Goal: Communication & Community: Answer question/provide support

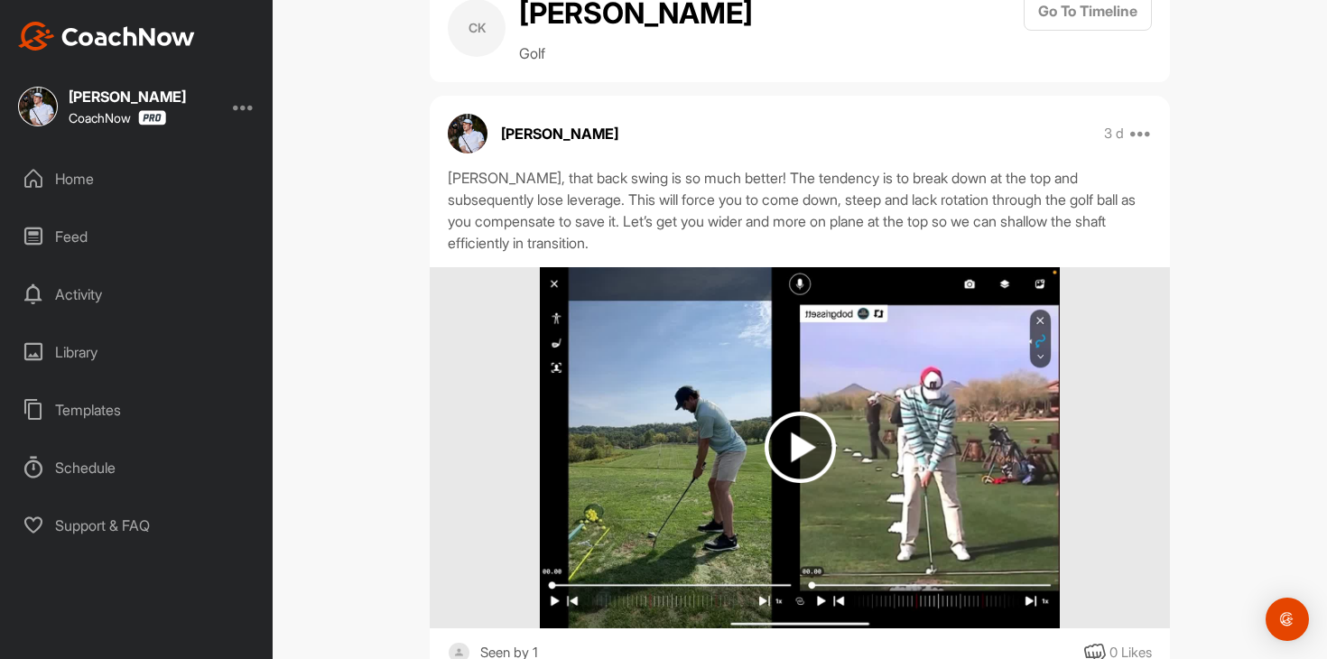
scroll to position [1113, 0]
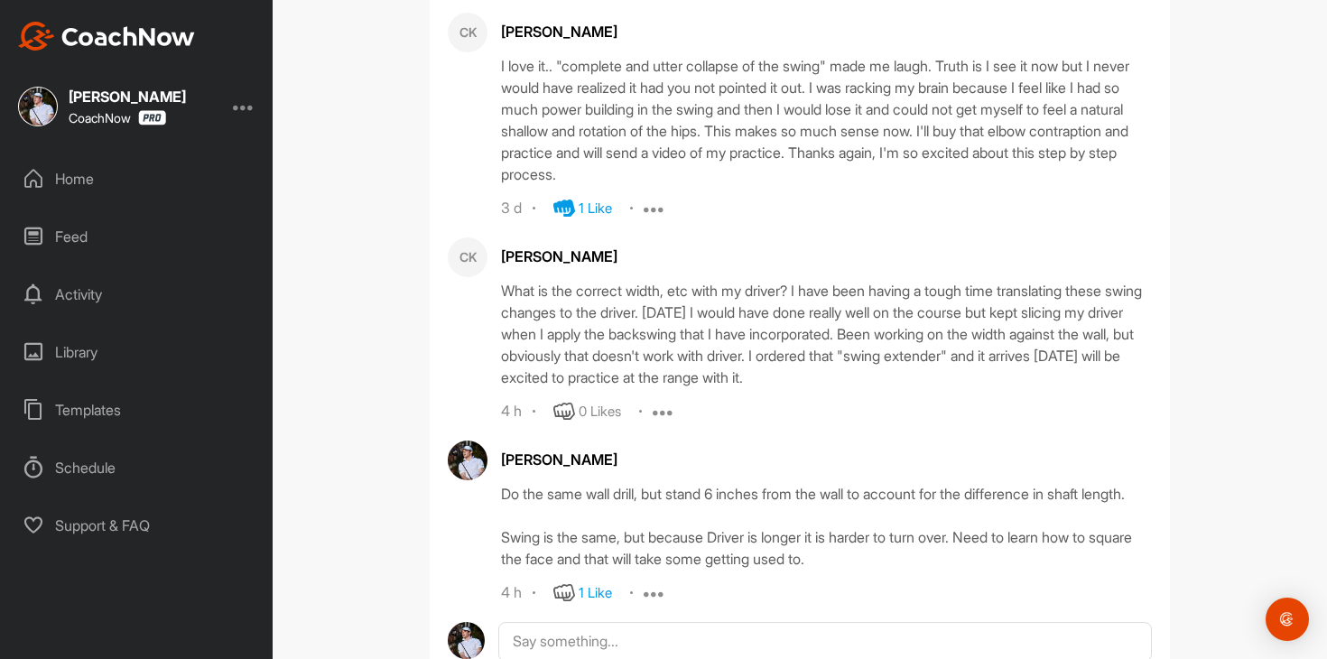
click at [111, 176] on div "Home" at bounding box center [137, 178] width 255 height 45
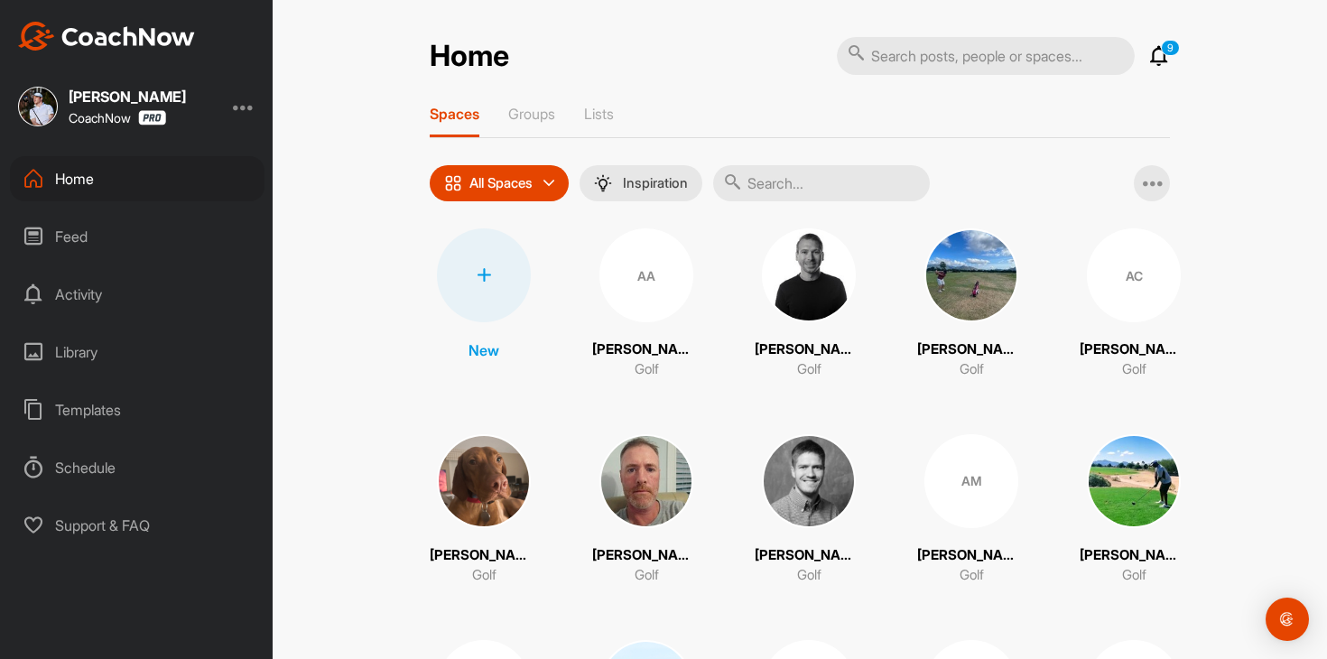
click at [1164, 54] on p "9" at bounding box center [1170, 48] width 19 height 16
click at [1154, 54] on icon at bounding box center [1159, 56] width 22 height 22
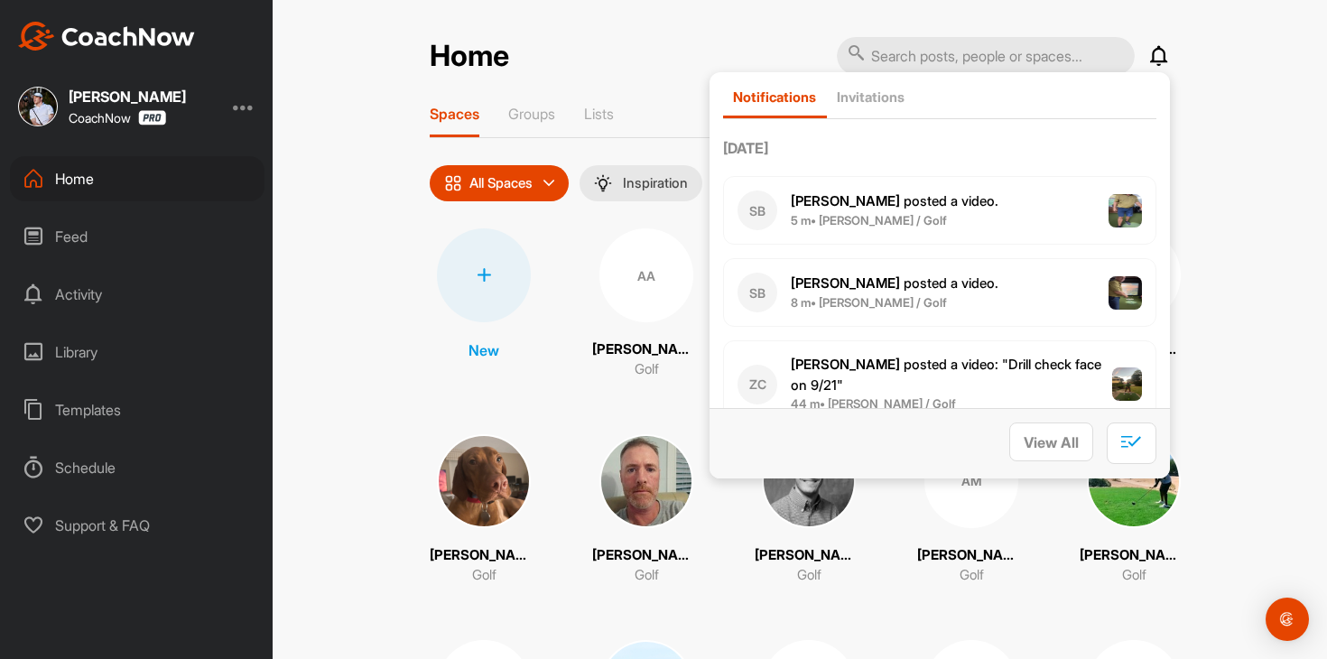
click at [1022, 284] on div "SB [PERSON_NAME] posted a video . 8 m • [PERSON_NAME] / Golf" at bounding box center [939, 292] width 433 height 69
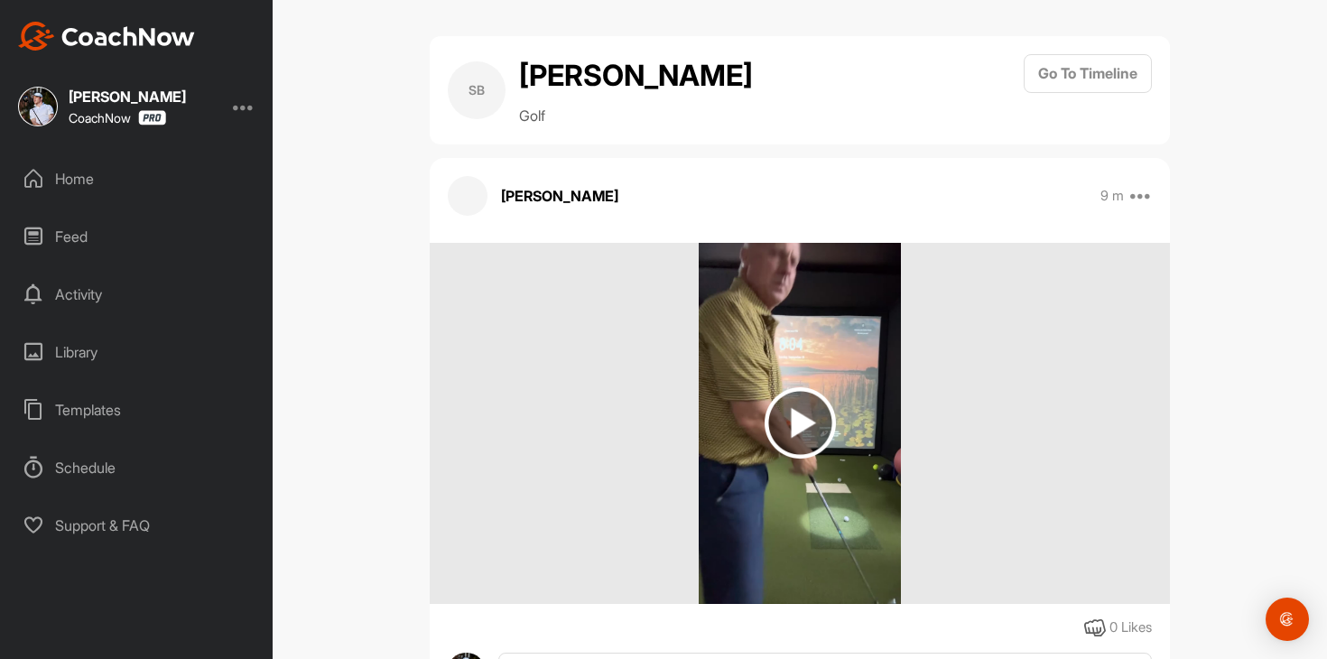
drag, startPoint x: 760, startPoint y: 64, endPoint x: 525, endPoint y: 64, distance: 234.7
click at [525, 64] on div "SB [PERSON_NAME] Golf Go To Timeline" at bounding box center [800, 90] width 704 height 72
copy h2 "[PERSON_NAME]"
click at [125, 180] on div "Home" at bounding box center [137, 178] width 255 height 45
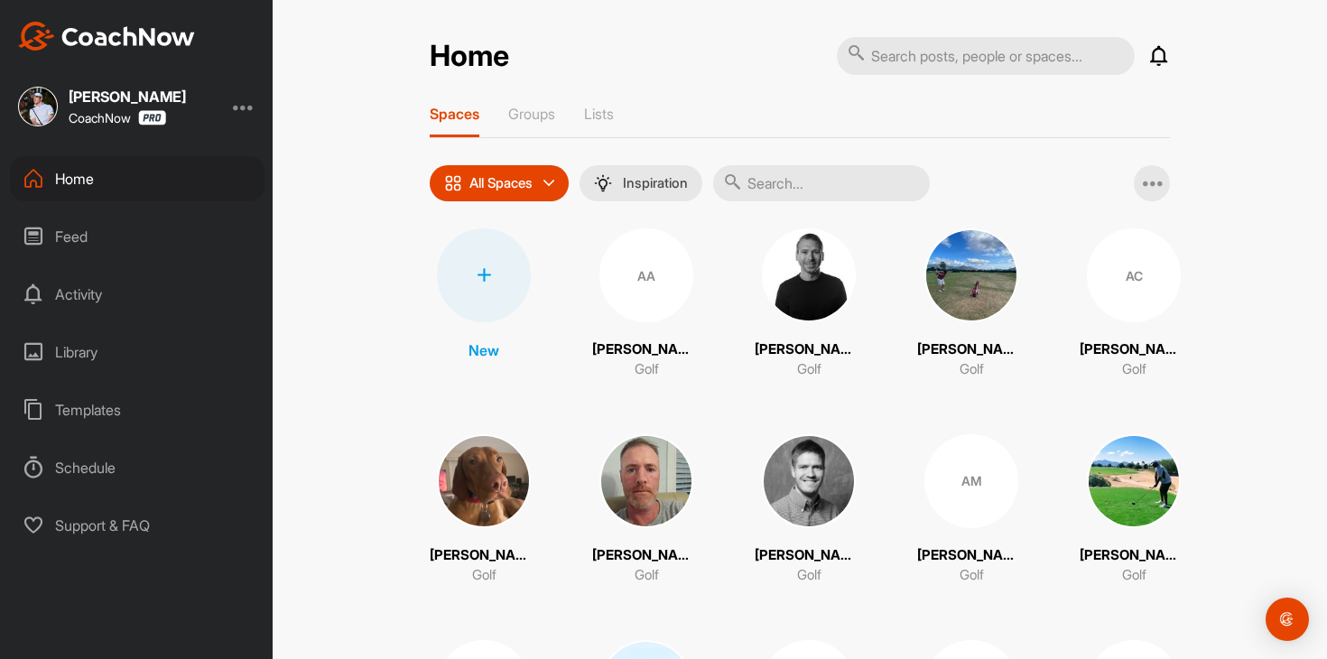
click at [119, 236] on div "Feed" at bounding box center [137, 236] width 255 height 45
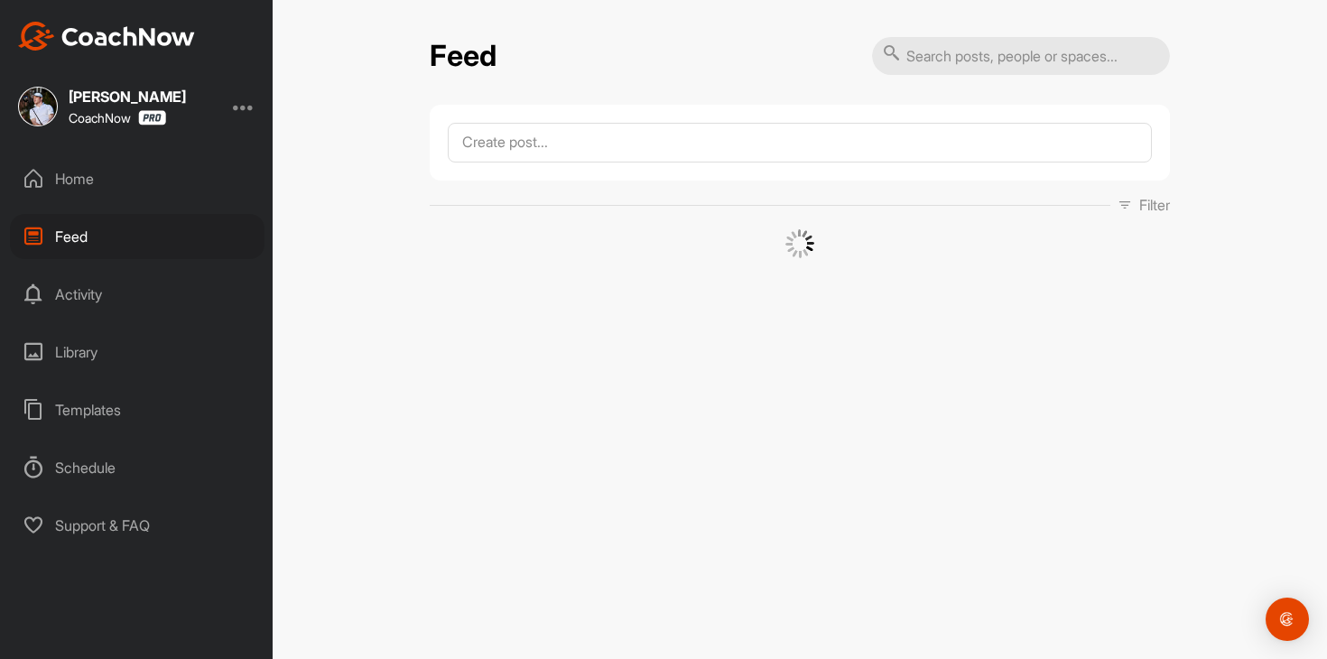
click at [166, 179] on div "Home" at bounding box center [137, 178] width 255 height 45
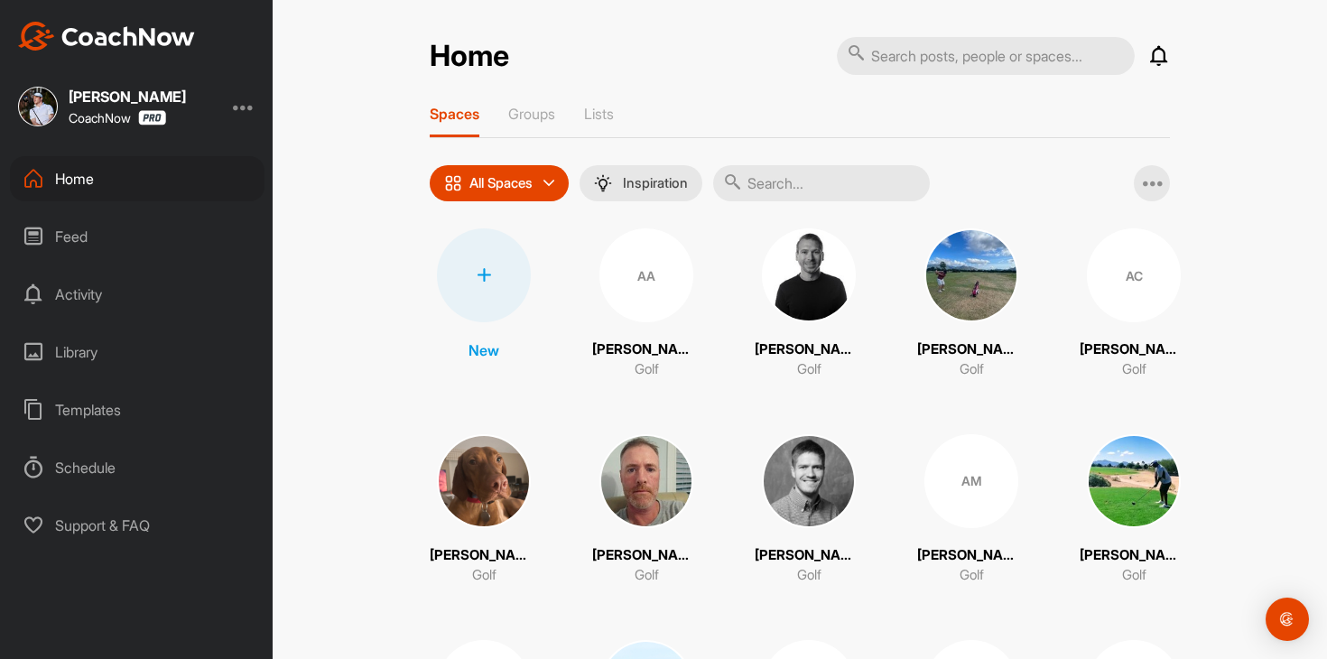
click at [162, 232] on div "Feed" at bounding box center [137, 236] width 255 height 45
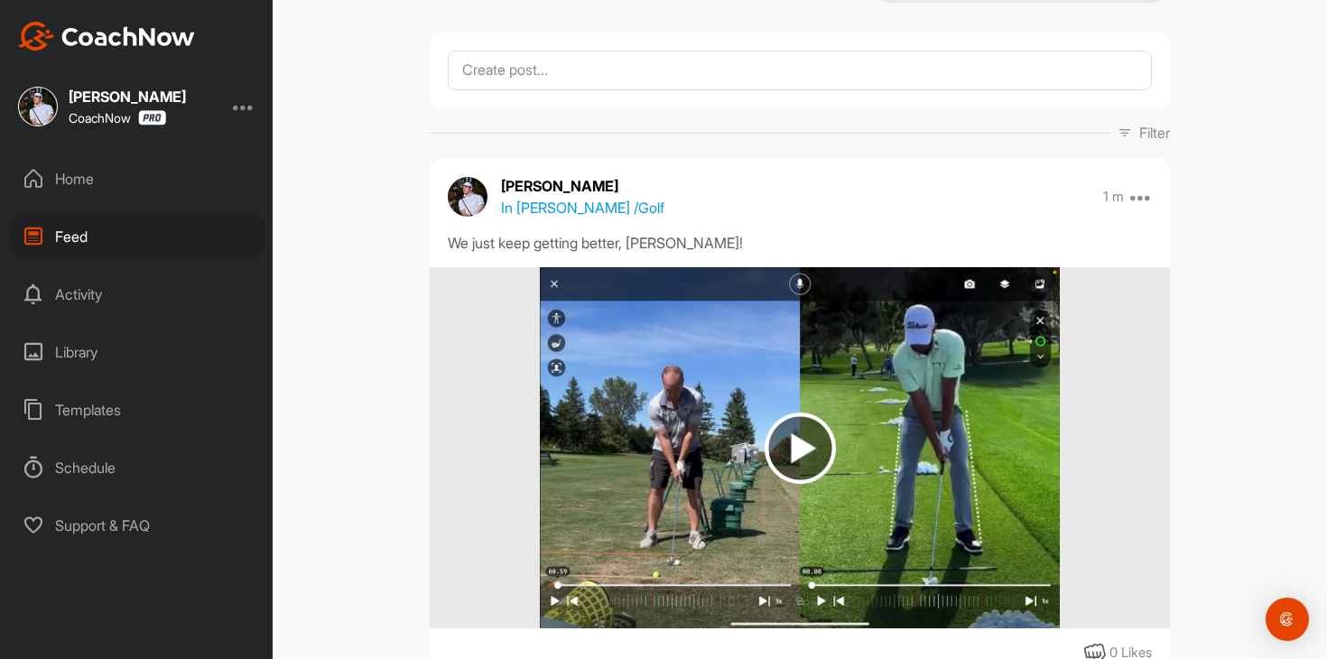
scroll to position [93, 0]
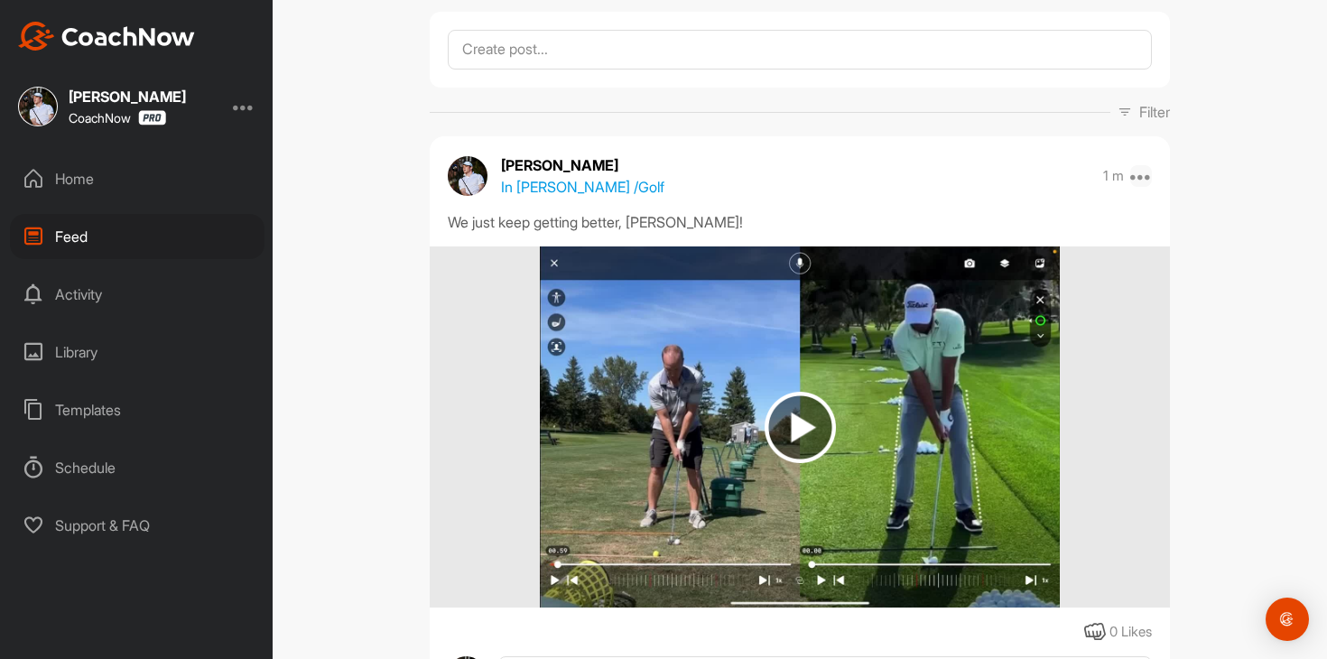
click at [1139, 179] on icon at bounding box center [1141, 176] width 22 height 22
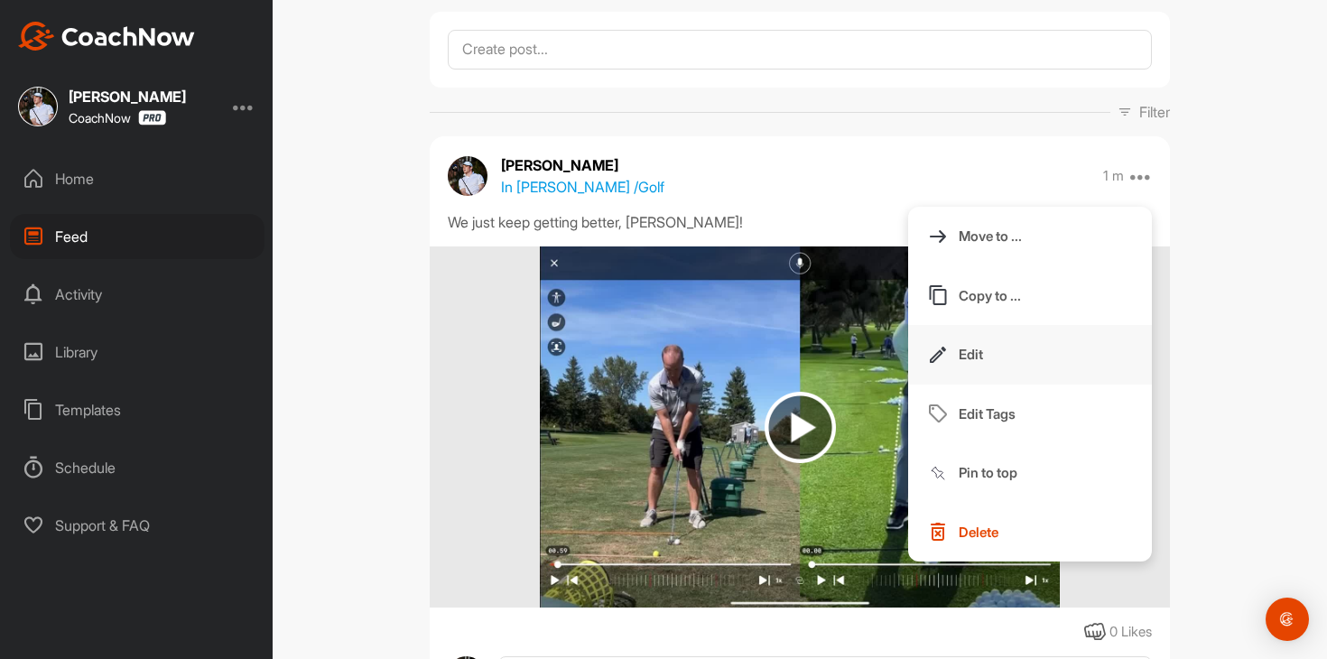
click at [1004, 378] on button "Edit" at bounding box center [1030, 355] width 244 height 60
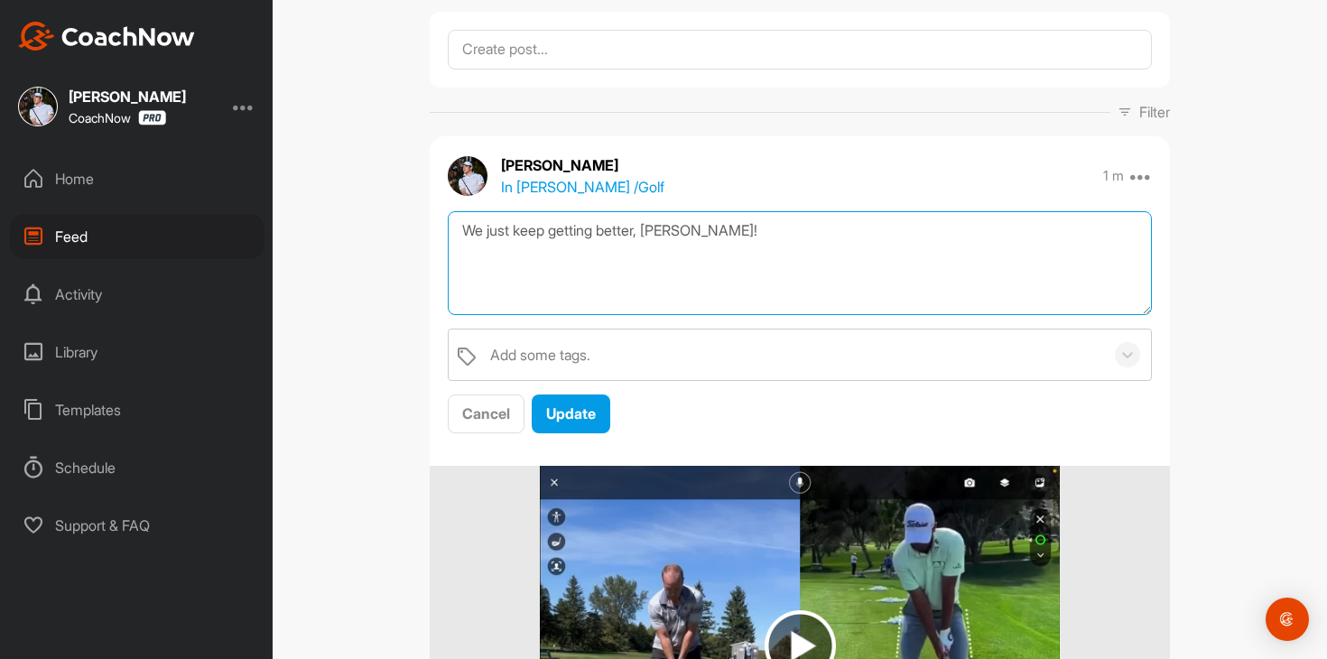
click at [913, 225] on textarea "We just keep getting better, [PERSON_NAME]!" at bounding box center [800, 263] width 704 height 104
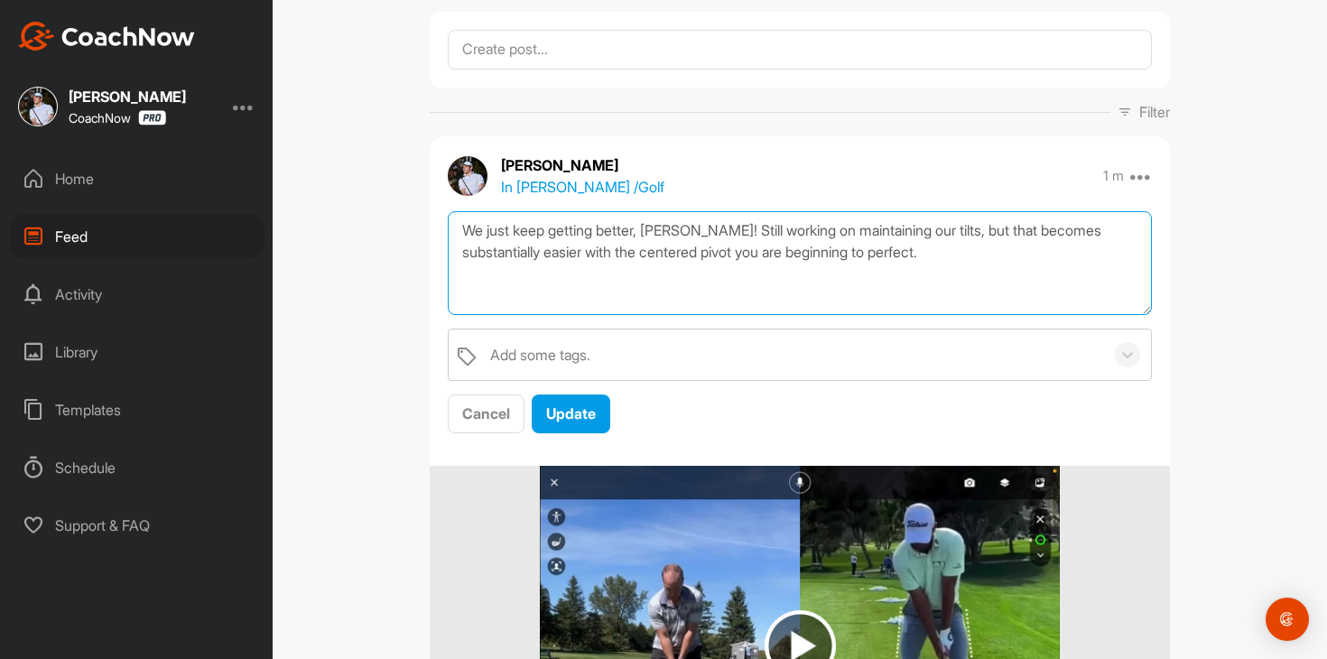
click at [967, 255] on textarea "We just keep getting better, [PERSON_NAME]! Still working on maintaining our ti…" at bounding box center [800, 263] width 704 height 104
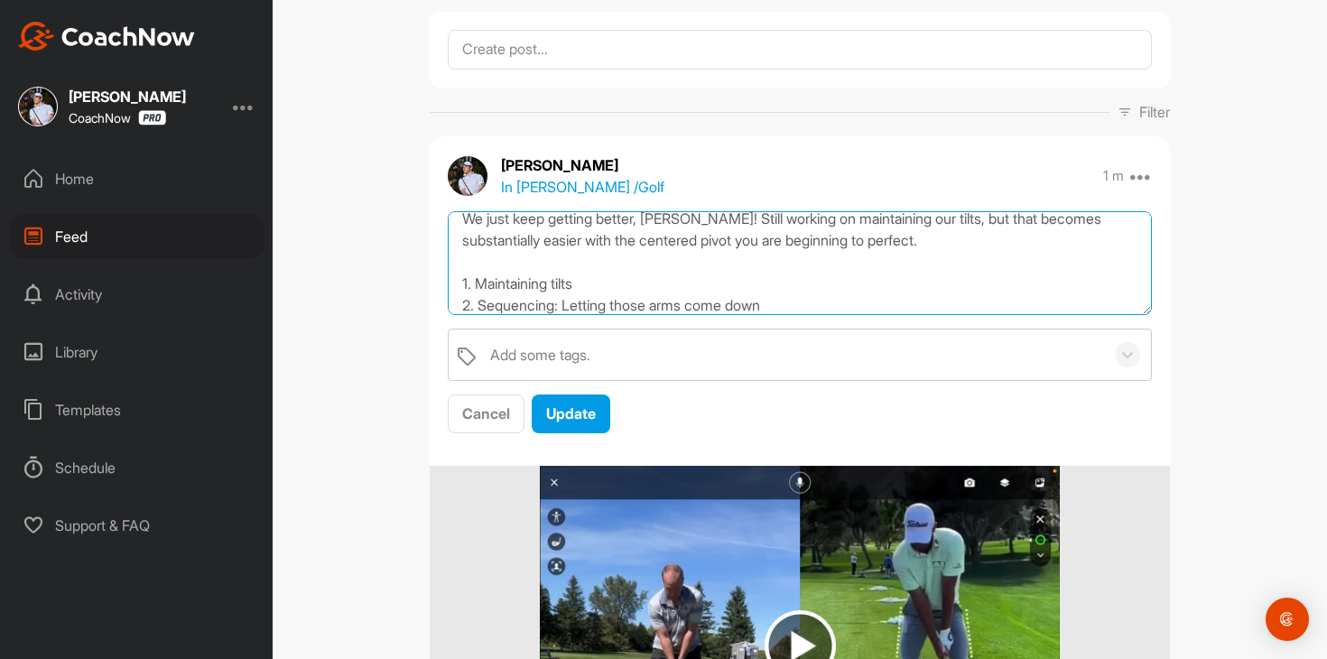
scroll to position [33, 0]
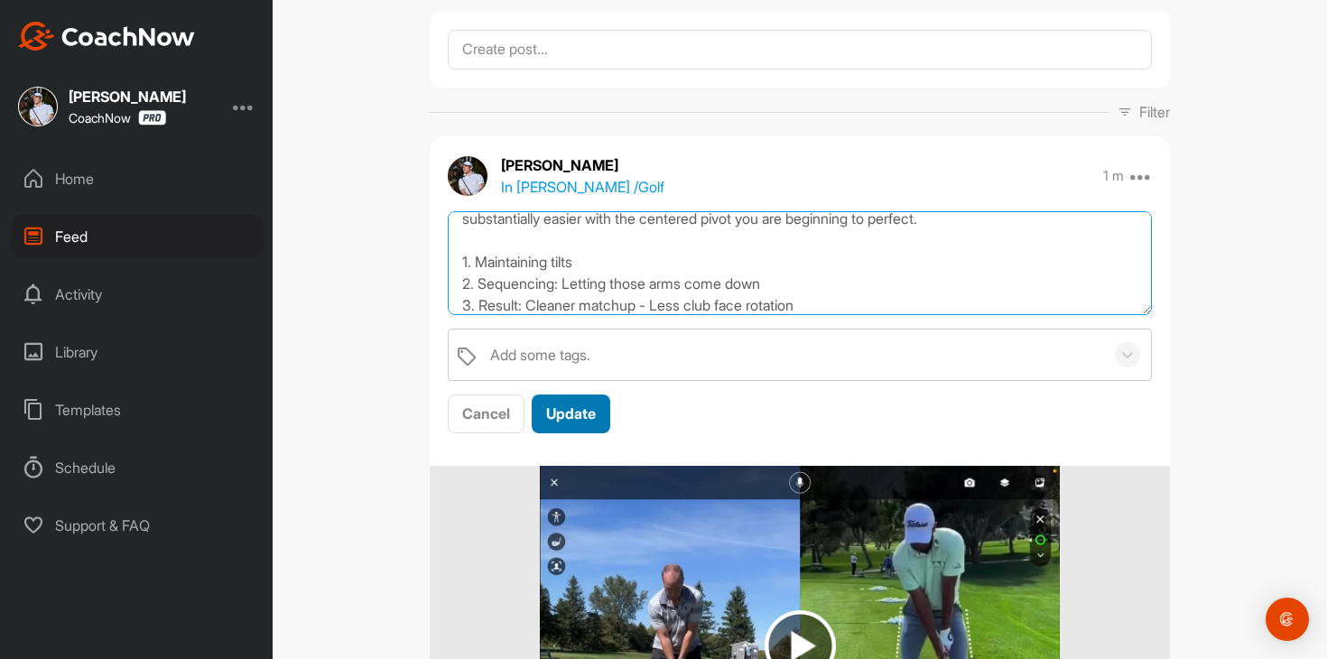
type textarea "We just keep getting better, [PERSON_NAME]! Still working on maintaining our ti…"
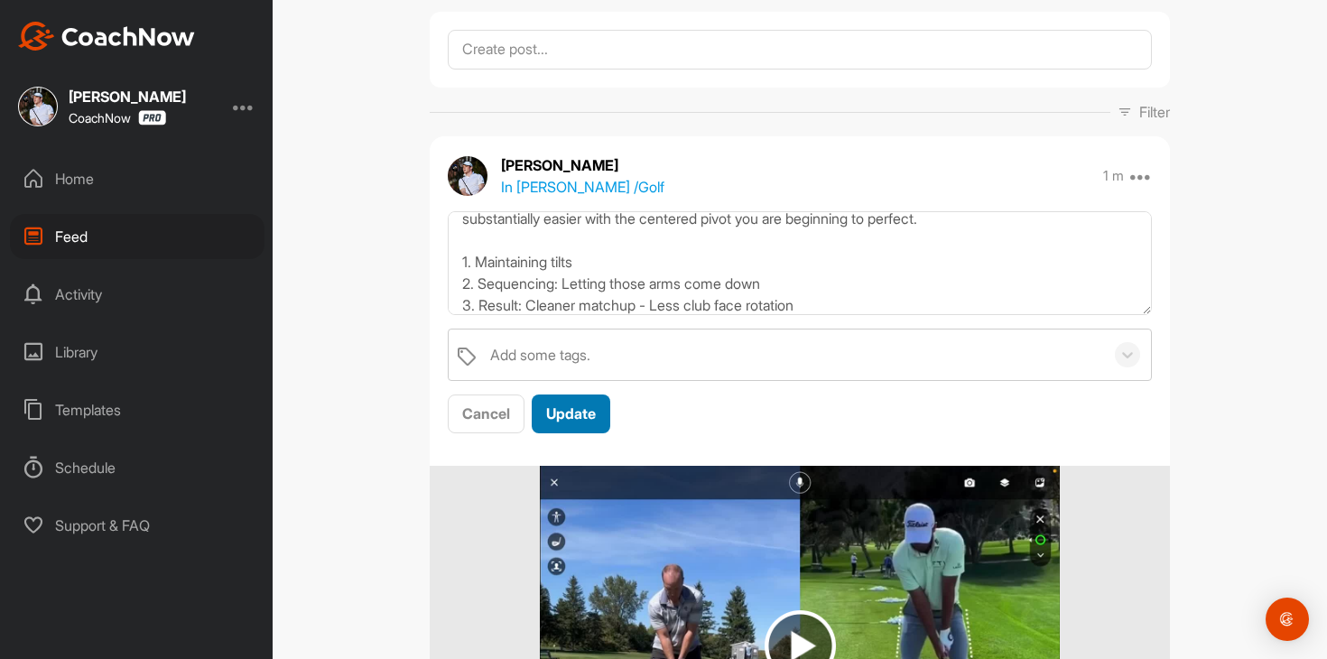
click at [581, 418] on span "Update" at bounding box center [571, 413] width 50 height 18
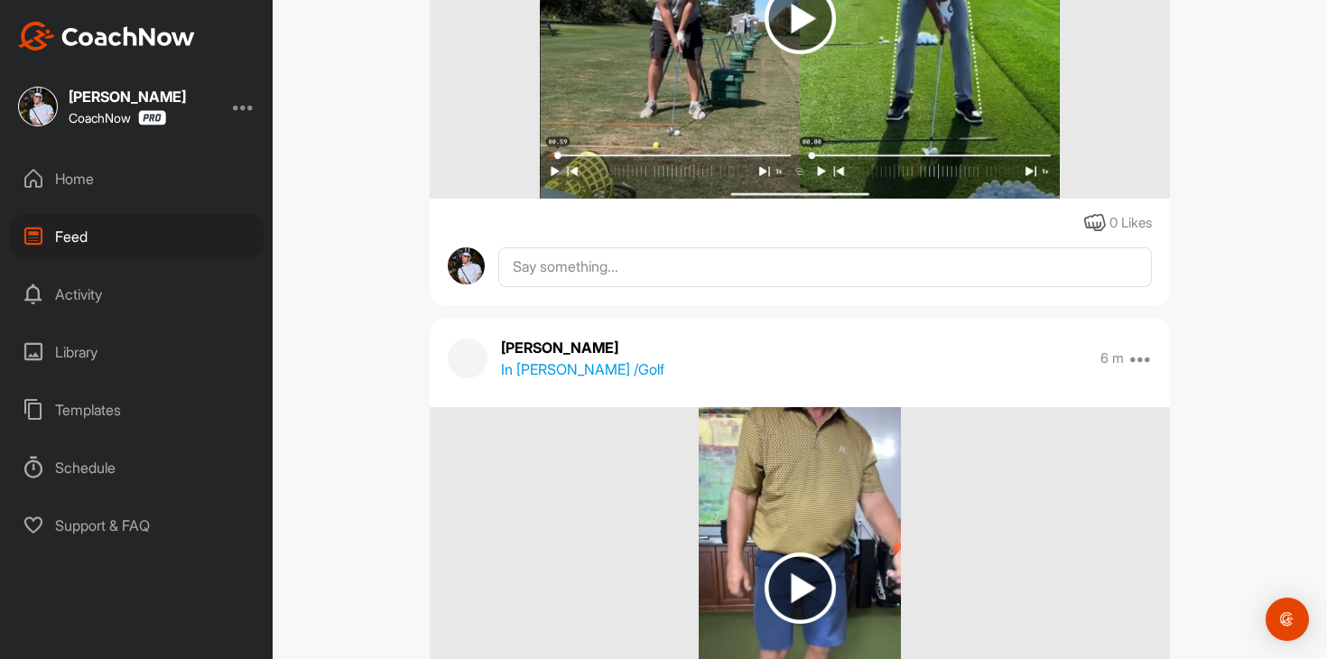
scroll to position [743, 0]
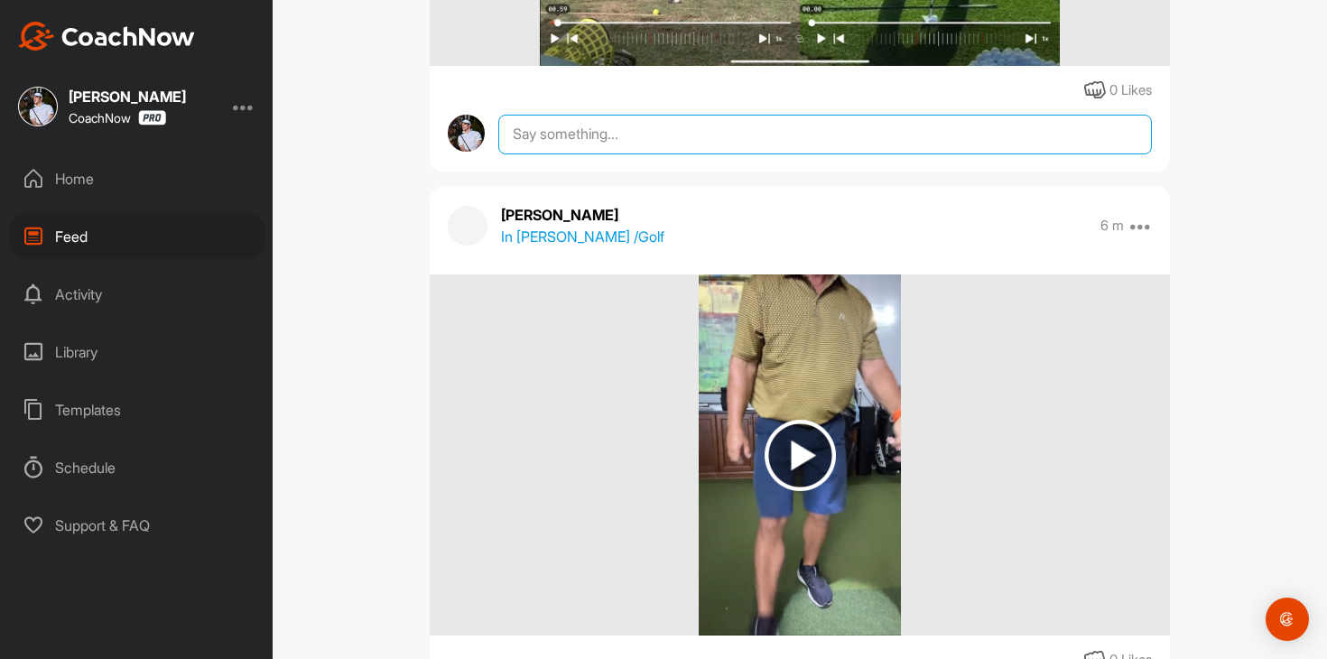
click at [670, 134] on textarea at bounding box center [824, 135] width 653 height 40
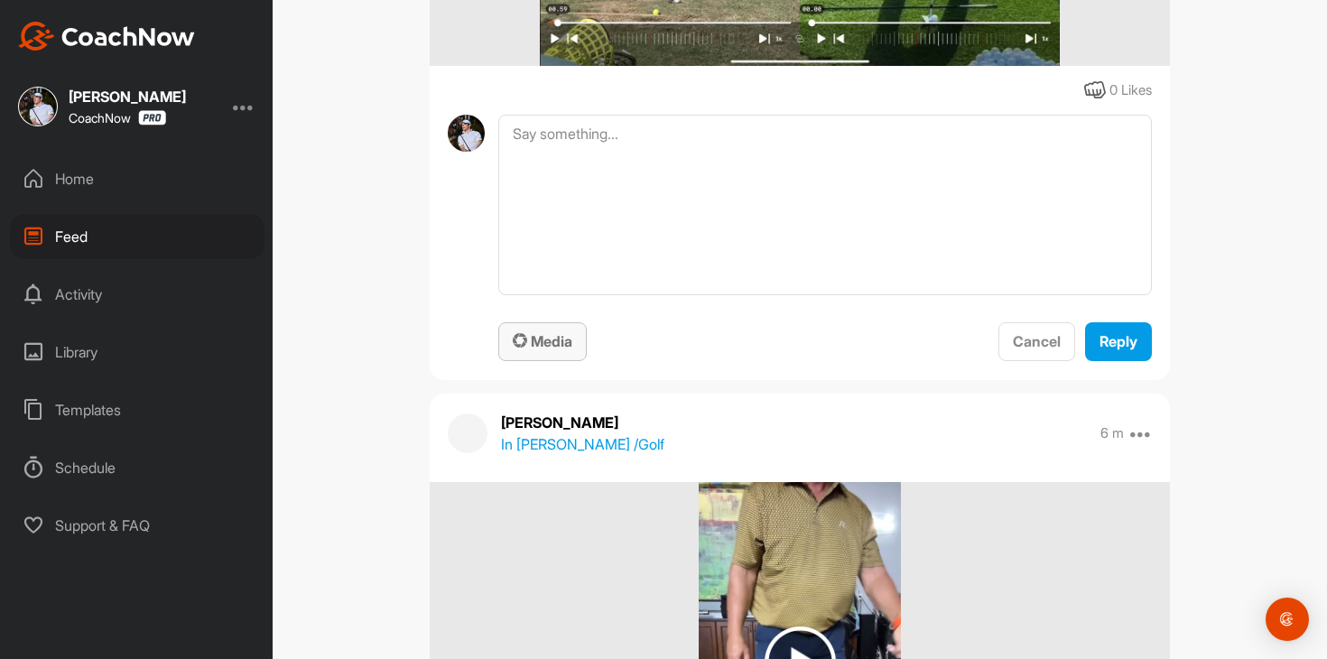
click at [549, 355] on button "Media" at bounding box center [542, 341] width 88 height 39
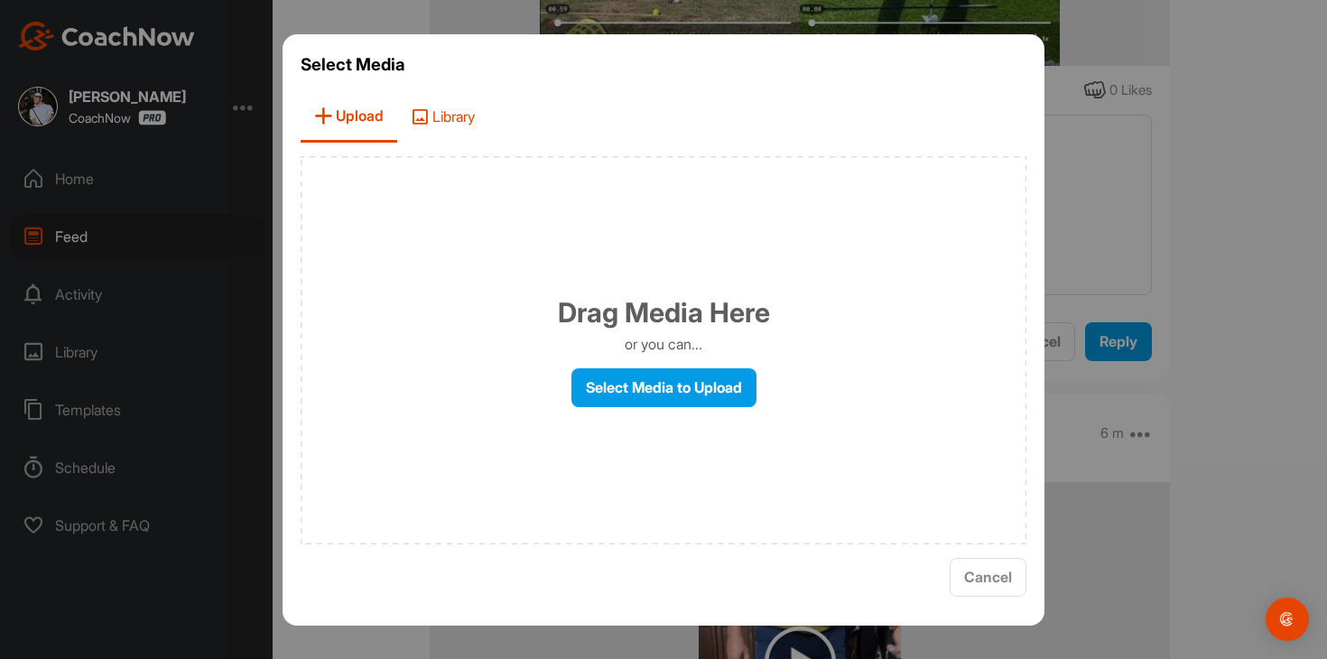
click at [452, 114] on span "Library" at bounding box center [442, 116] width 91 height 51
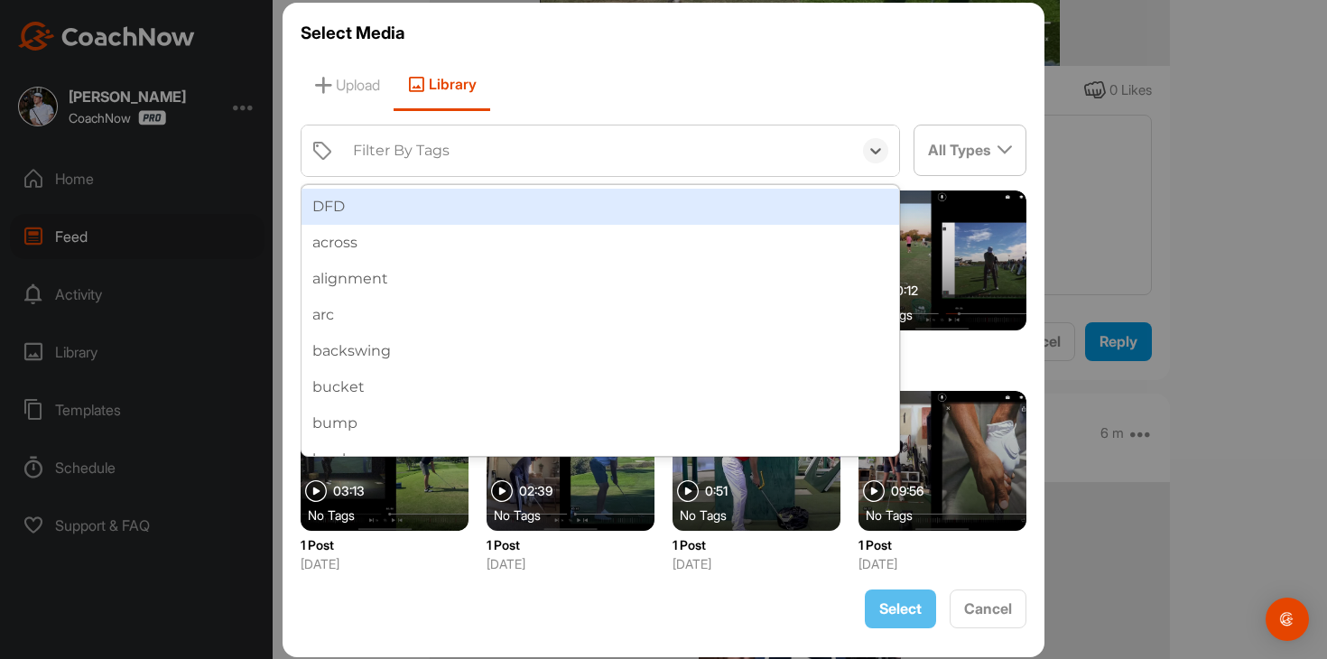
click at [478, 163] on div "Filter By Tags" at bounding box center [598, 150] width 508 height 51
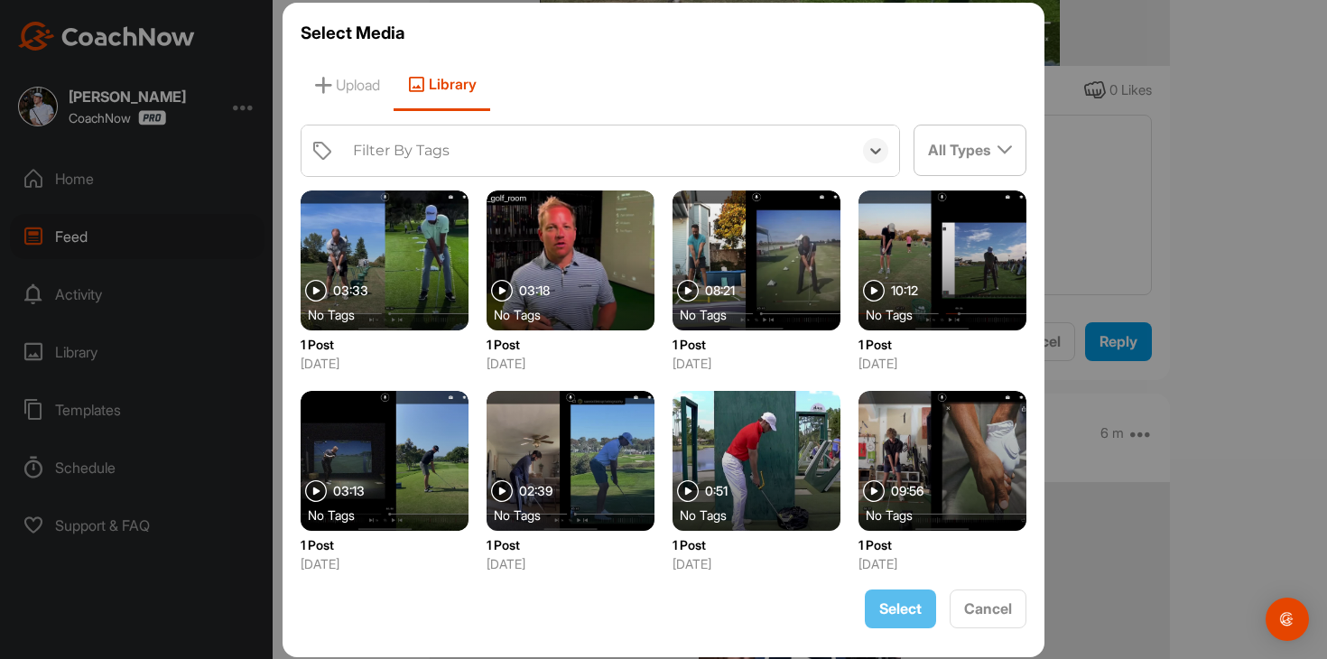
click at [478, 163] on div "Filter By Tags" at bounding box center [598, 150] width 508 height 51
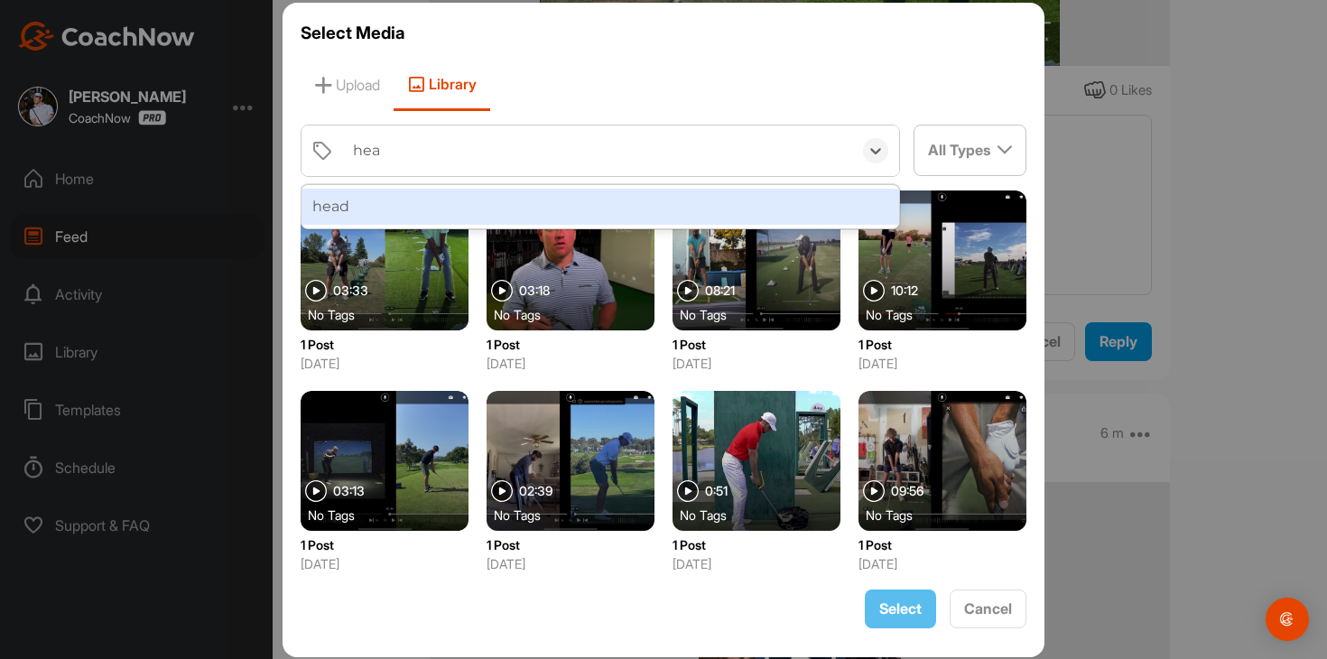
type input "head"
click at [459, 213] on div "head" at bounding box center [599, 207] width 597 height 36
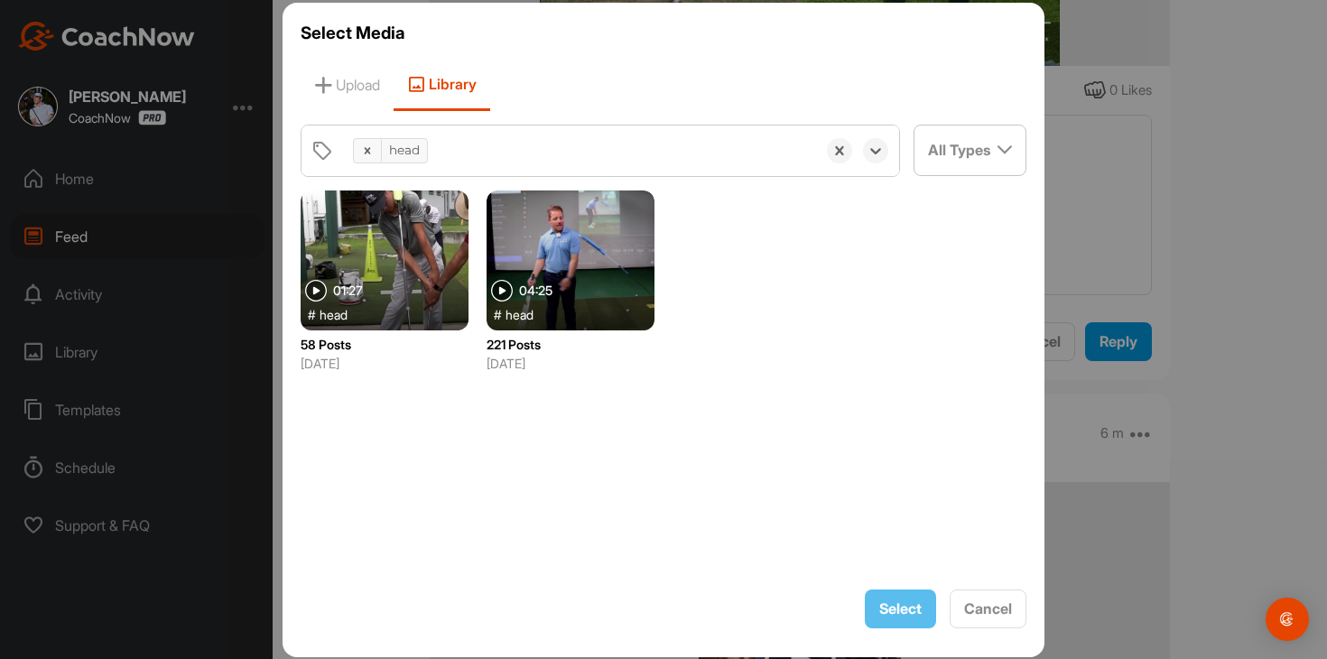
click at [433, 241] on div at bounding box center [385, 260] width 168 height 140
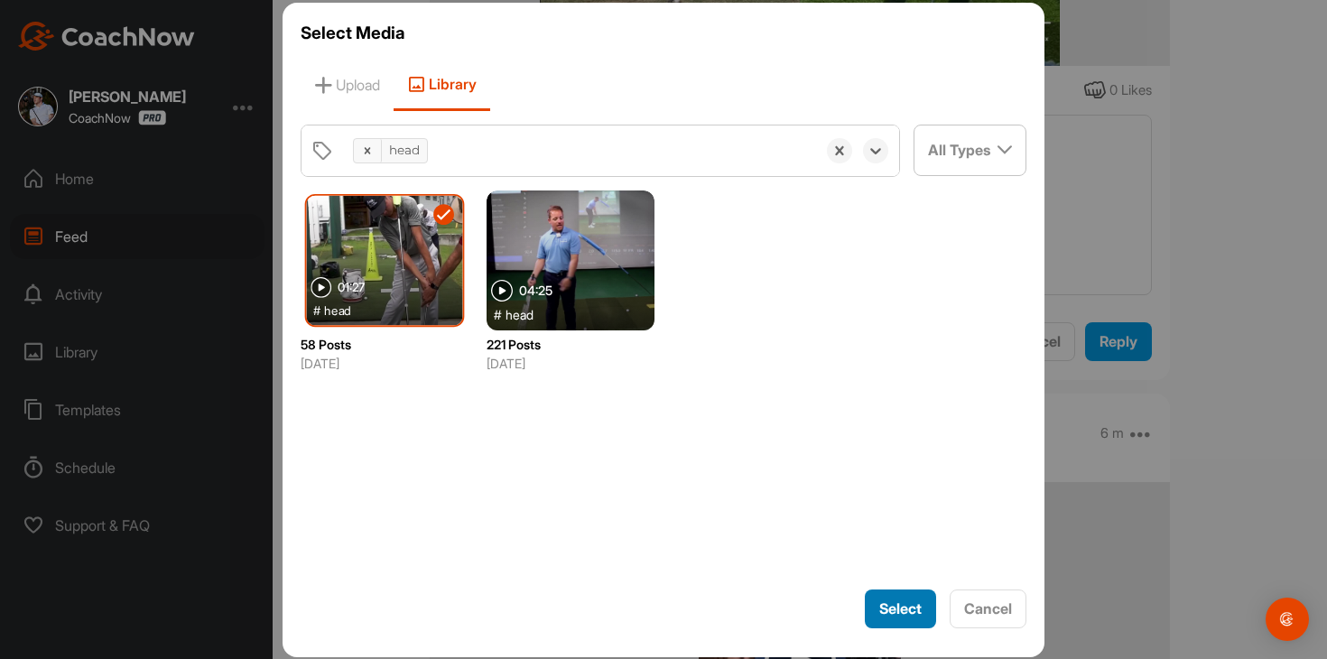
click at [885, 604] on span "Select" at bounding box center [900, 608] width 42 height 18
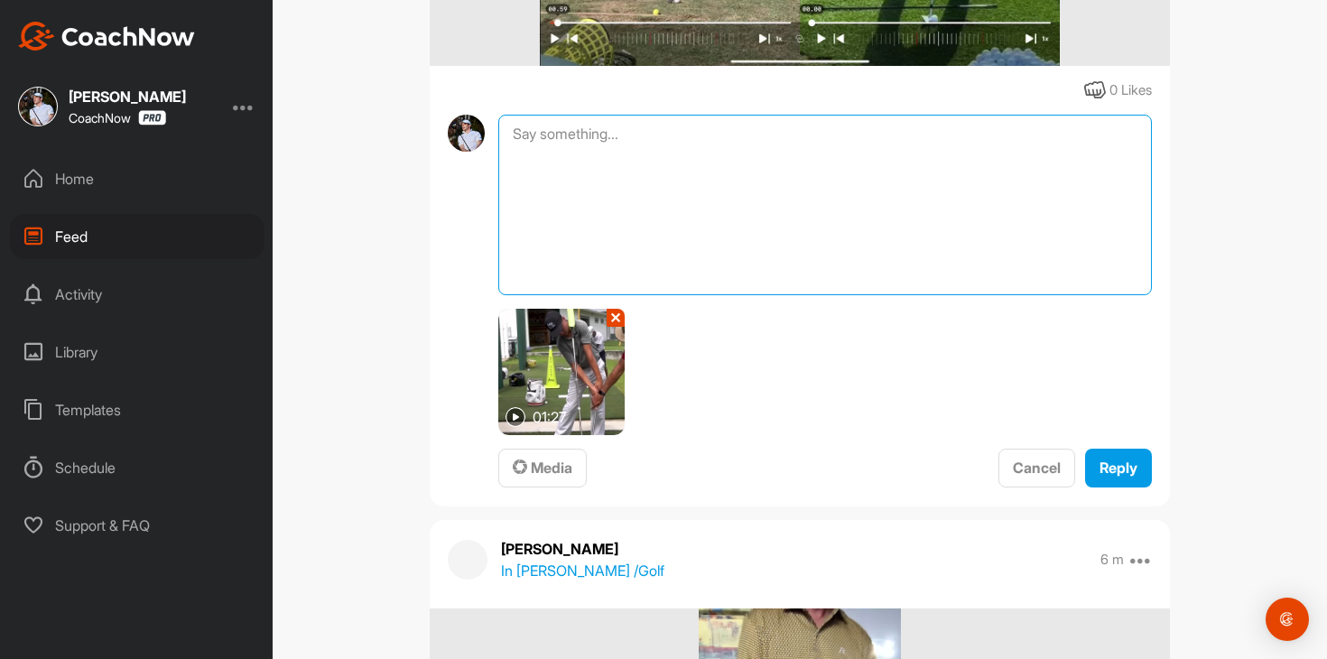
click at [958, 225] on textarea at bounding box center [824, 205] width 653 height 181
type textarea "Review"
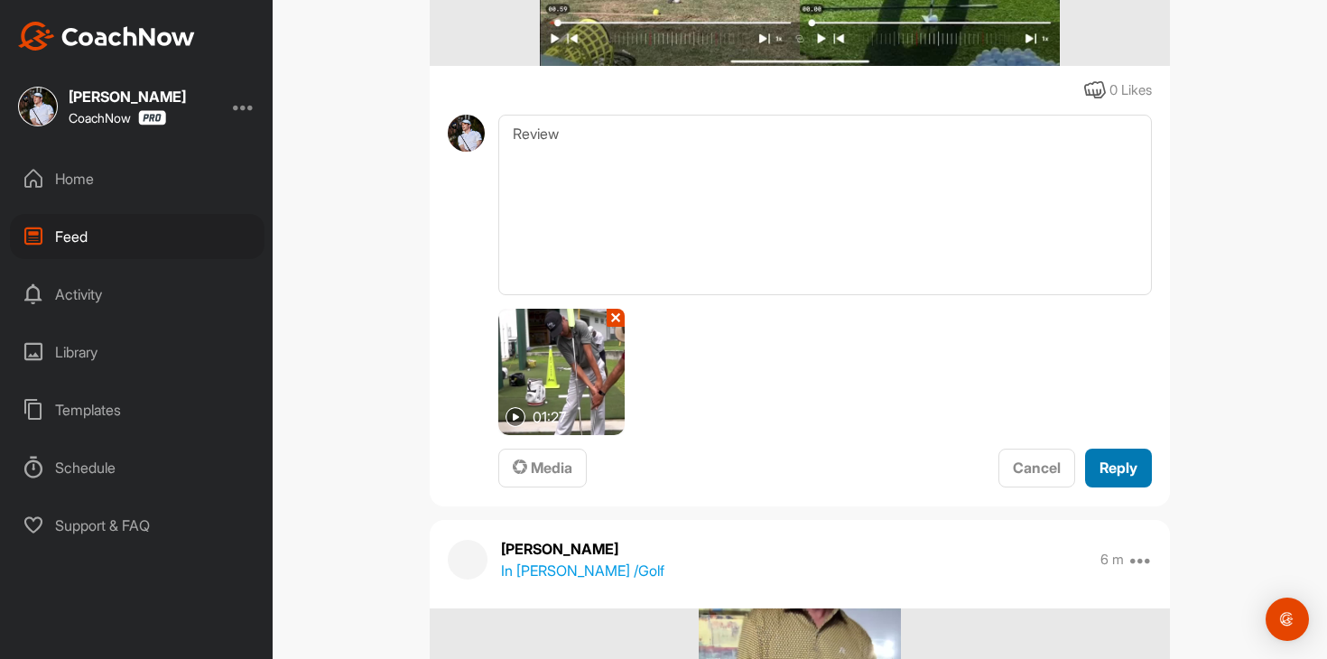
click at [1122, 457] on div "Reply" at bounding box center [1118, 468] width 38 height 22
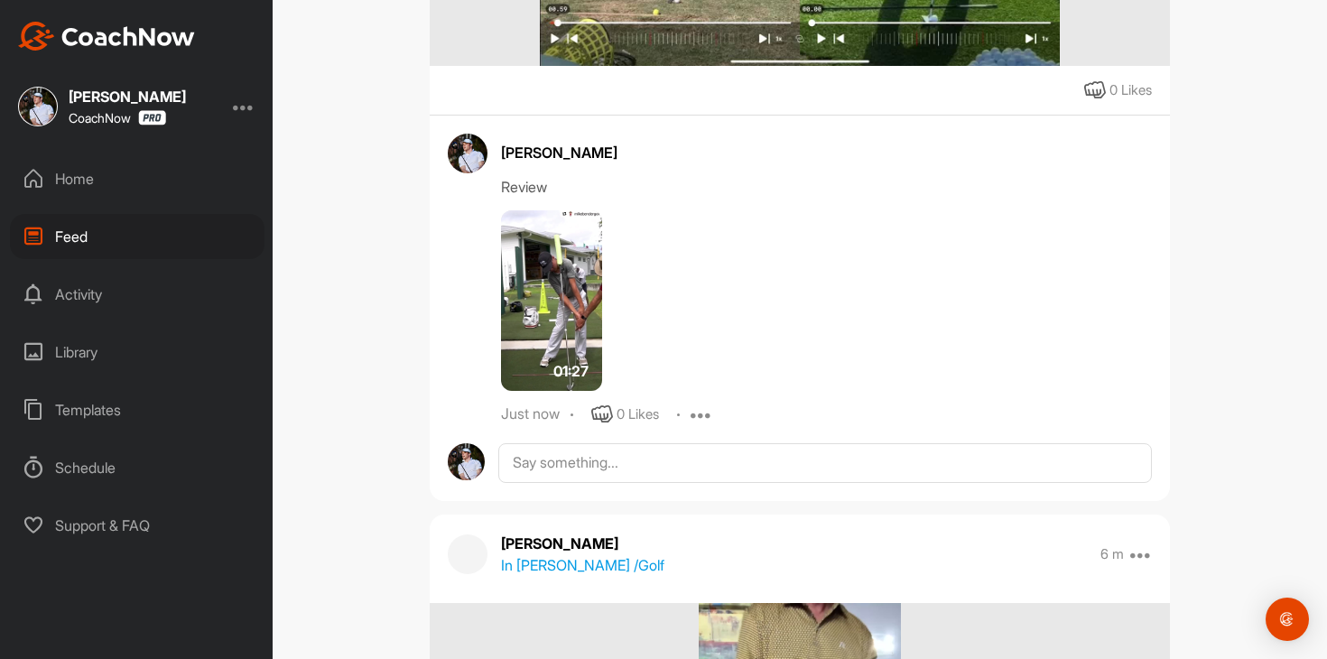
click at [139, 166] on div "Home" at bounding box center [137, 178] width 255 height 45
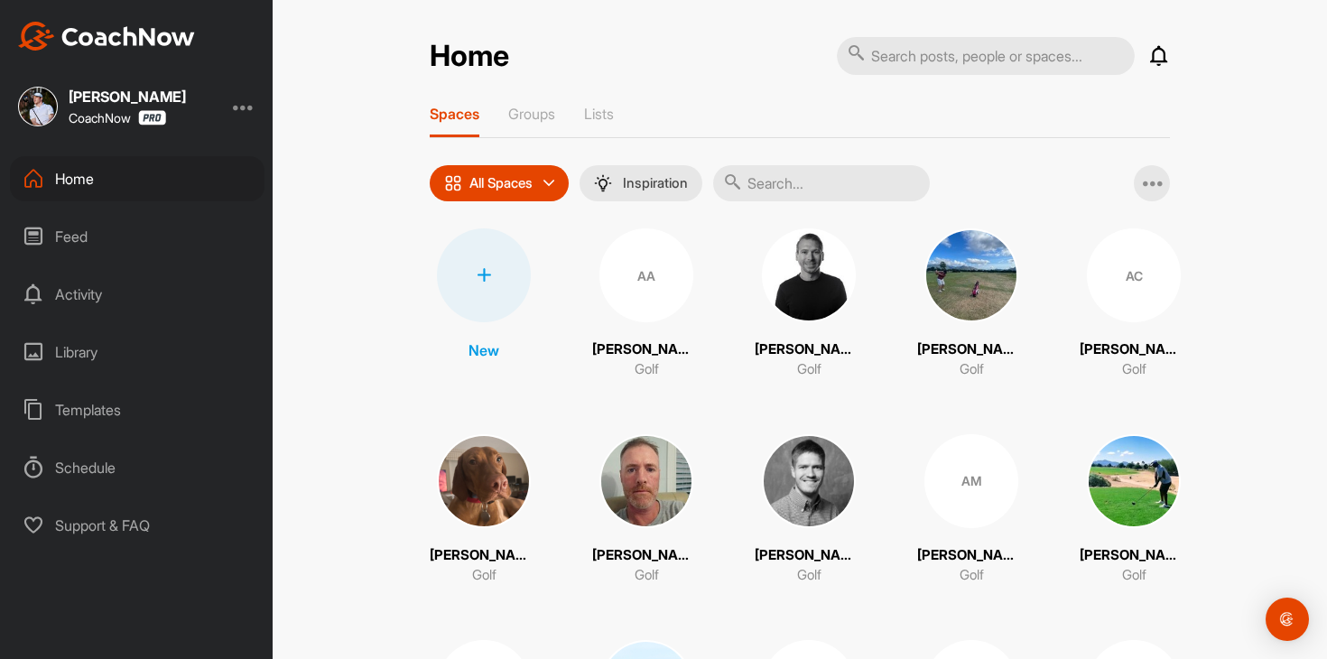
click at [203, 245] on div "Feed" at bounding box center [137, 236] width 255 height 45
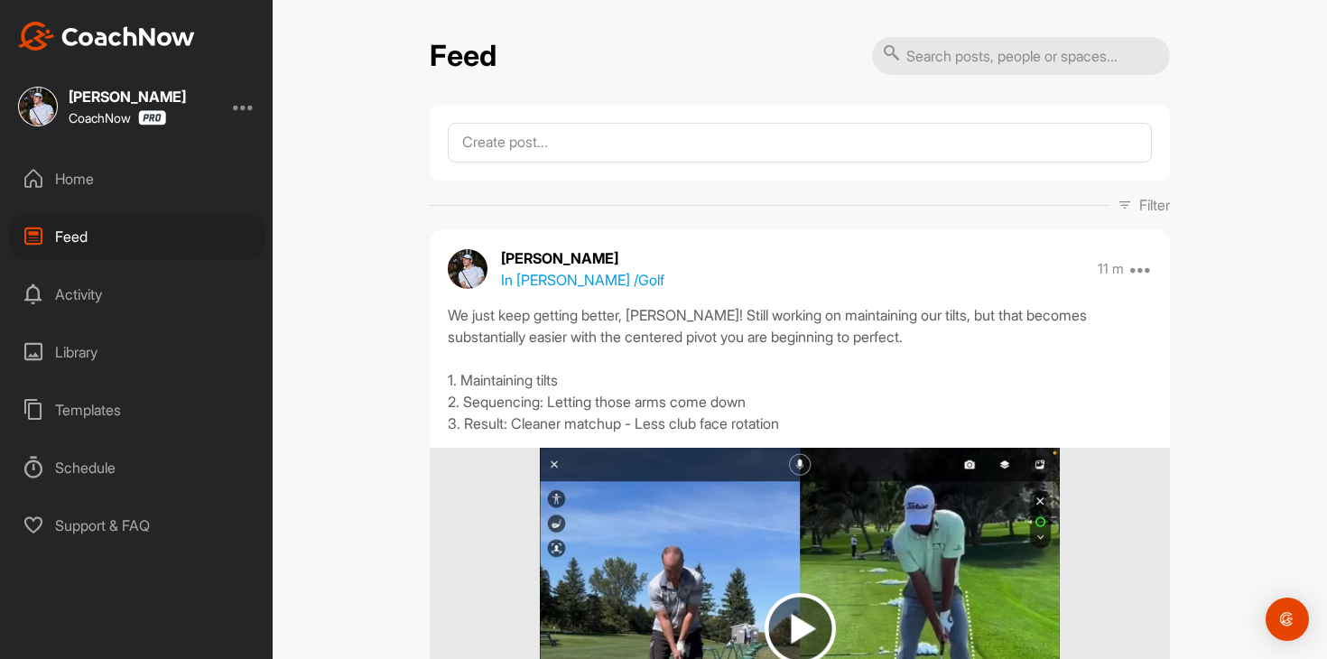
click at [170, 157] on div "Home" at bounding box center [137, 178] width 255 height 45
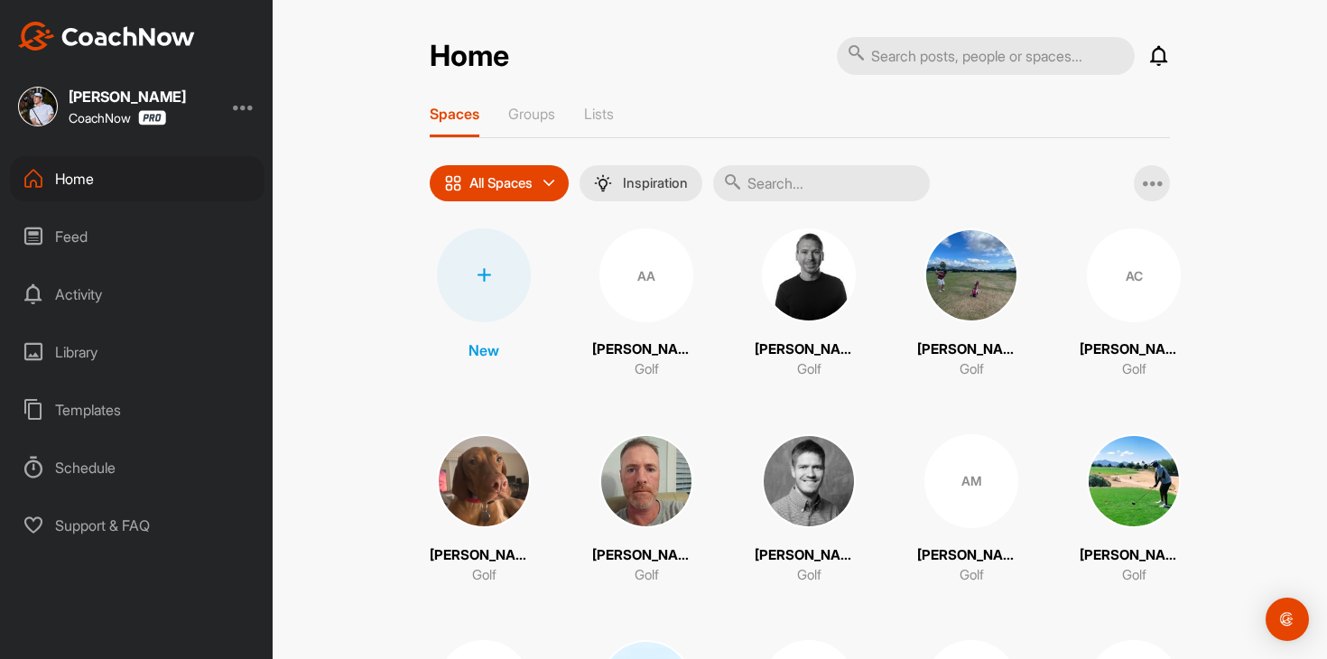
click at [165, 245] on div "Feed" at bounding box center [137, 236] width 255 height 45
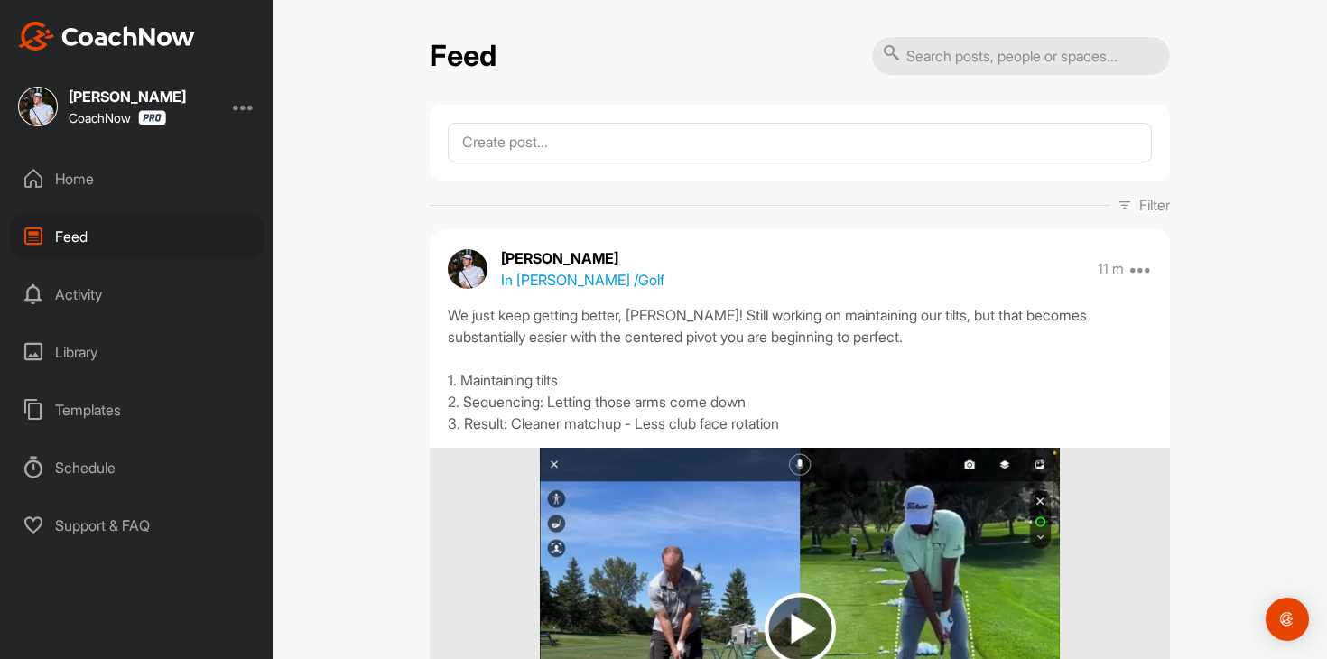
click at [150, 181] on div "Home" at bounding box center [137, 178] width 255 height 45
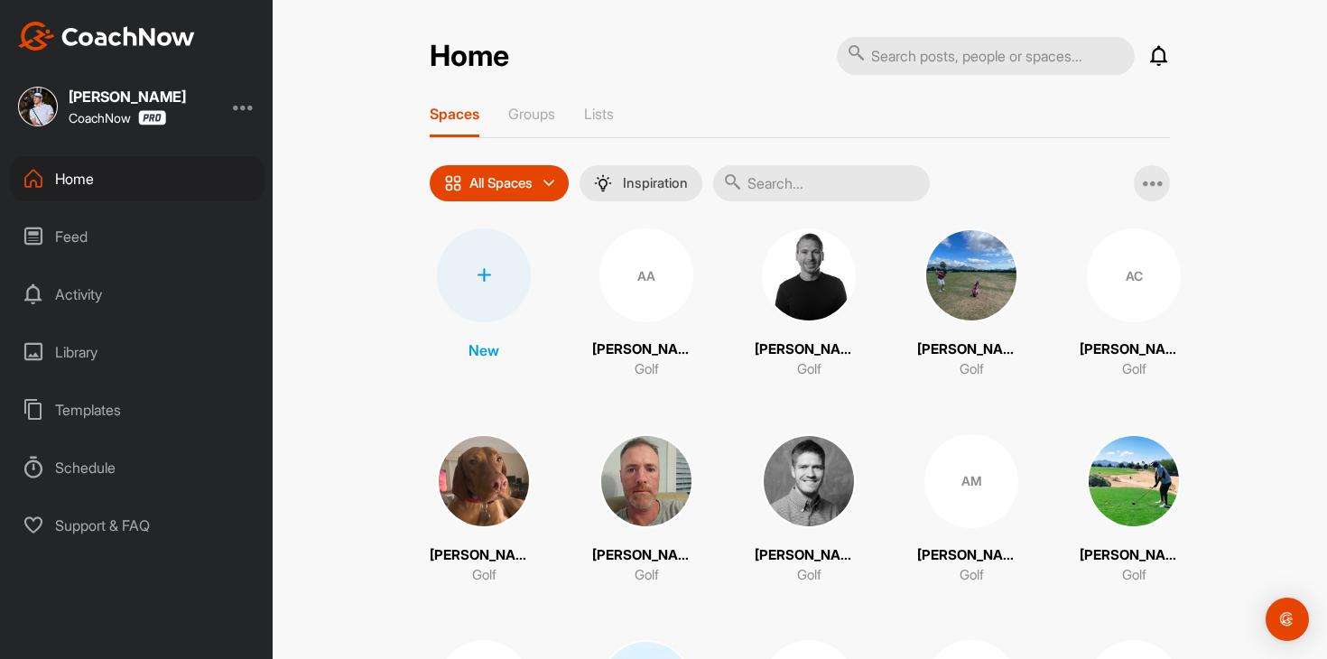
click at [153, 227] on div "Feed" at bounding box center [137, 236] width 255 height 45
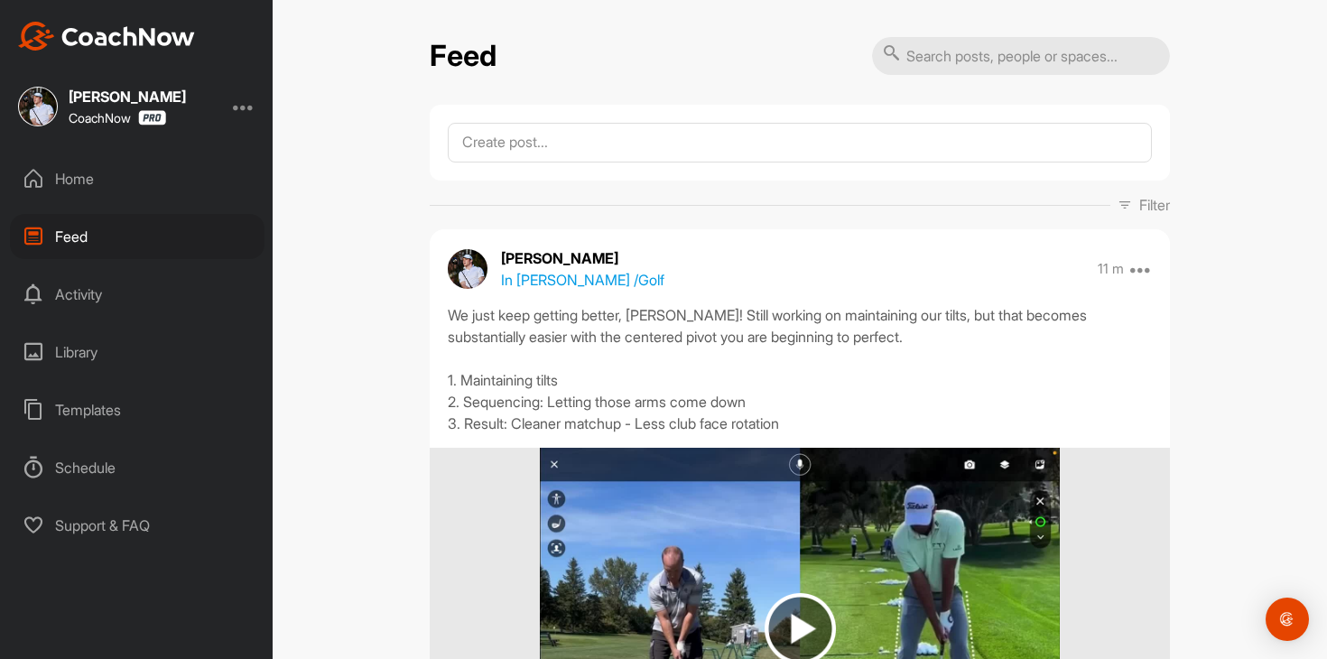
click at [153, 173] on div "Home" at bounding box center [137, 178] width 255 height 45
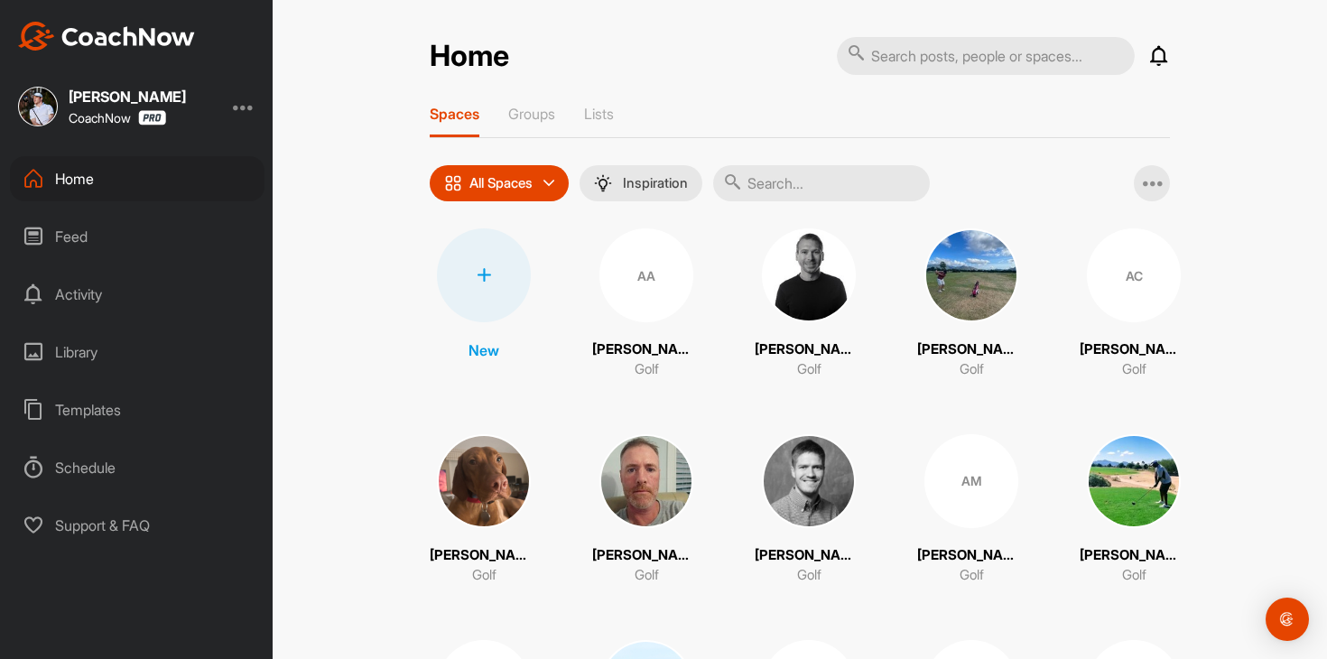
click at [158, 226] on div "Feed" at bounding box center [137, 236] width 255 height 45
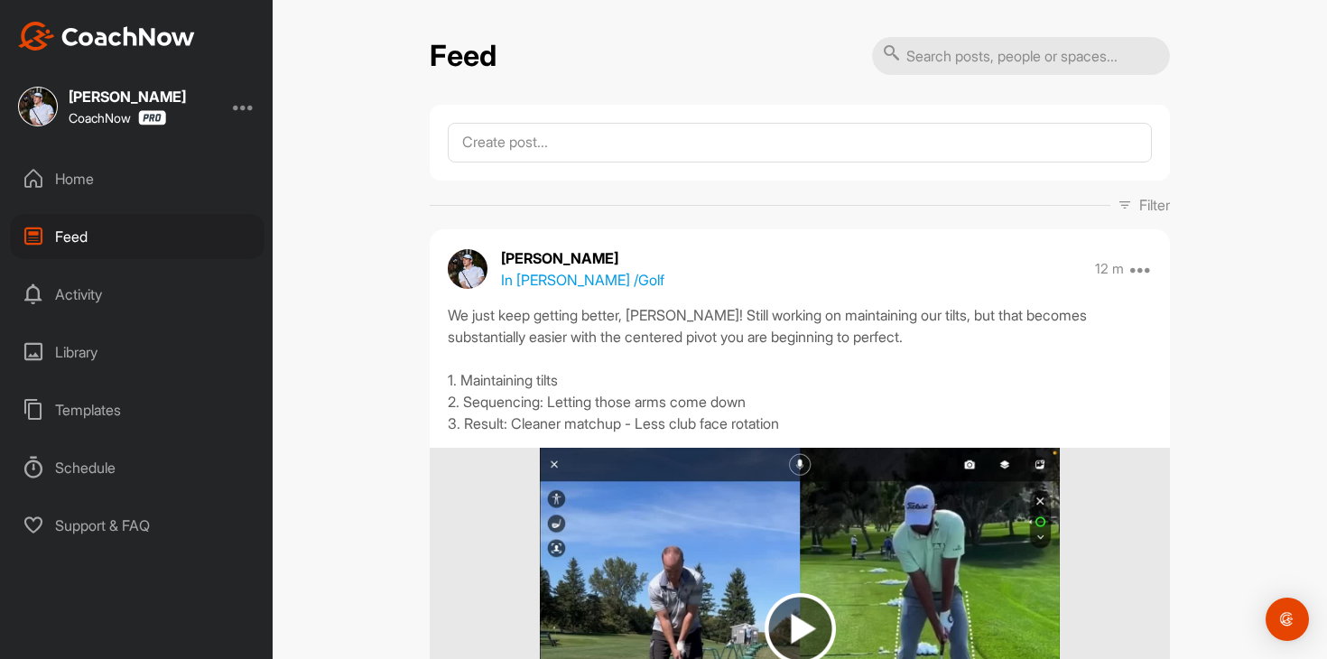
click at [213, 160] on div "Home" at bounding box center [137, 178] width 255 height 45
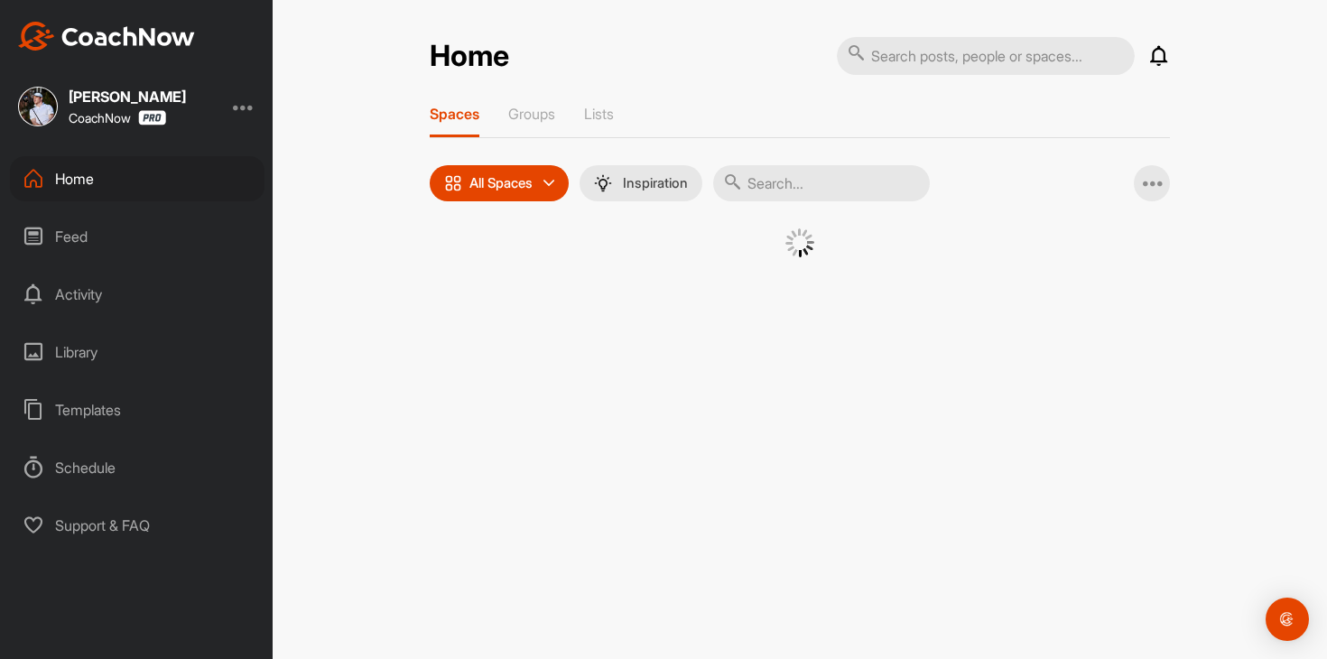
click at [193, 214] on div "Feed" at bounding box center [137, 236] width 255 height 45
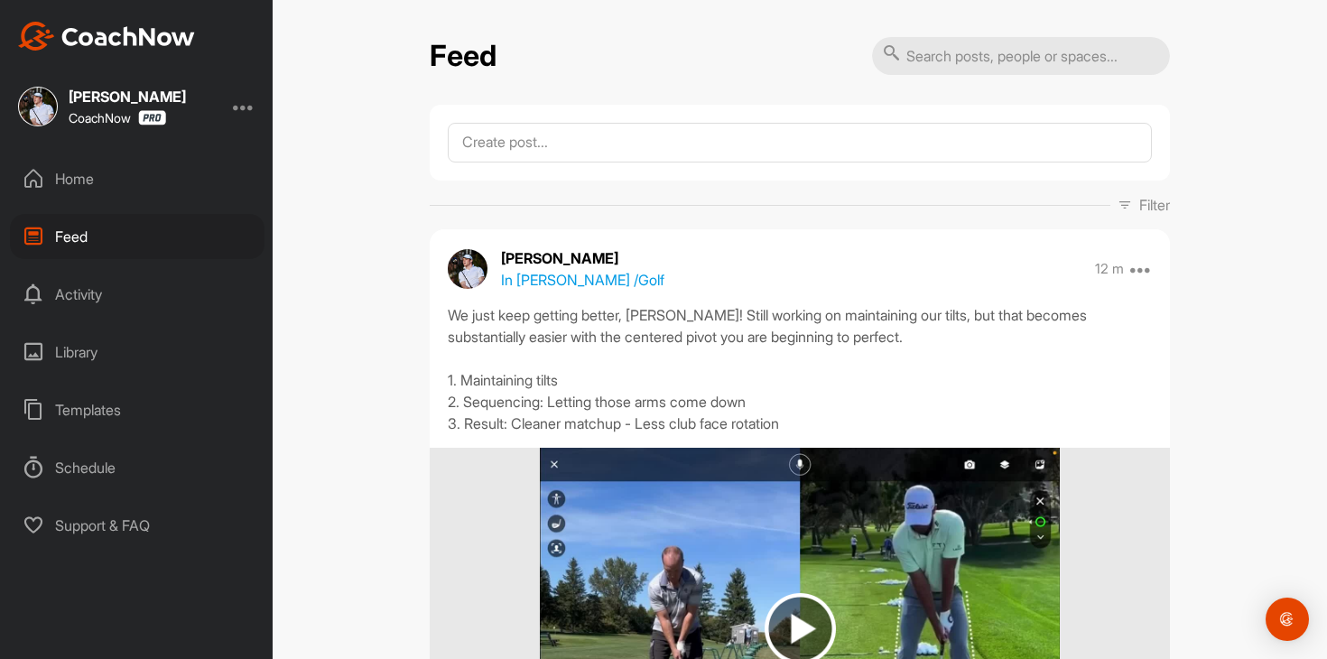
click at [105, 189] on div "Home" at bounding box center [137, 178] width 255 height 45
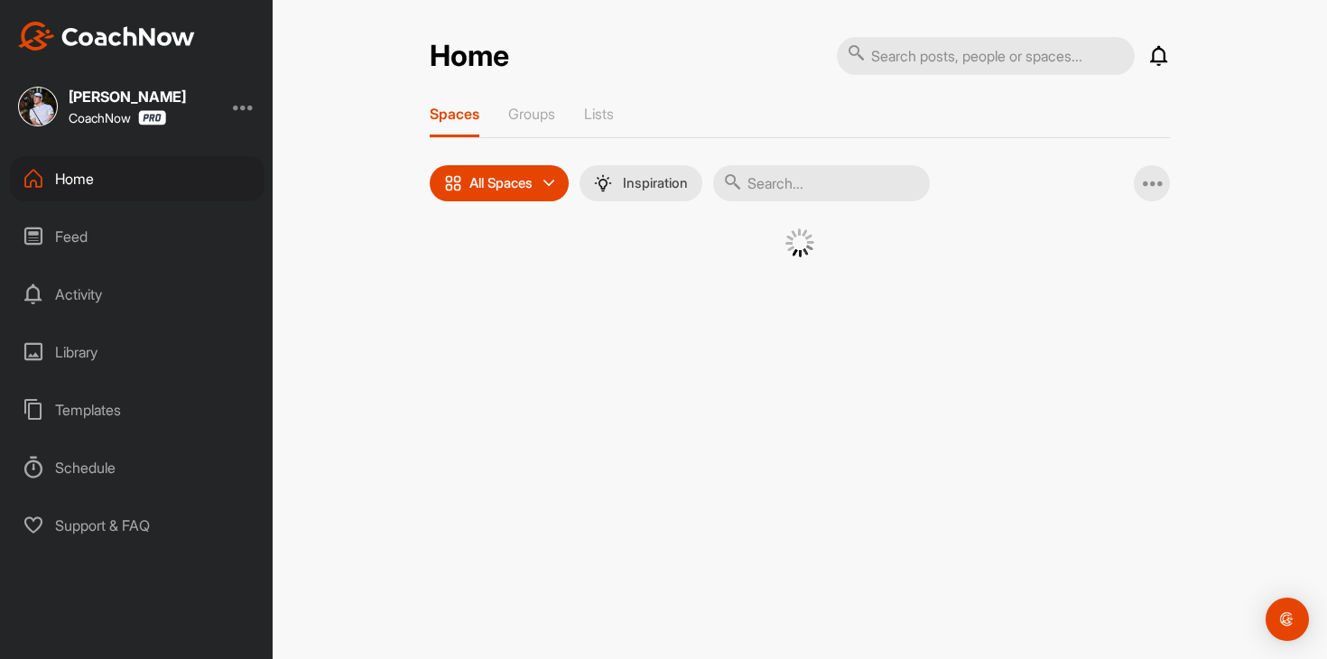
click at [105, 243] on div "Feed" at bounding box center [137, 236] width 255 height 45
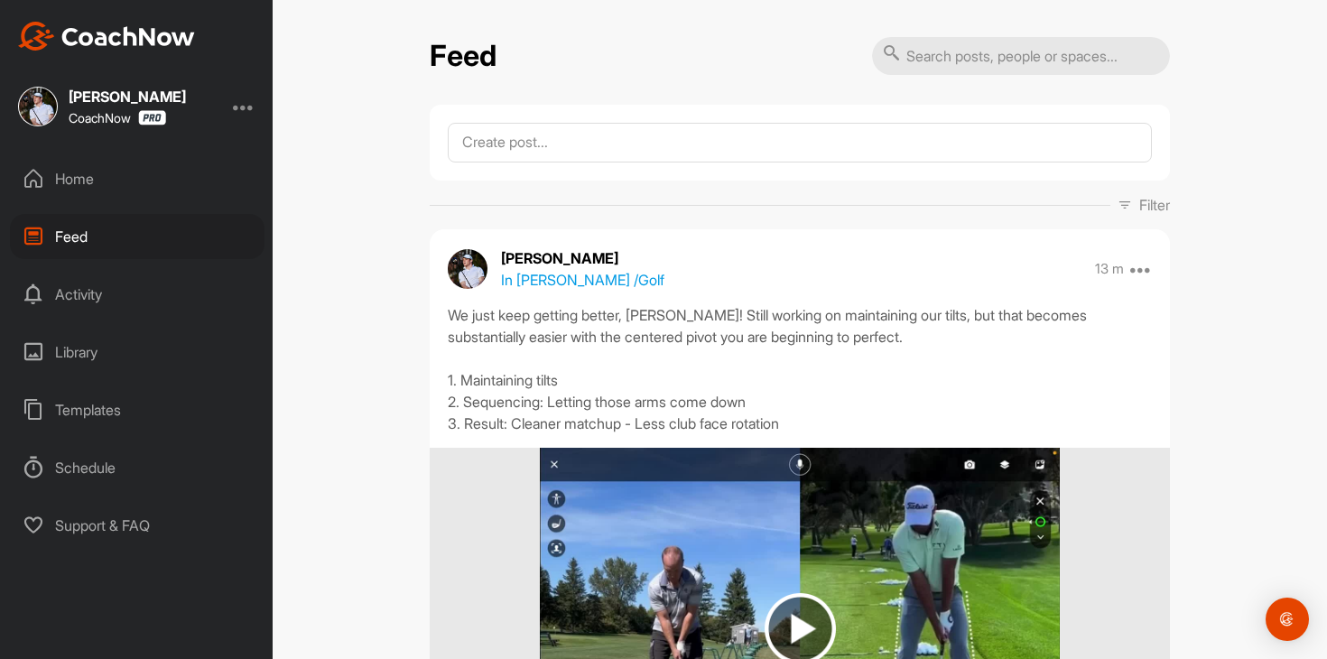
click at [121, 182] on div "Home" at bounding box center [137, 178] width 255 height 45
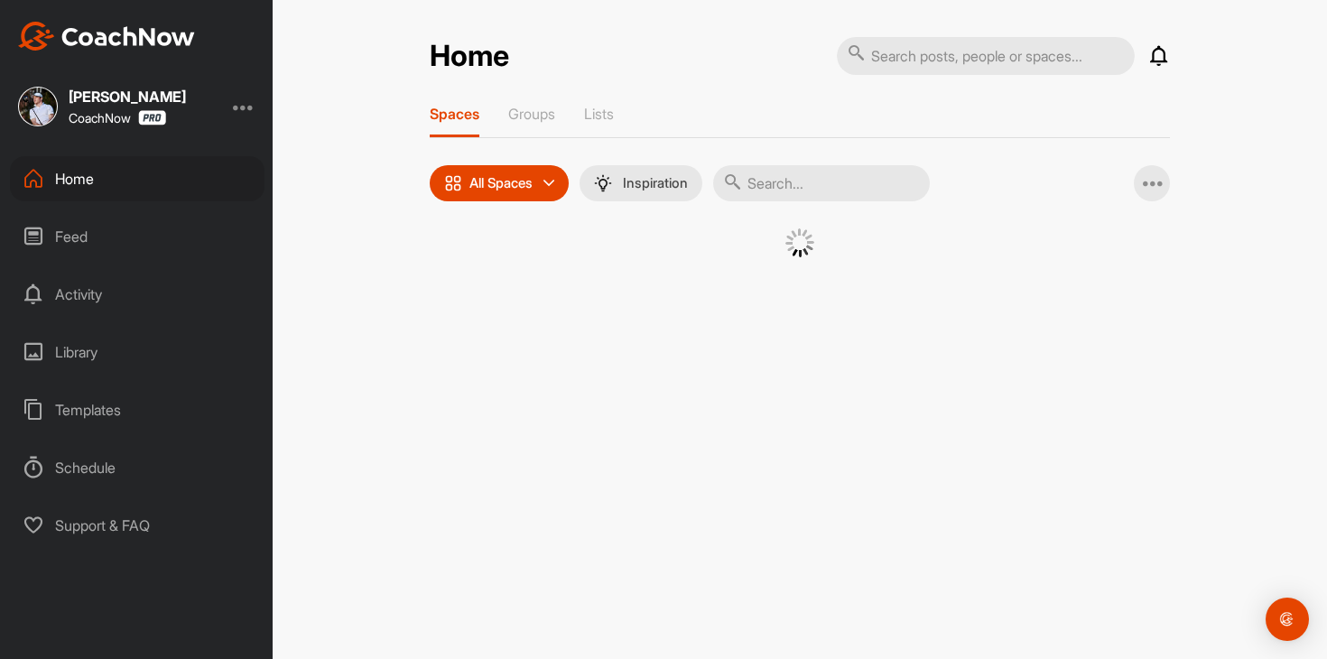
click at [110, 247] on div "Feed" at bounding box center [137, 236] width 255 height 45
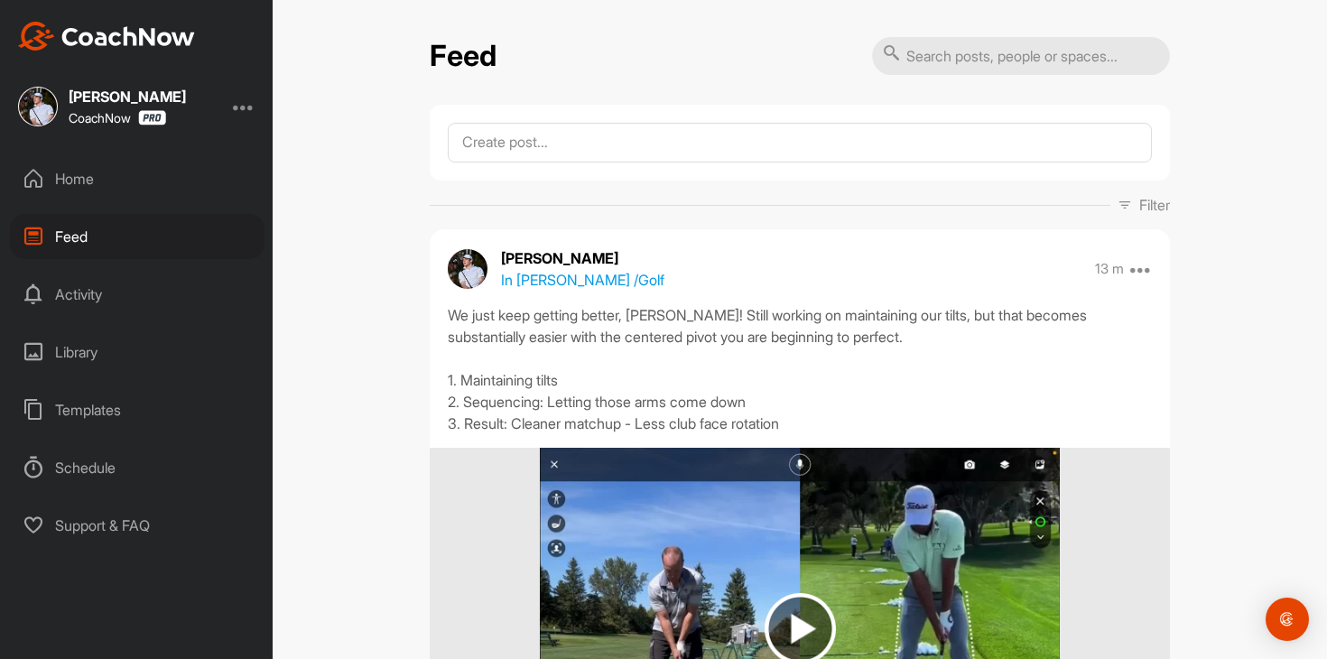
click at [107, 188] on div "Home" at bounding box center [137, 178] width 255 height 45
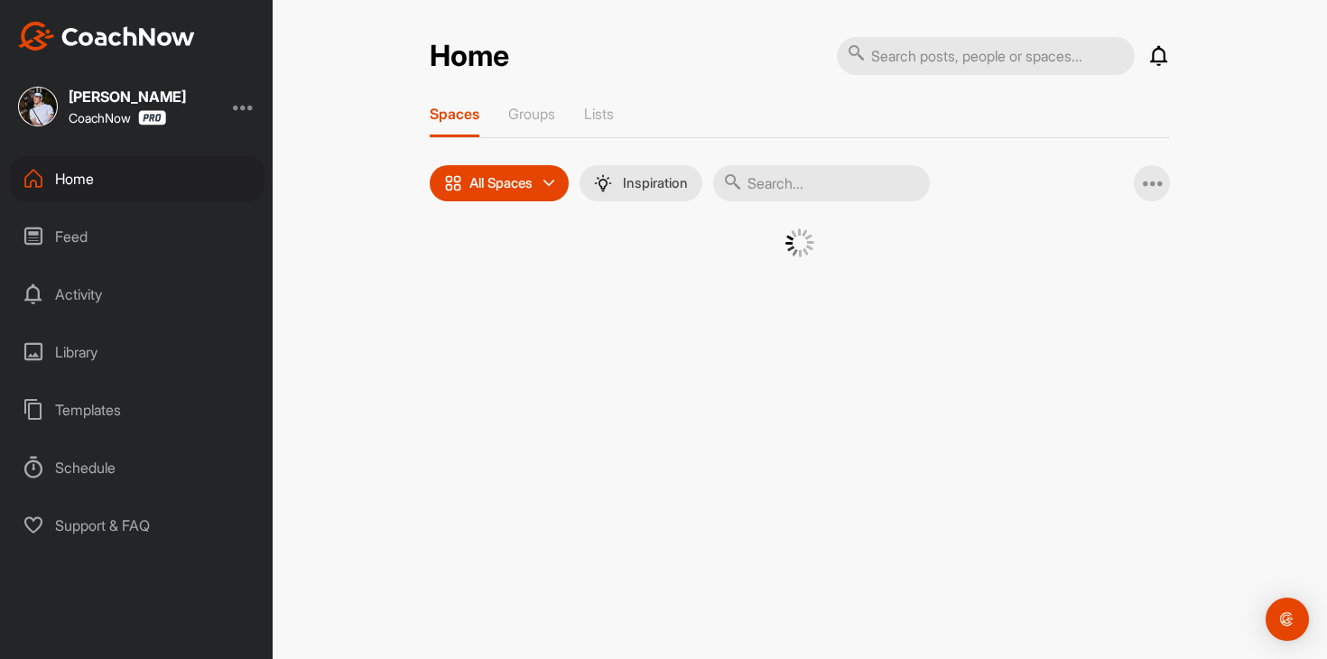
click at [107, 225] on div "Feed" at bounding box center [137, 236] width 255 height 45
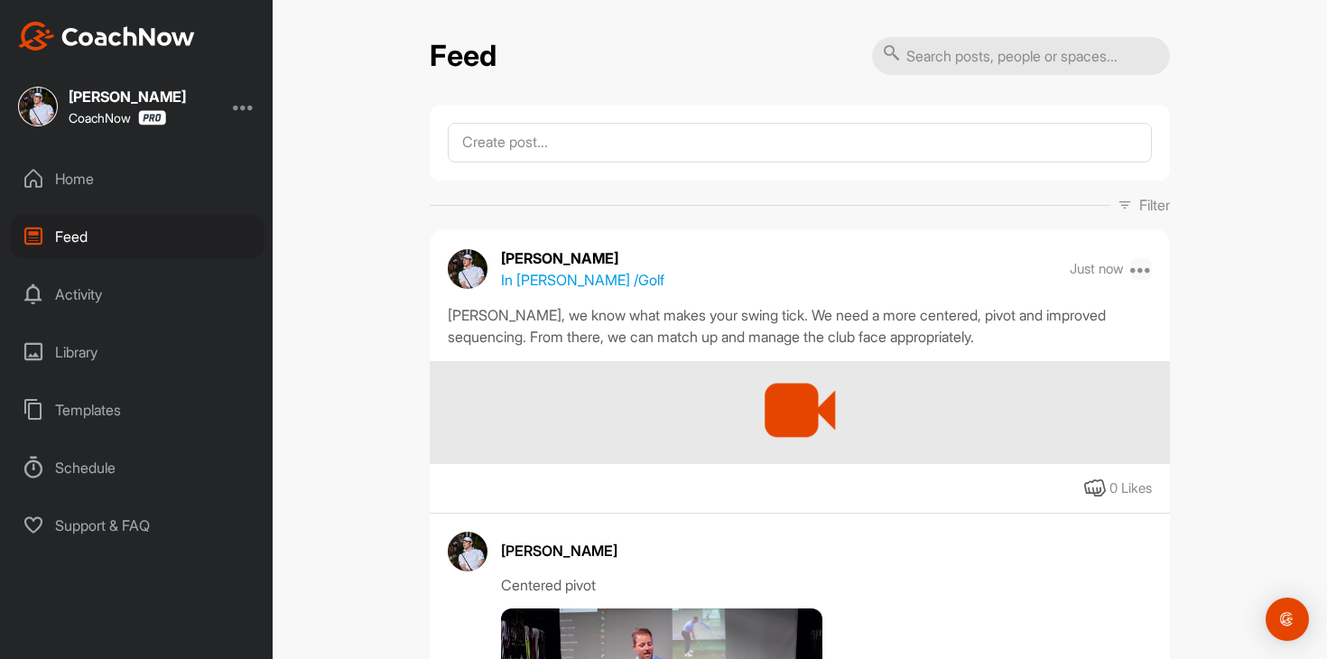
click at [1144, 269] on icon at bounding box center [1141, 269] width 22 height 22
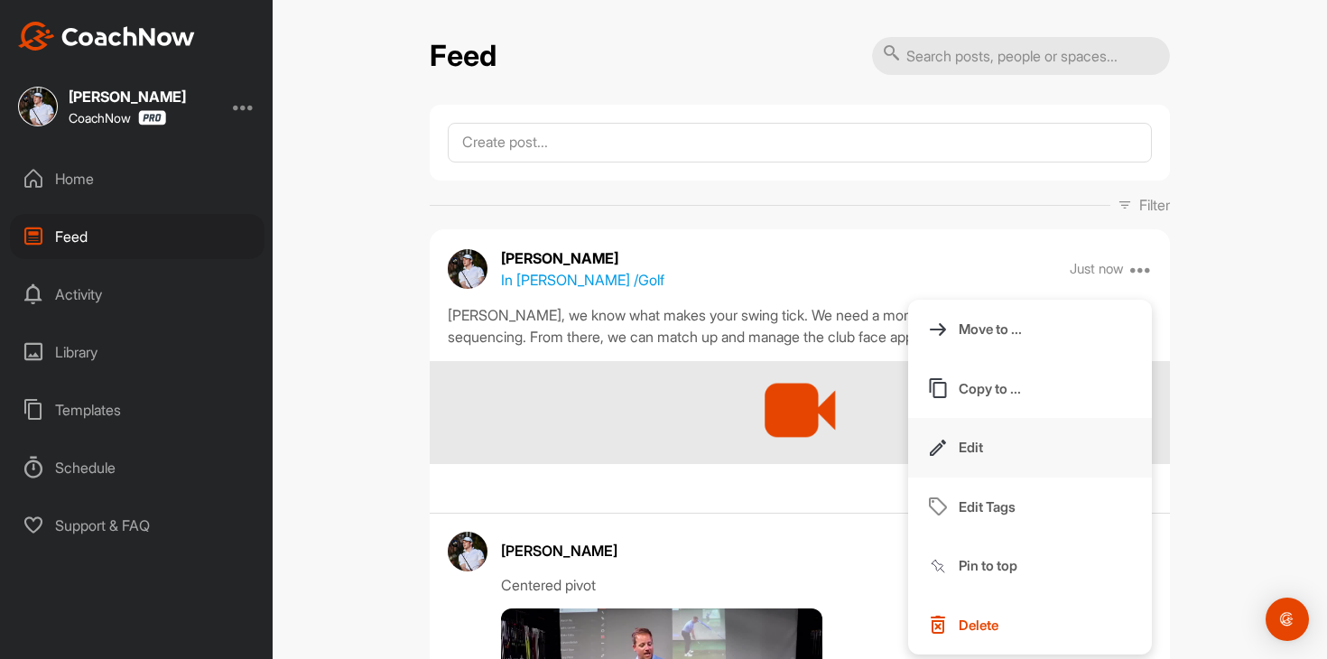
click at [1023, 450] on button "Edit" at bounding box center [1030, 448] width 244 height 60
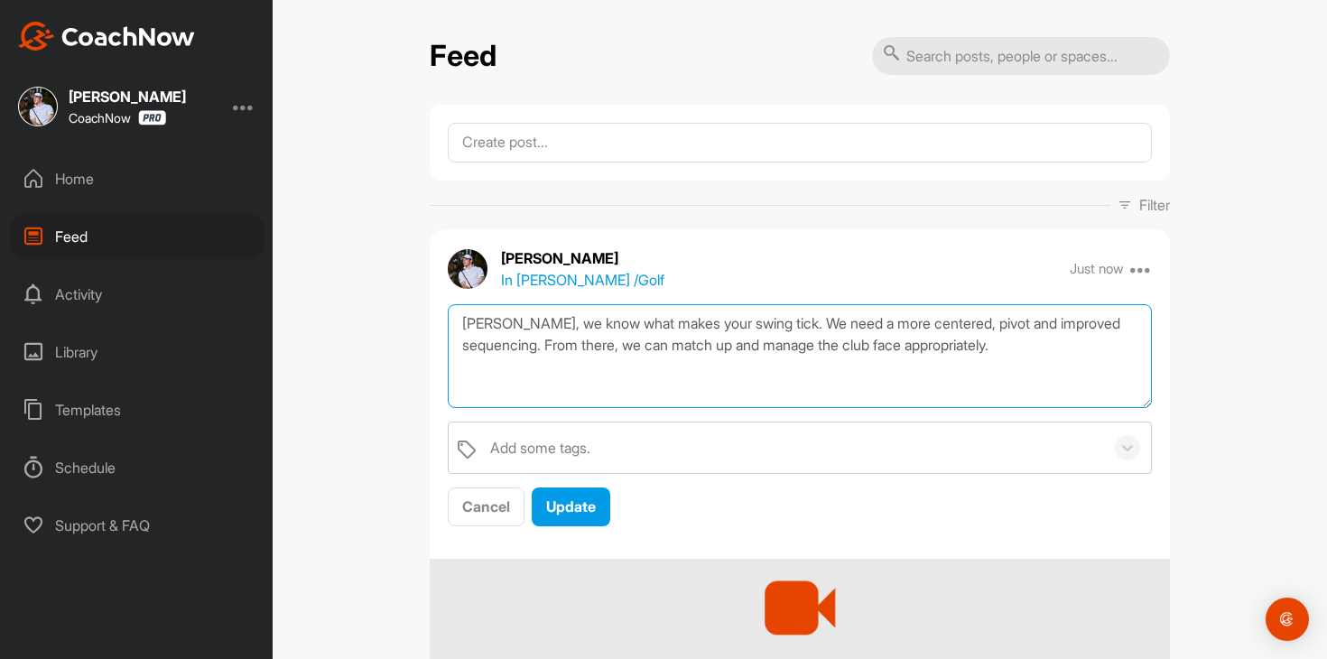
click at [948, 322] on textarea "[PERSON_NAME], we know what makes your swing tick. We need a more centered, piv…" at bounding box center [800, 356] width 704 height 104
click at [1036, 343] on textarea "[PERSON_NAME], we know what makes your swing tick. We need a more centered pivo…" at bounding box center [800, 356] width 704 height 104
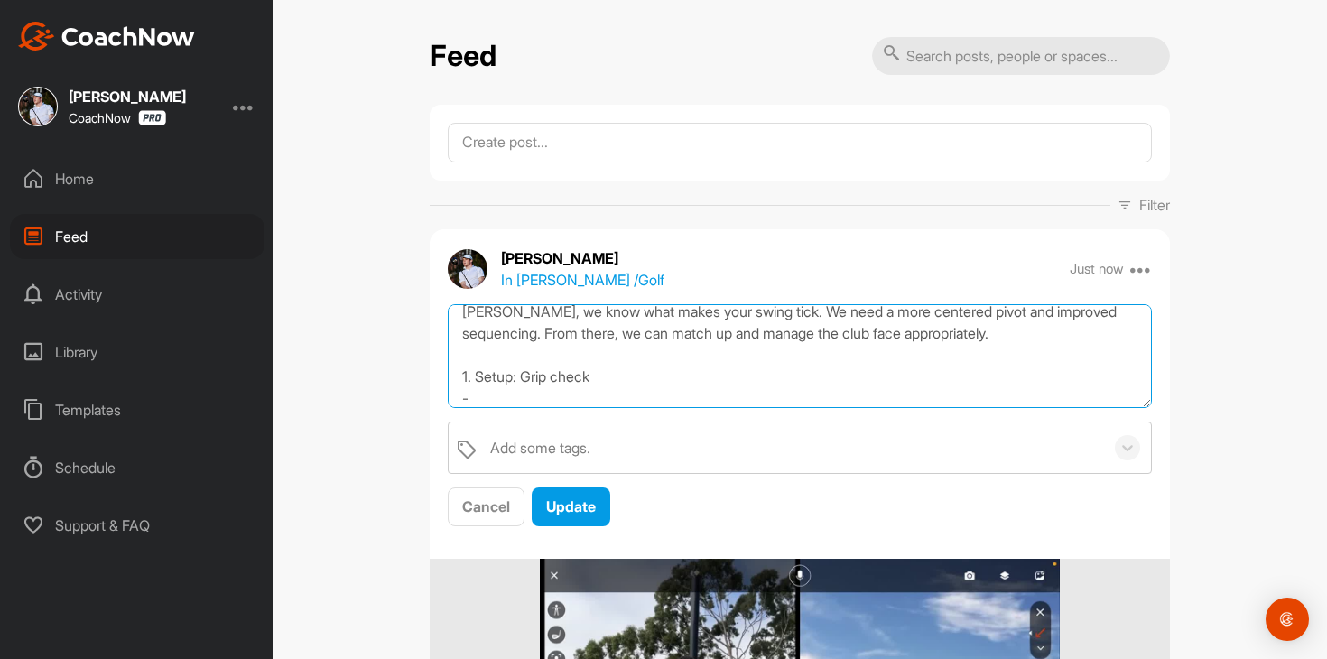
paste textarea "[URL][DOMAIN_NAME]"
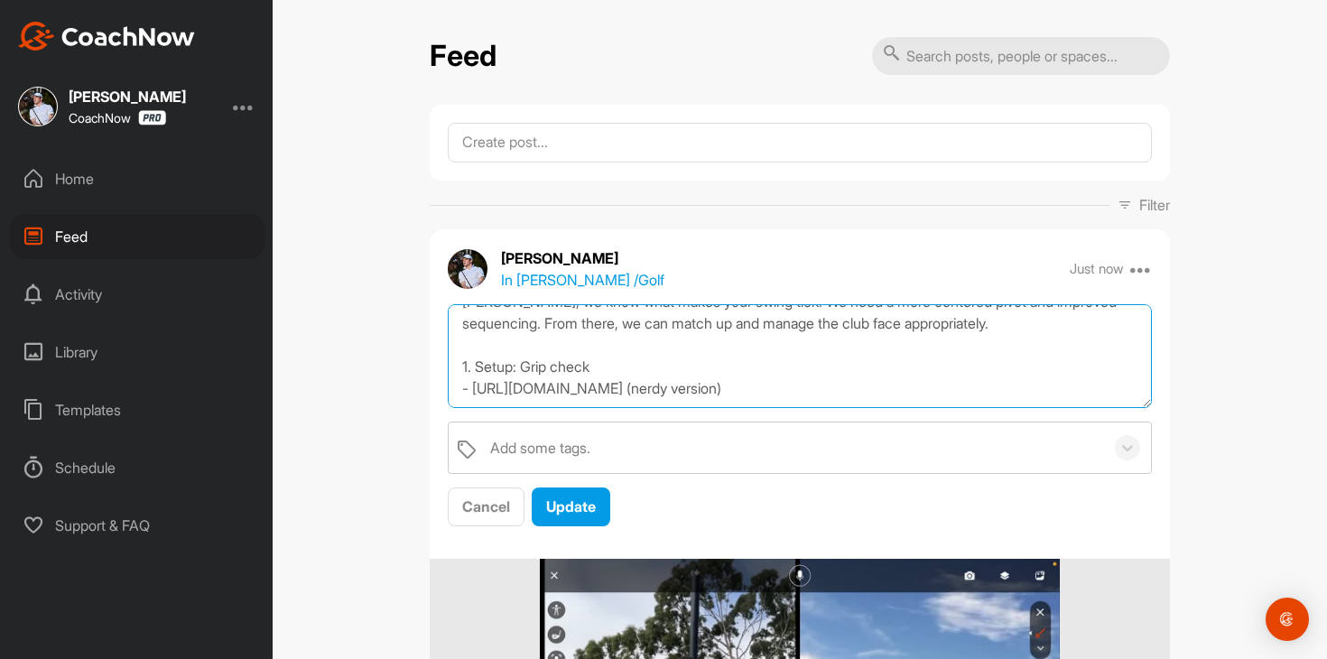
drag, startPoint x: 861, startPoint y: 377, endPoint x: 829, endPoint y: 377, distance: 31.6
click at [829, 377] on textarea "[PERSON_NAME], we know what makes your swing tick. We need a more centered pivo…" at bounding box center [800, 356] width 704 height 104
click at [773, 400] on textarea "[PERSON_NAME], we know what makes your swing tick. We need a more centered pivo…" at bounding box center [800, 356] width 704 height 104
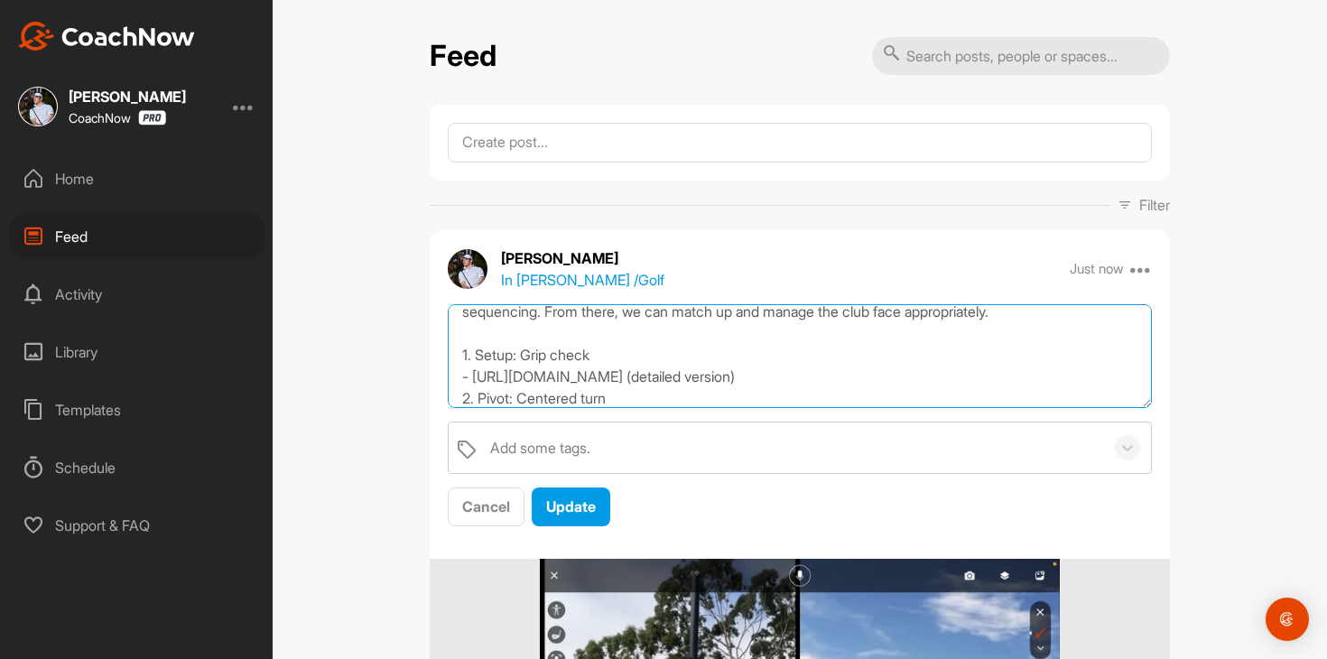
scroll to position [55, 0]
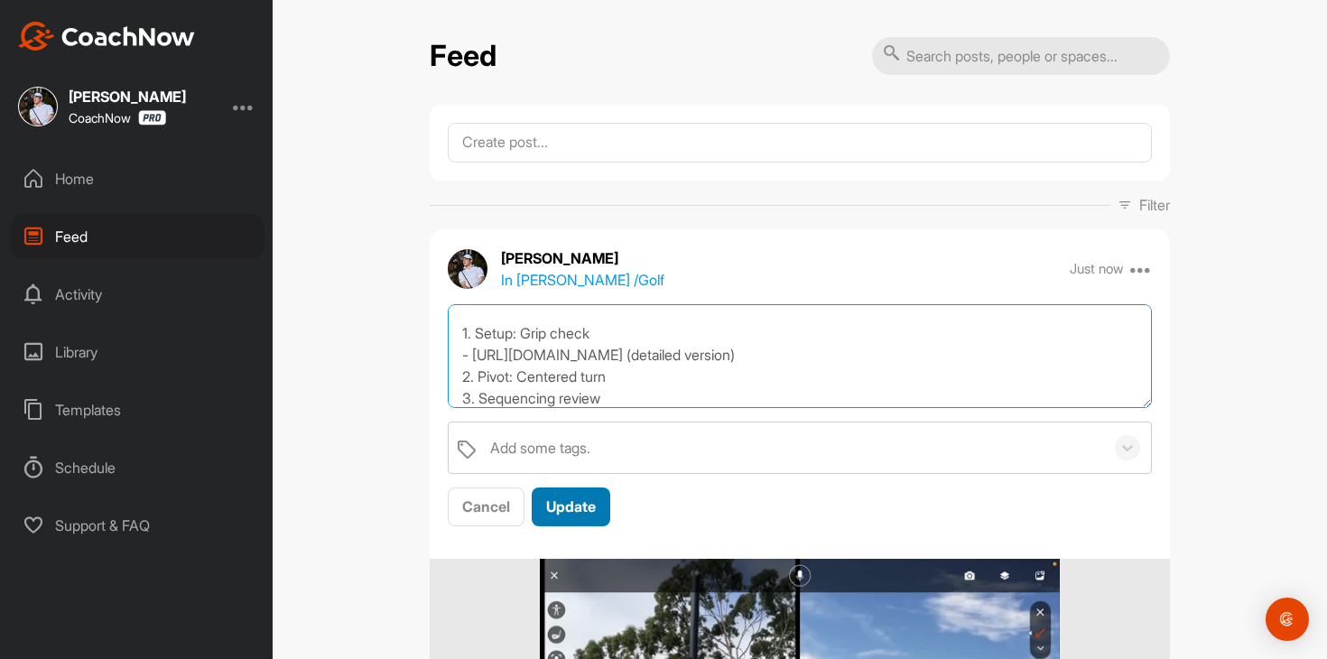
type textarea "[PERSON_NAME], we know what makes your swing tick. We need a more centered pivo…"
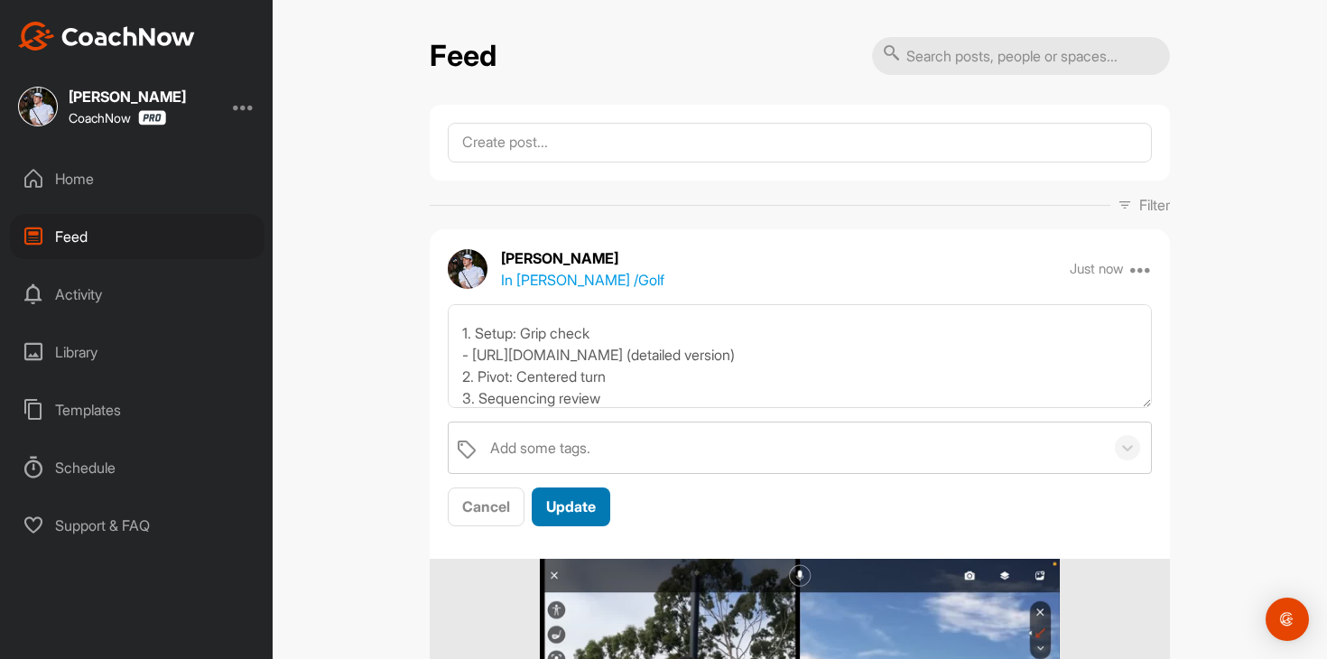
click at [593, 505] on span "Update" at bounding box center [571, 506] width 50 height 18
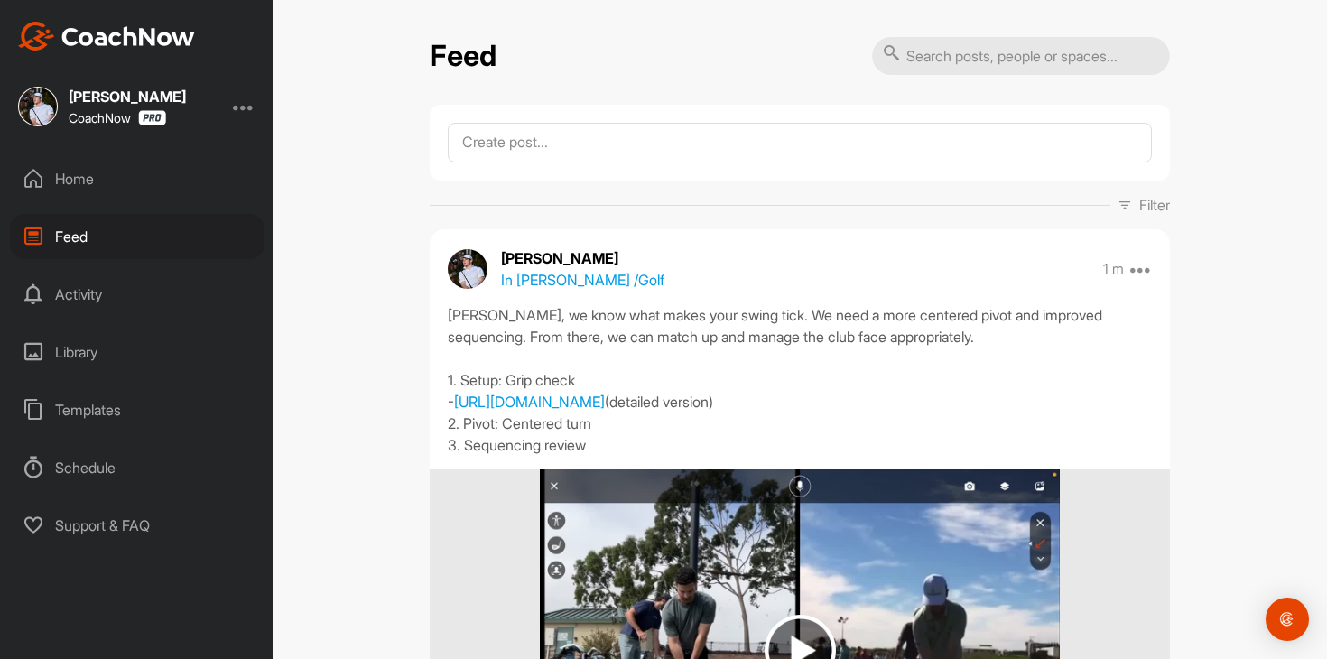
click at [126, 172] on div "Home" at bounding box center [137, 178] width 255 height 45
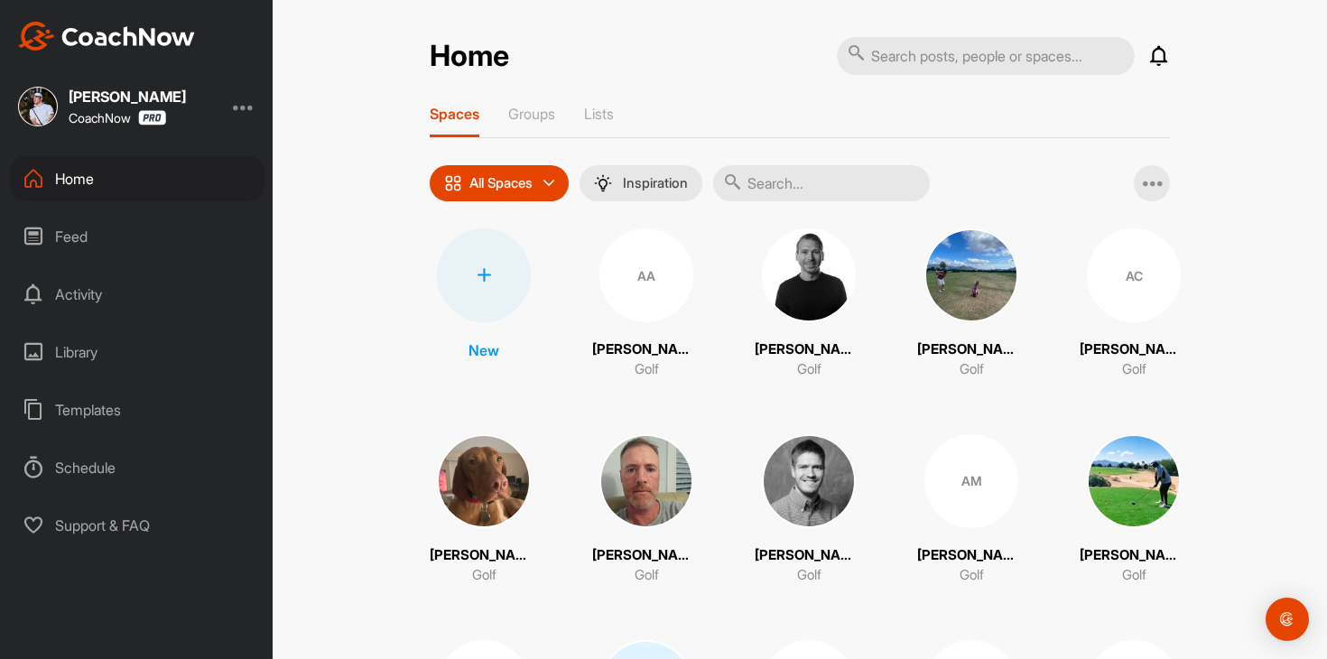
click at [821, 194] on input "text" at bounding box center [821, 183] width 217 height 36
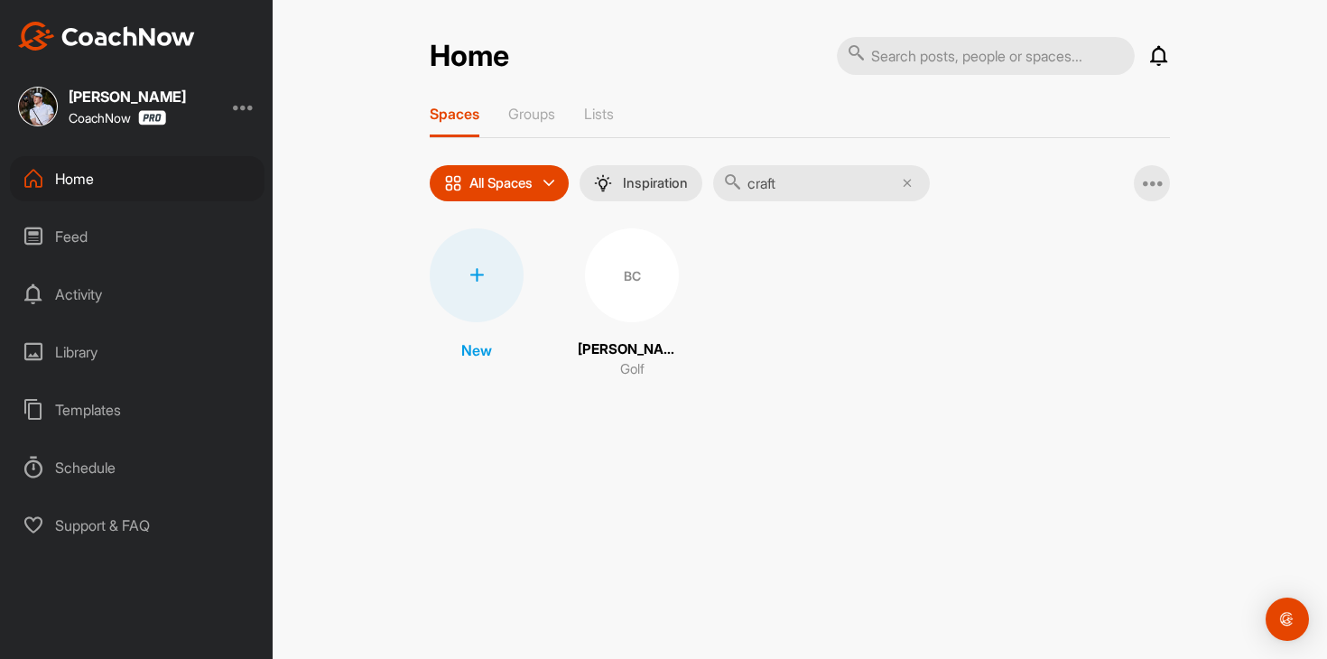
type input "craft"
click at [631, 280] on div "BC" at bounding box center [632, 275] width 94 height 94
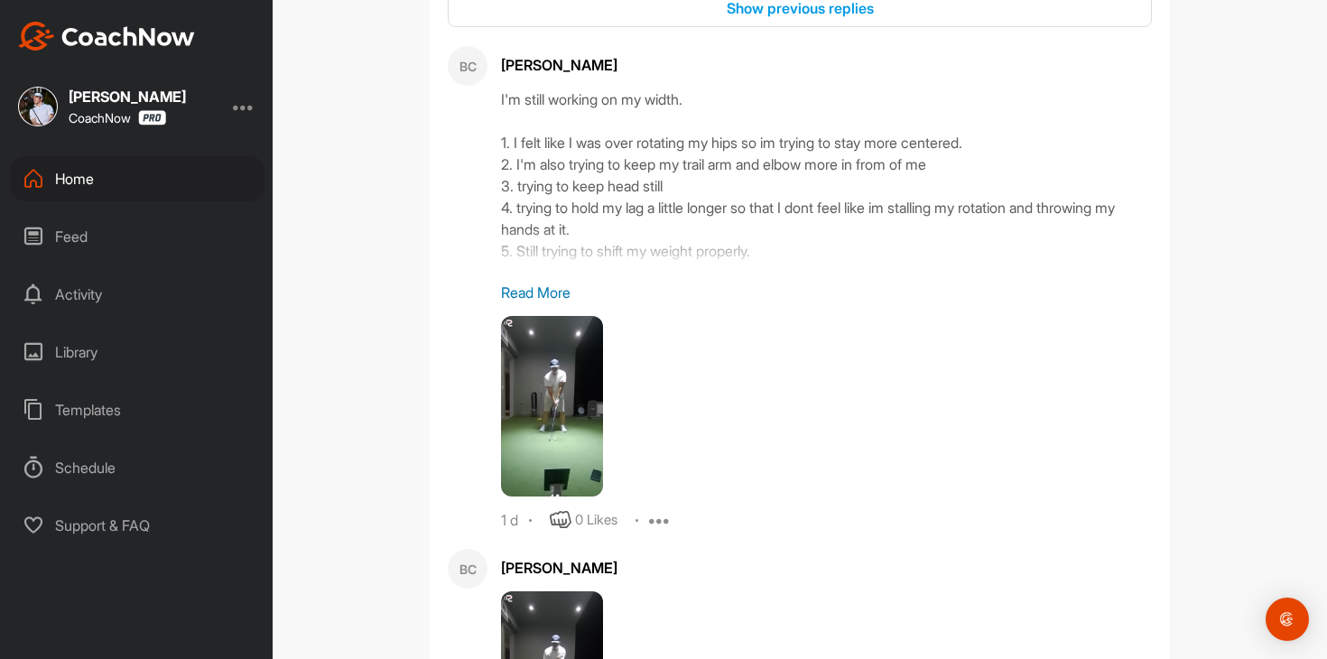
scroll to position [3747, 0]
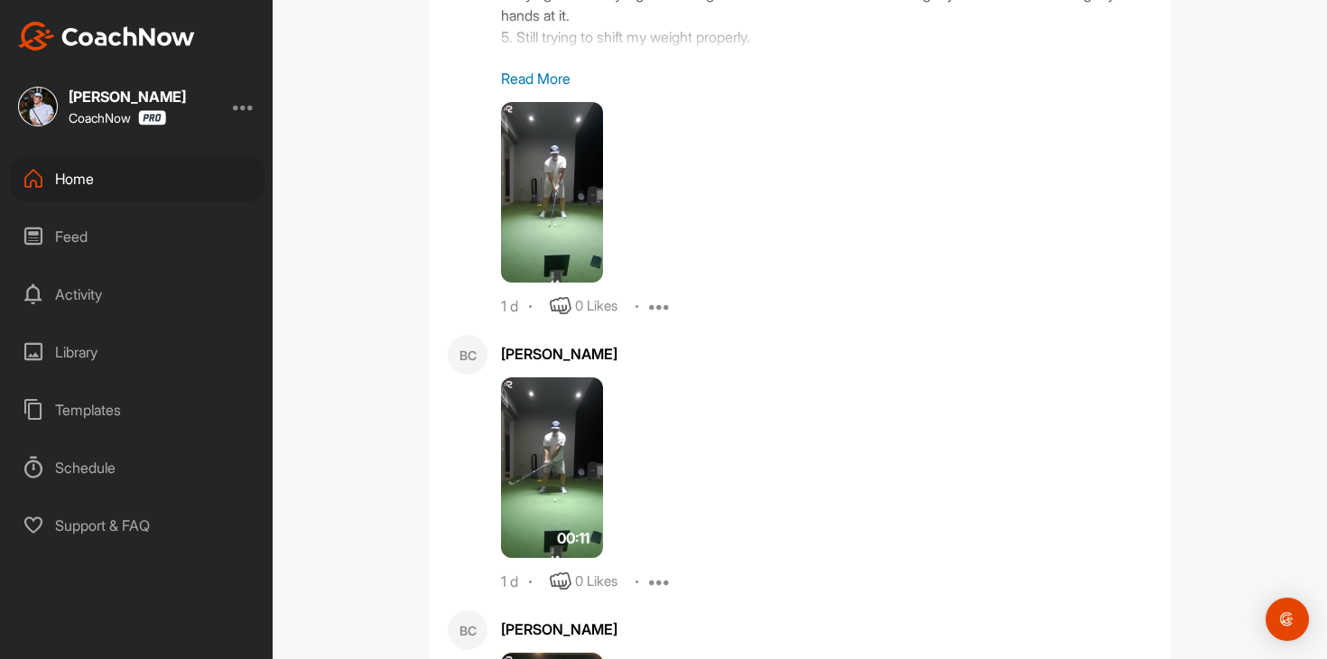
click at [542, 89] on p "Read More" at bounding box center [826, 79] width 651 height 22
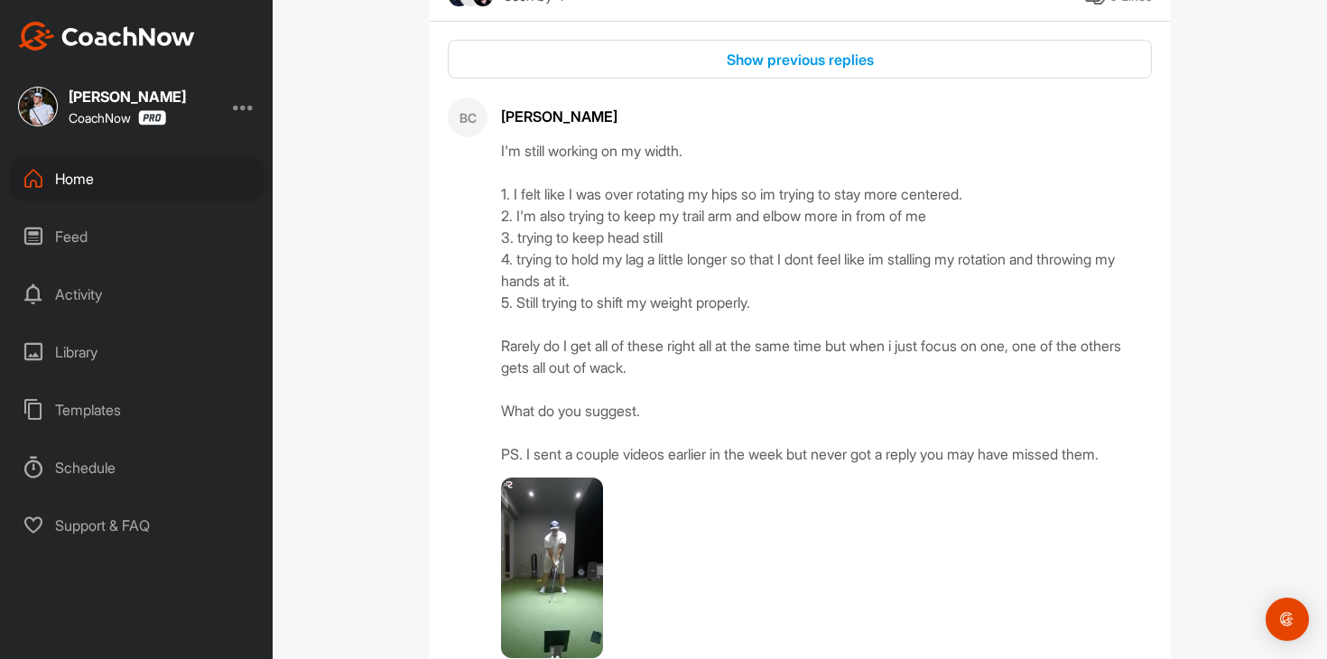
scroll to position [3470, 0]
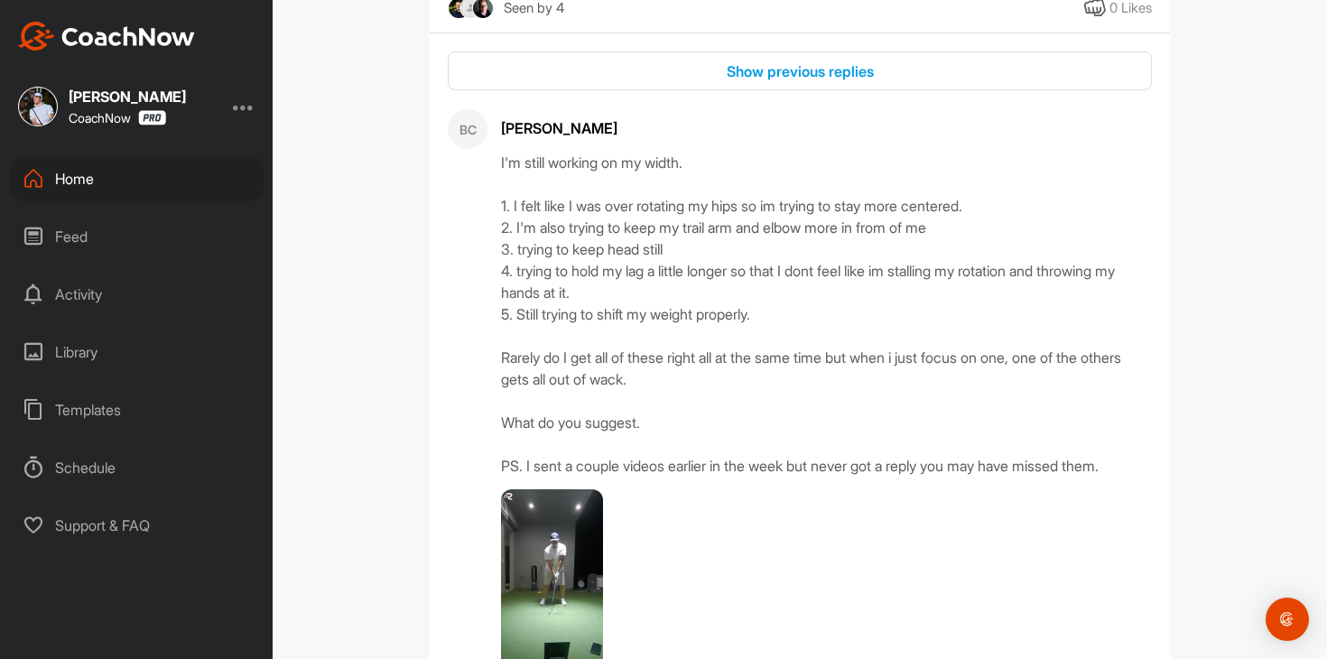
click at [144, 171] on div "Home" at bounding box center [137, 178] width 255 height 45
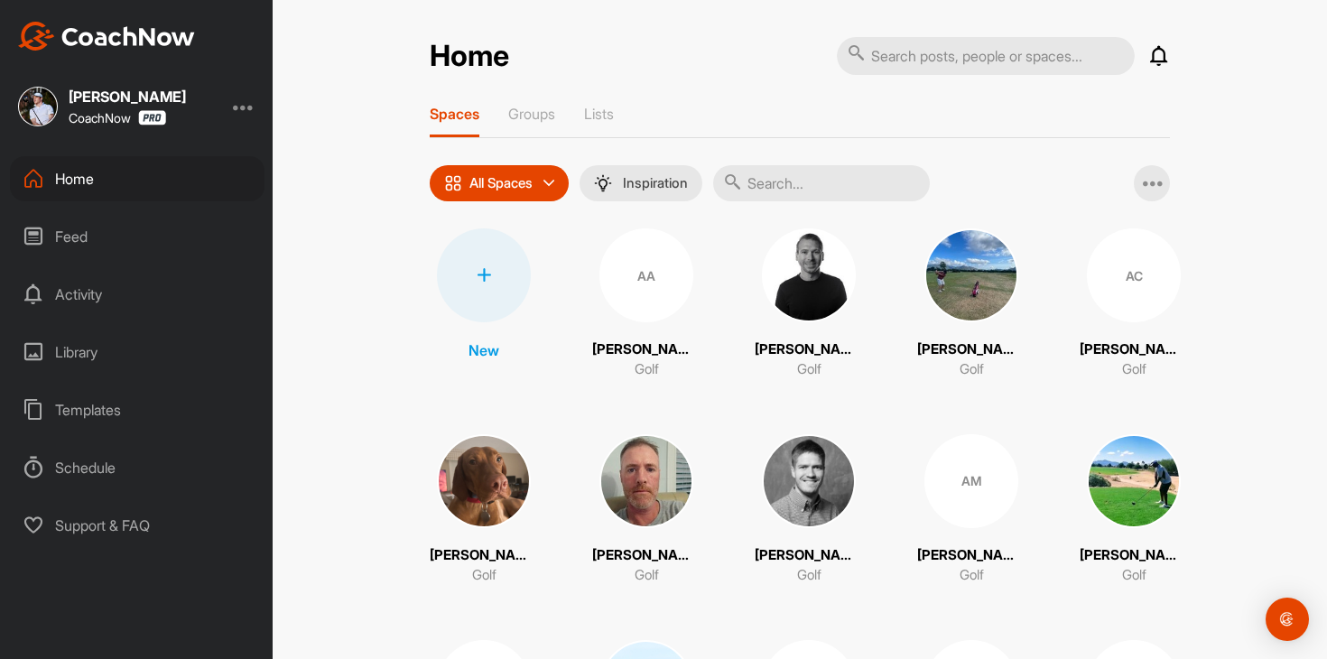
click at [830, 170] on input "text" at bounding box center [821, 183] width 217 height 36
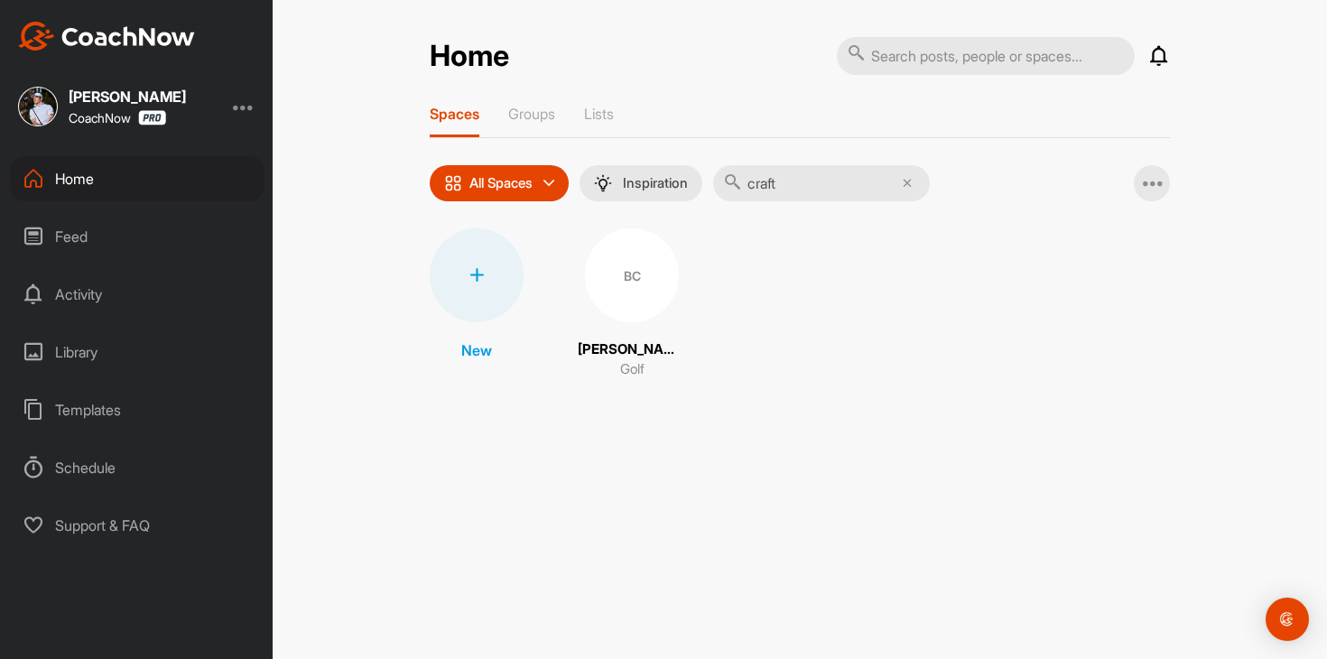
type input "craft"
click at [619, 292] on div "BC" at bounding box center [632, 275] width 94 height 94
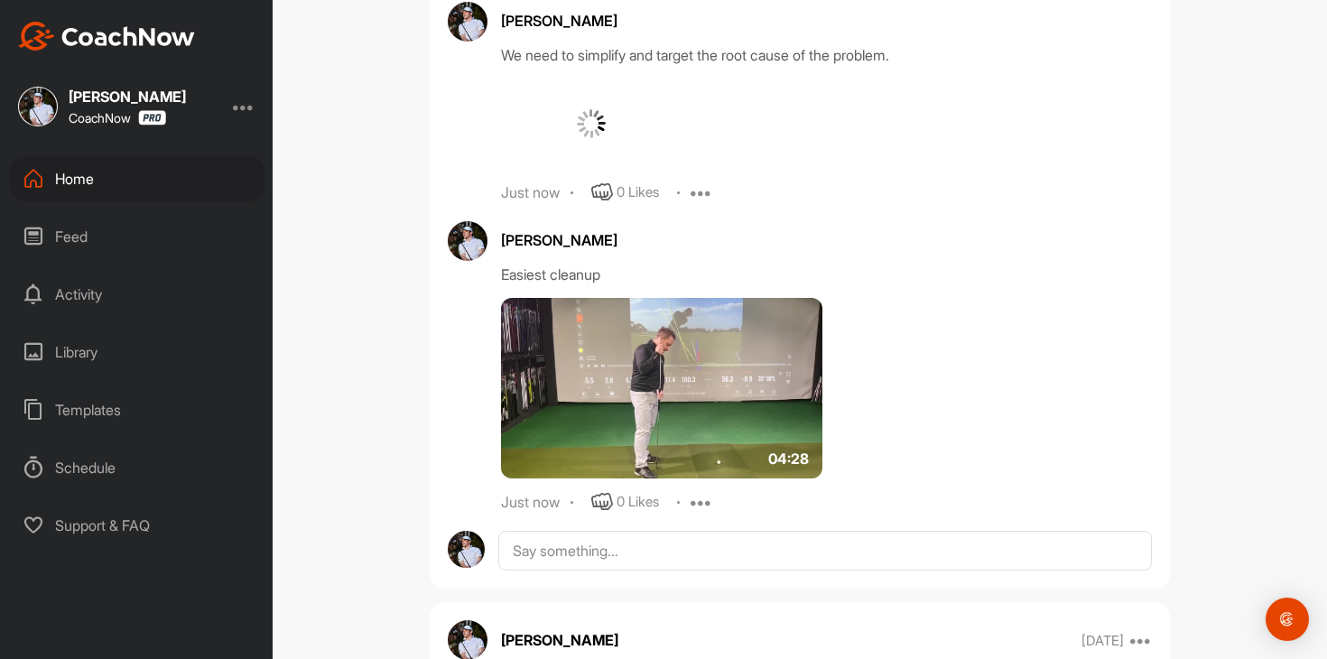
scroll to position [3799, 0]
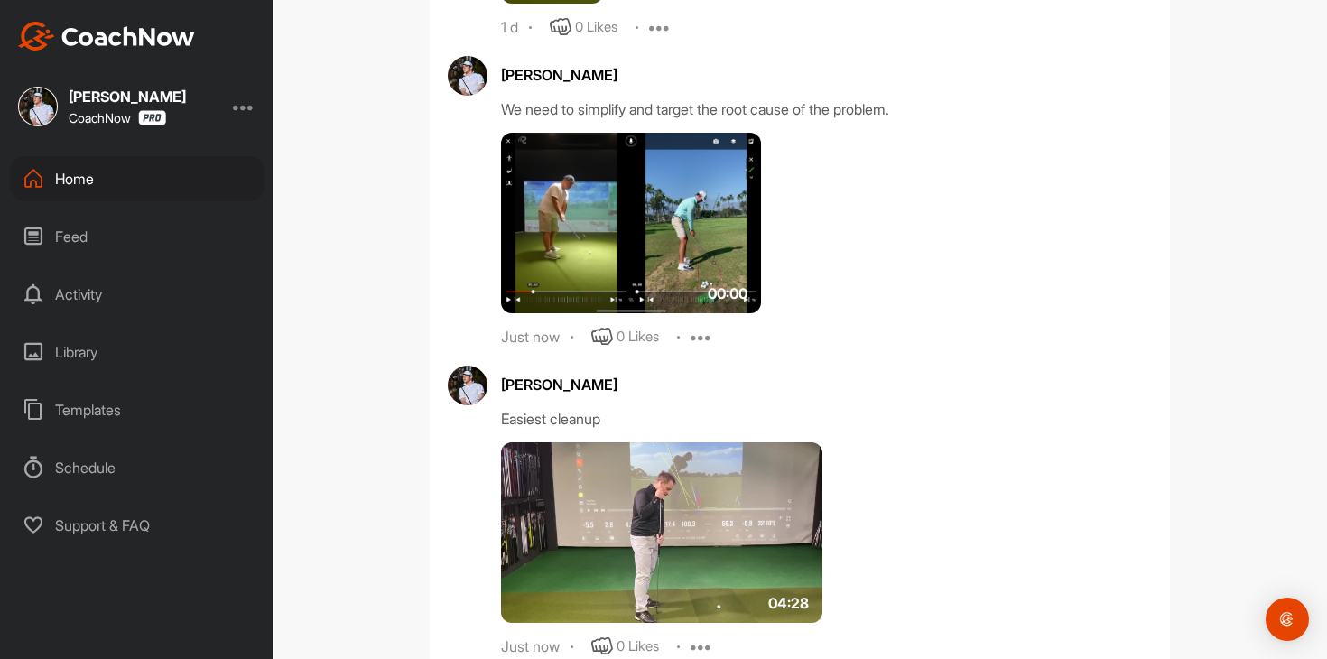
click at [707, 347] on icon at bounding box center [701, 337] width 22 height 22
click at [706, 407] on p "Edit" at bounding box center [698, 397] width 24 height 19
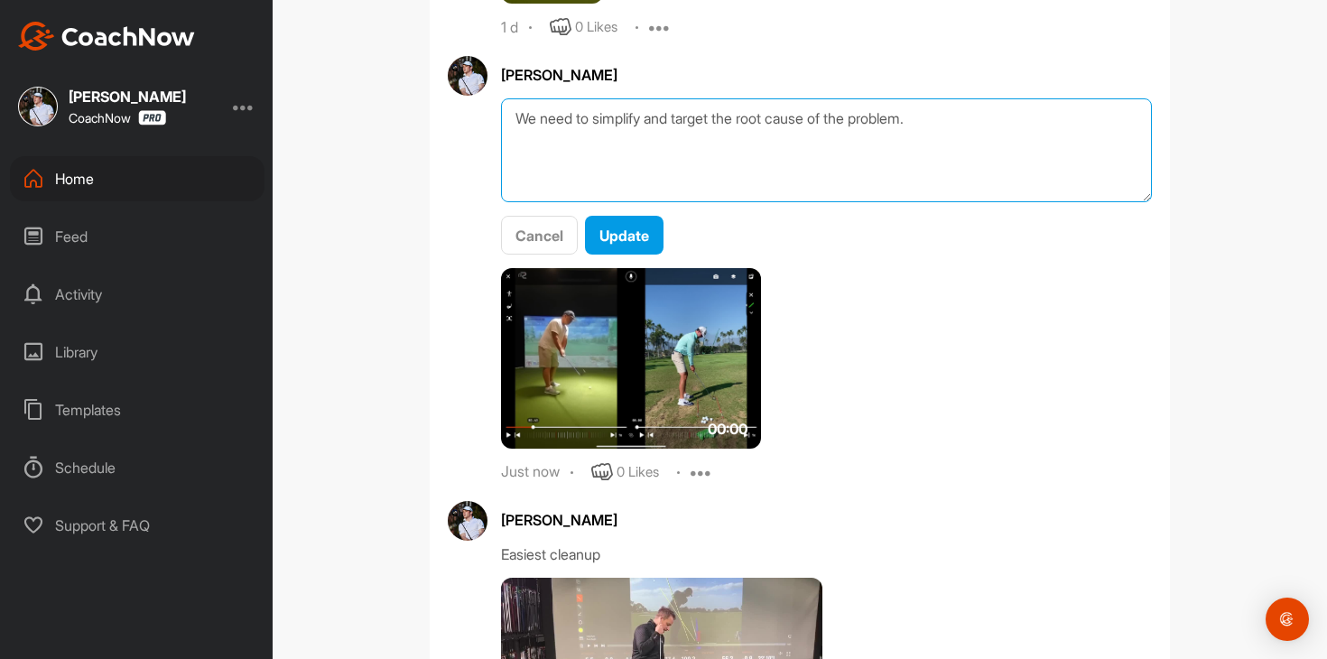
click at [981, 180] on textarea "We need to simplify and target the root cause of the problem." at bounding box center [826, 150] width 651 height 104
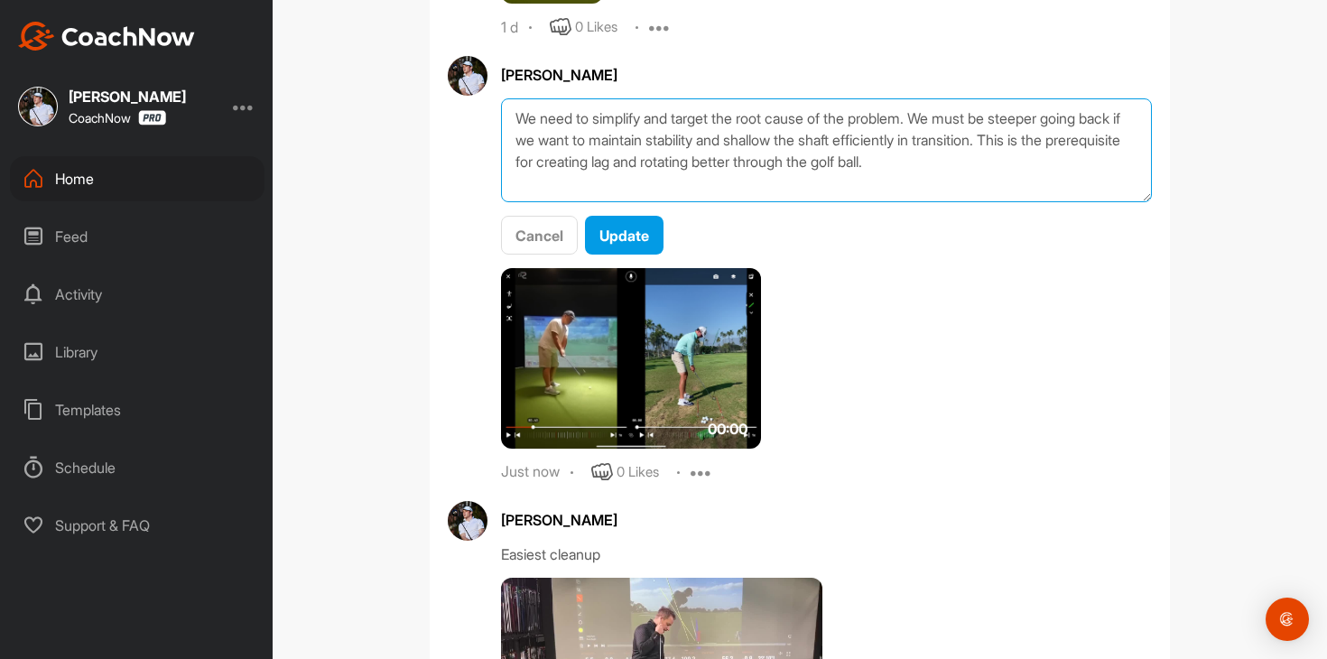
scroll to position [12, 0]
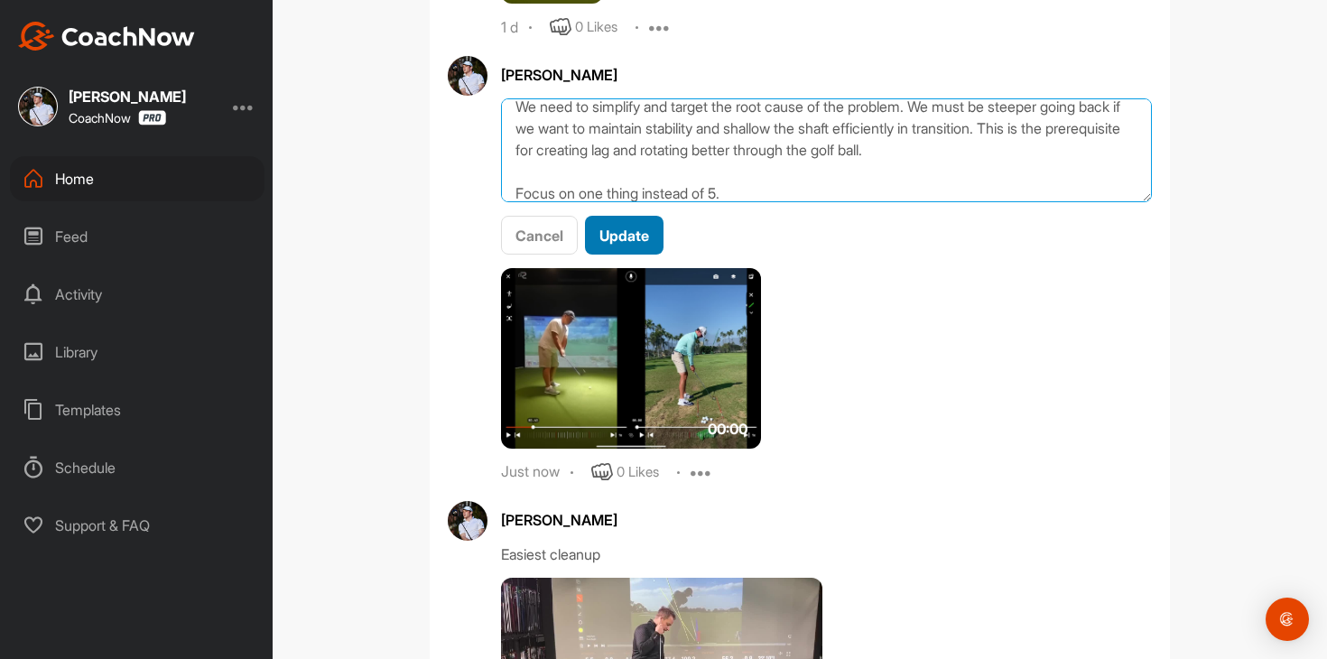
type textarea "We need to simplify and target the root cause of the problem. We must be steepe…"
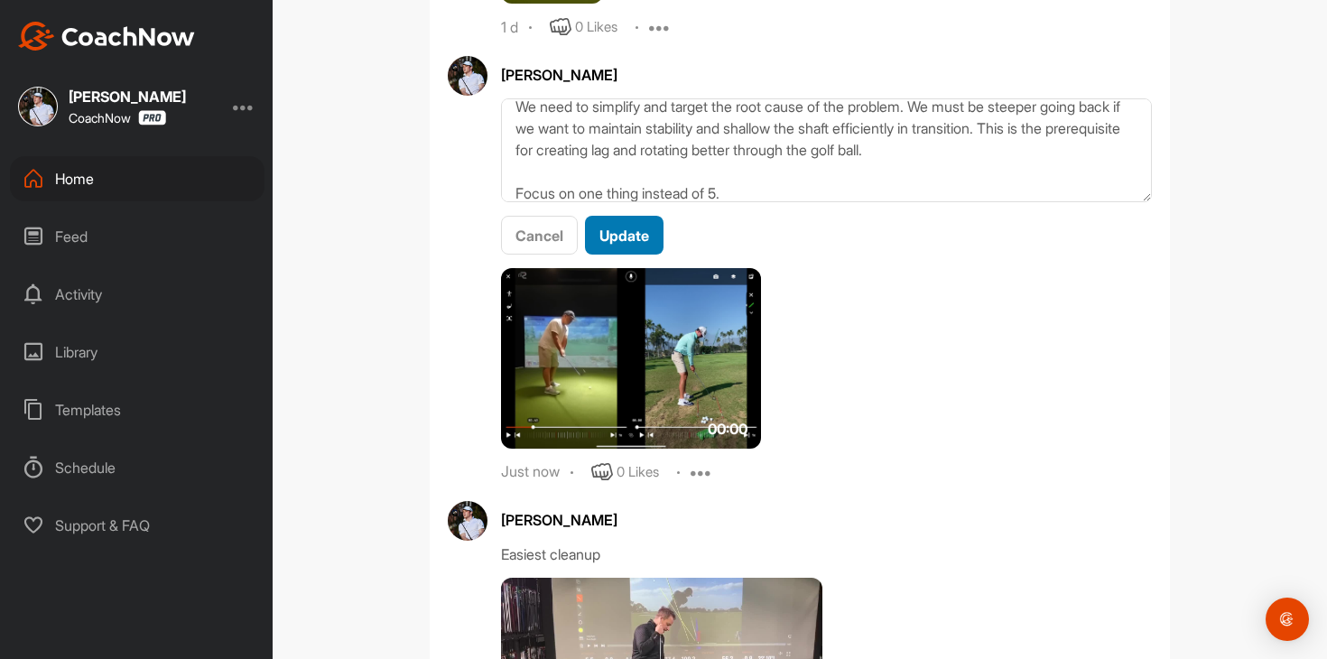
click at [610, 245] on span "Update" at bounding box center [624, 236] width 50 height 18
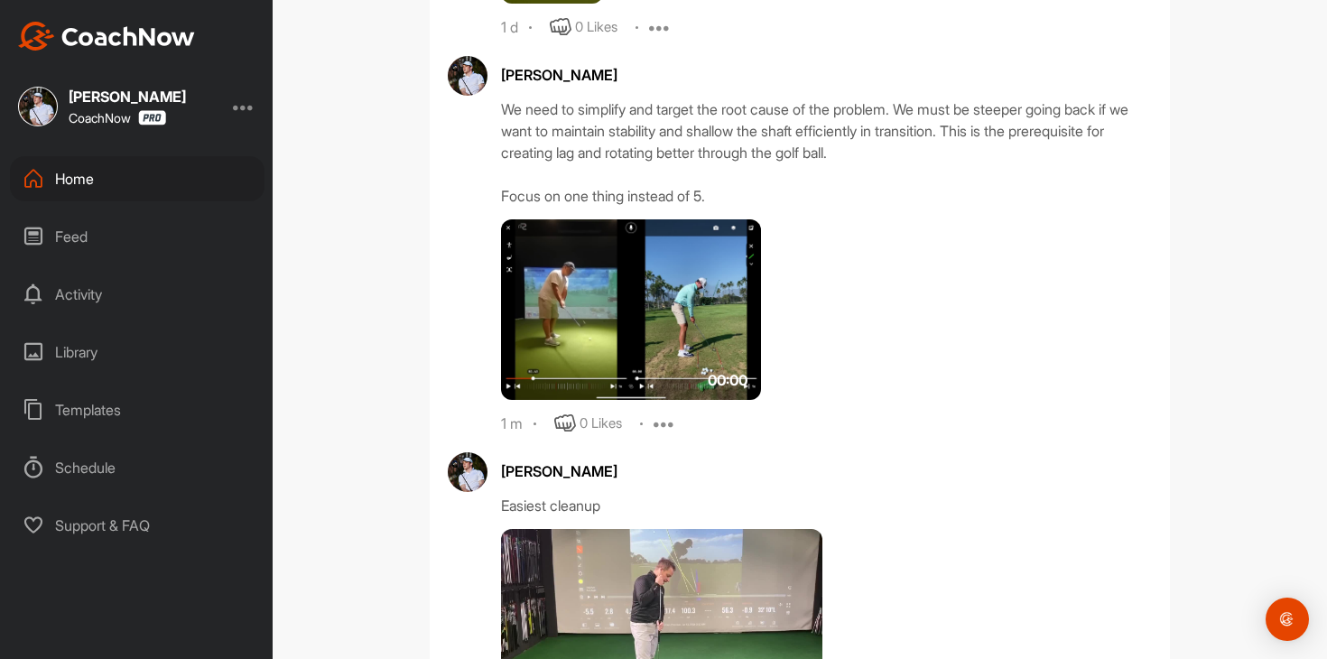
click at [164, 206] on div "Home Feed Activity Library Templates Schedule Support & FAQ" at bounding box center [136, 352] width 273 height 392
click at [174, 181] on div "Home" at bounding box center [137, 178] width 255 height 45
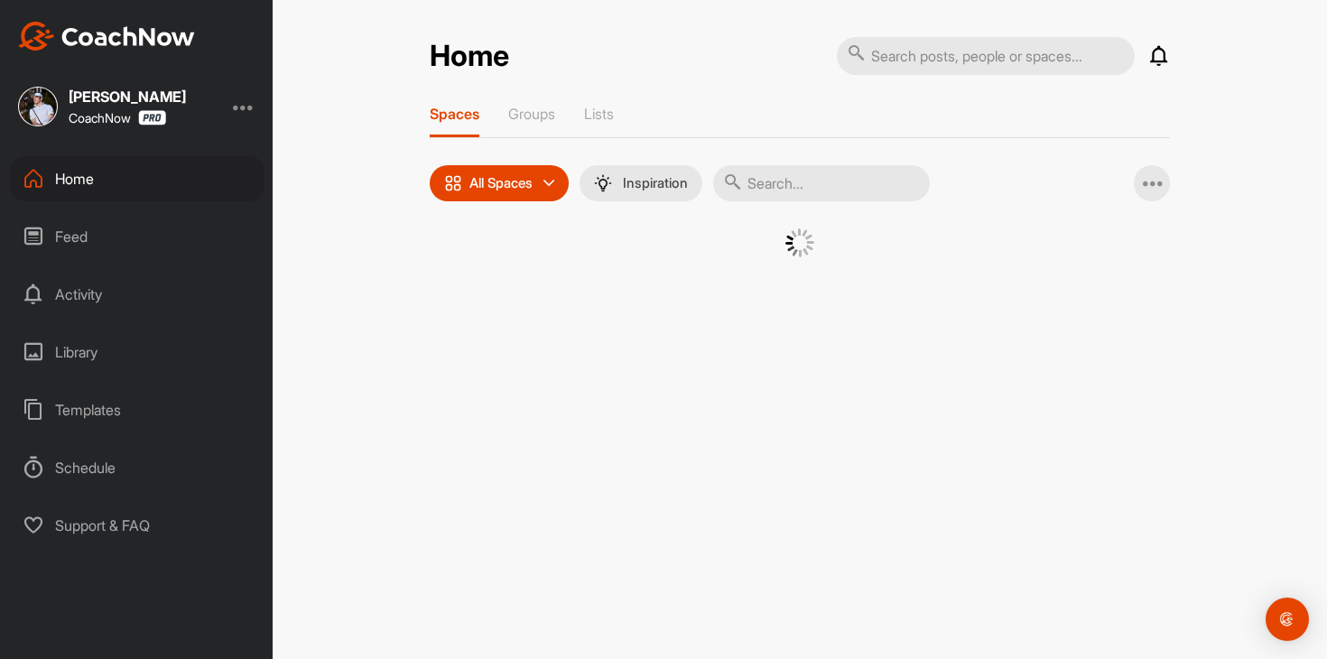
click at [169, 246] on div "Feed" at bounding box center [137, 236] width 255 height 45
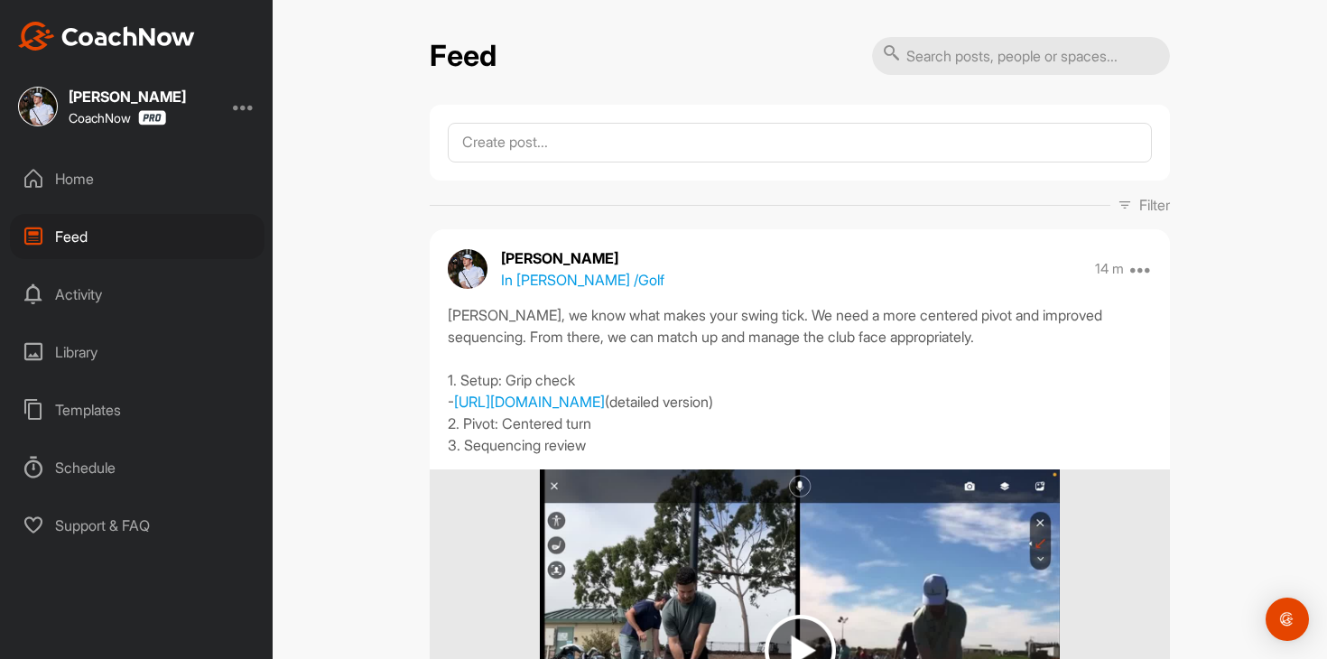
click at [188, 199] on div "Home" at bounding box center [137, 178] width 255 height 45
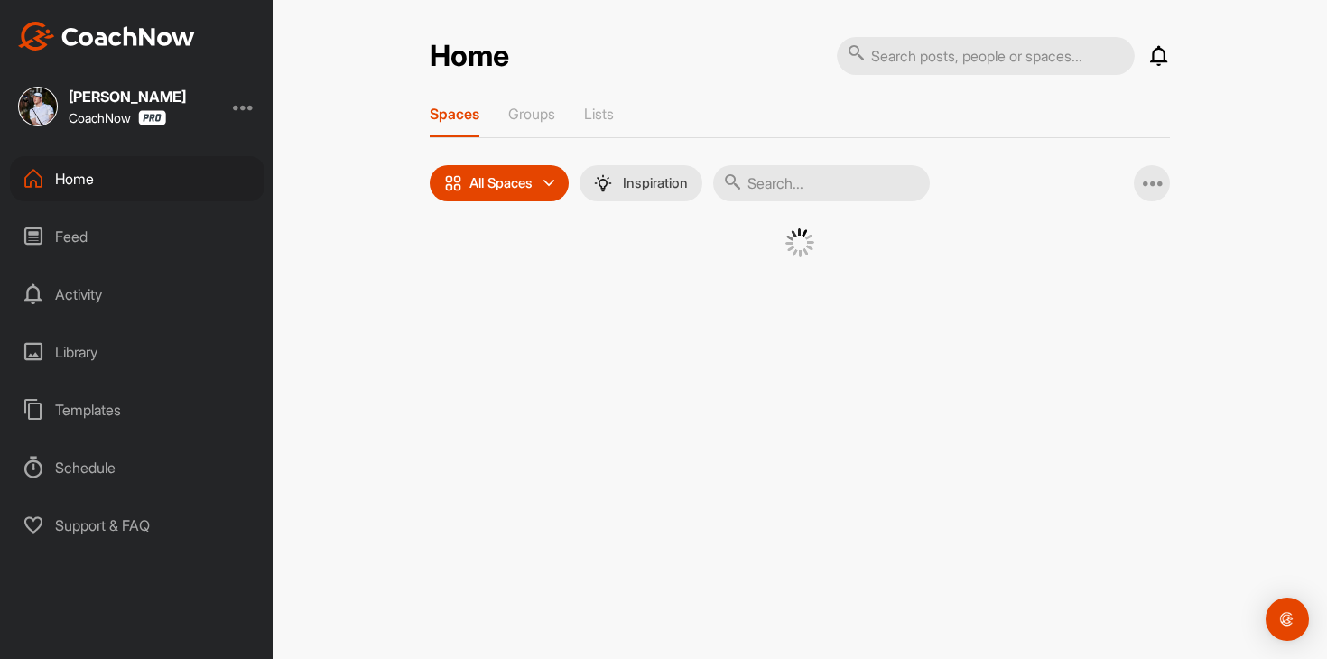
click at [177, 239] on div "Feed" at bounding box center [137, 236] width 255 height 45
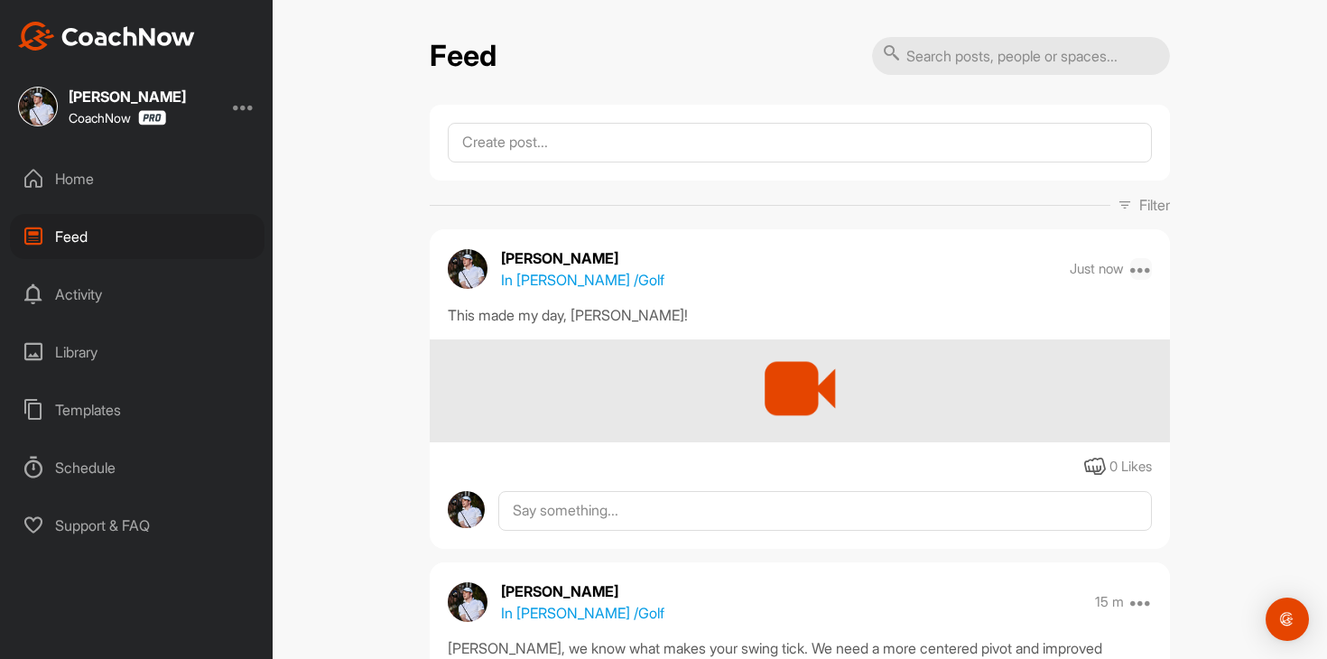
click at [1137, 268] on icon at bounding box center [1141, 269] width 22 height 22
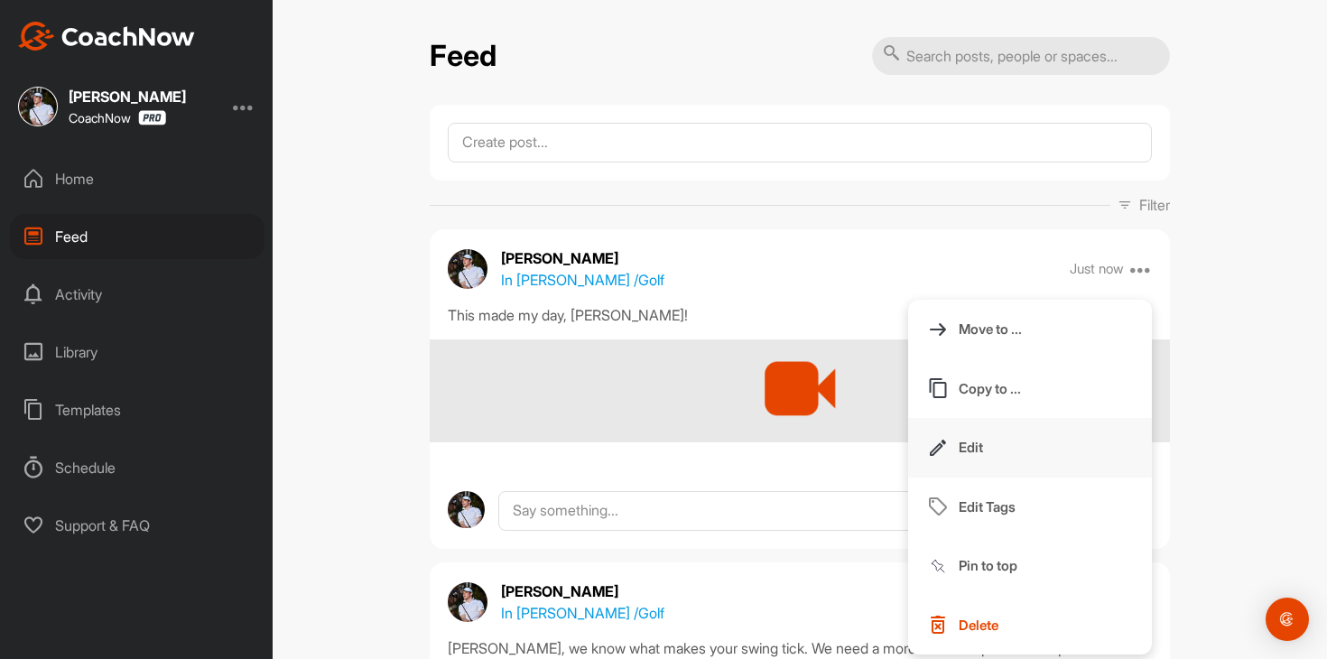
click at [1027, 434] on button "Edit" at bounding box center [1030, 448] width 244 height 60
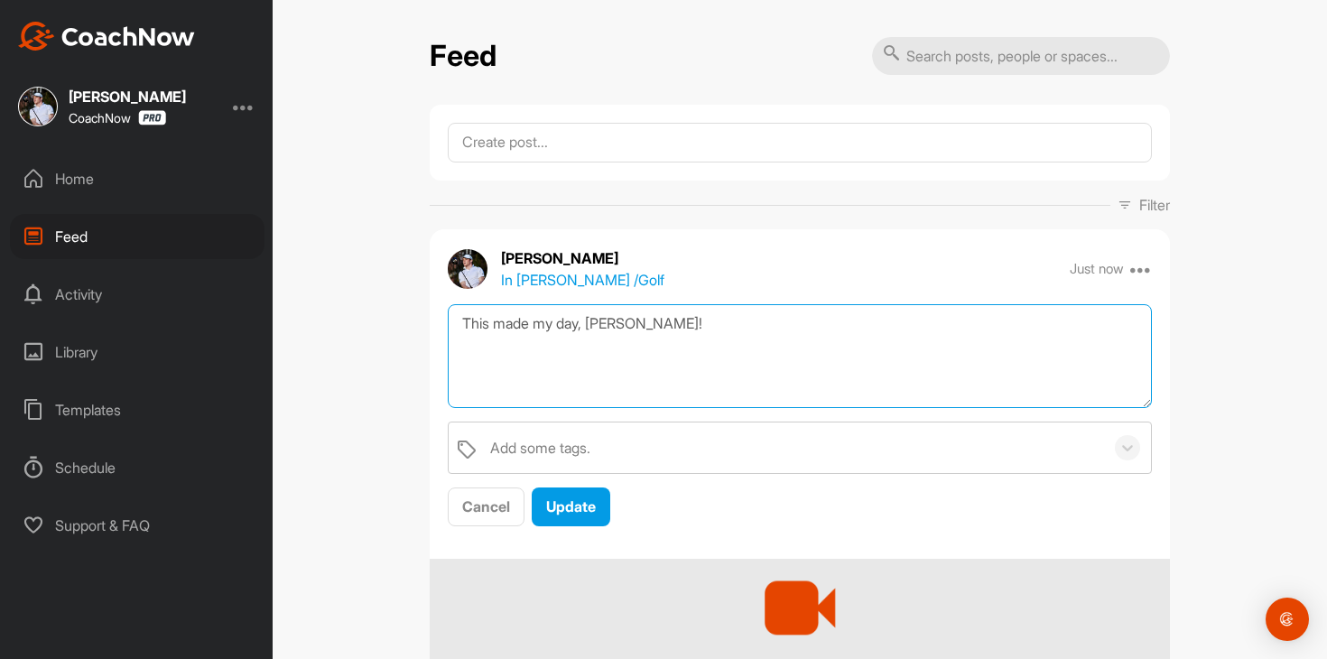
click at [846, 345] on textarea "This made my day, [PERSON_NAME]!" at bounding box center [800, 356] width 704 height 104
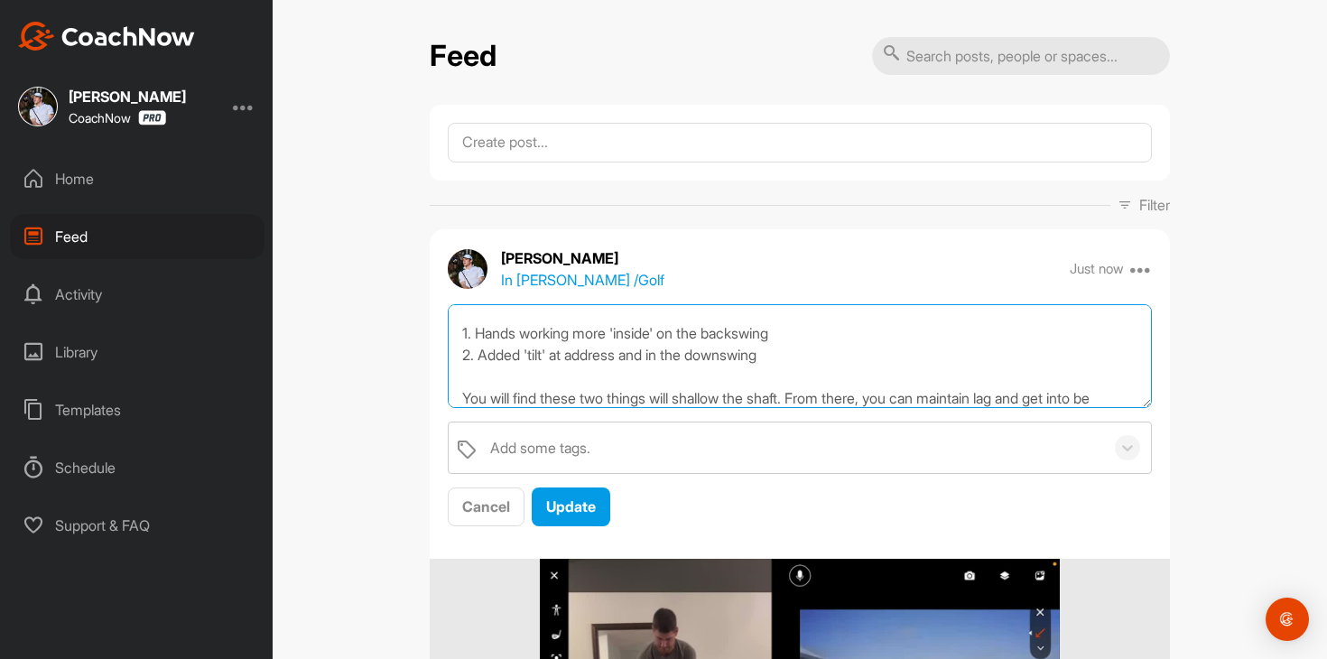
scroll to position [55, 0]
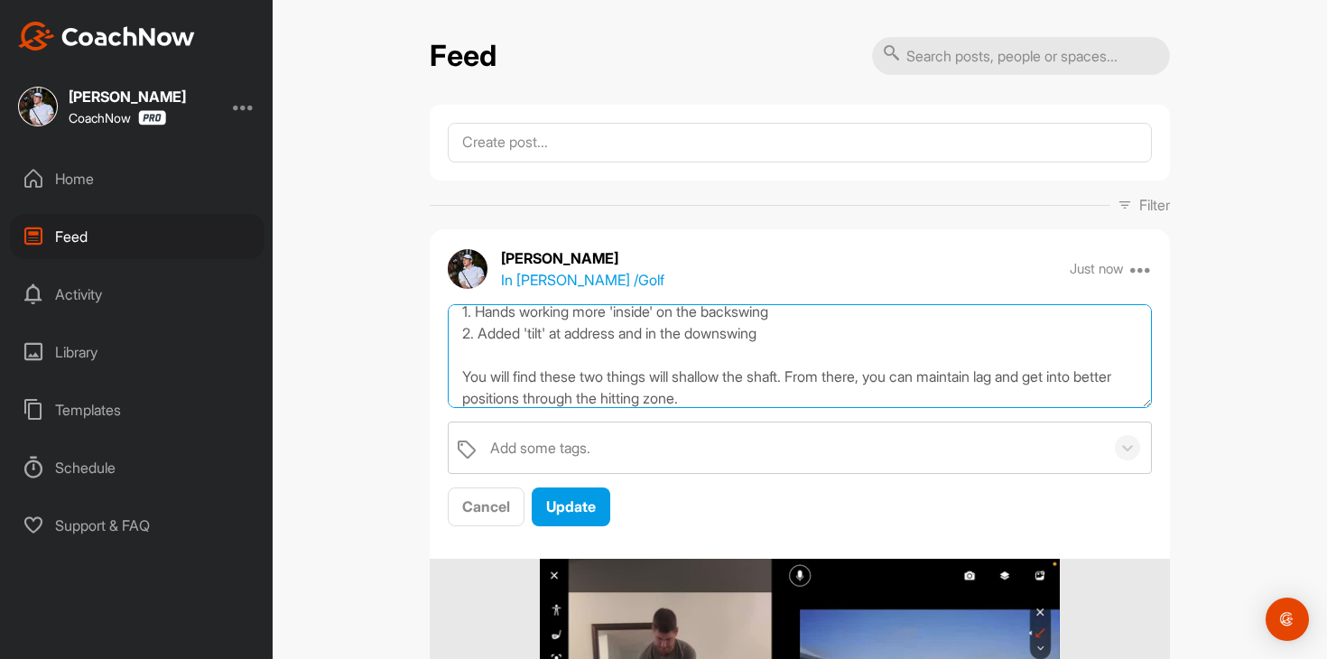
type textarea "This made my day, [PERSON_NAME]! 1. Hands working more 'inside' on the backswin…"
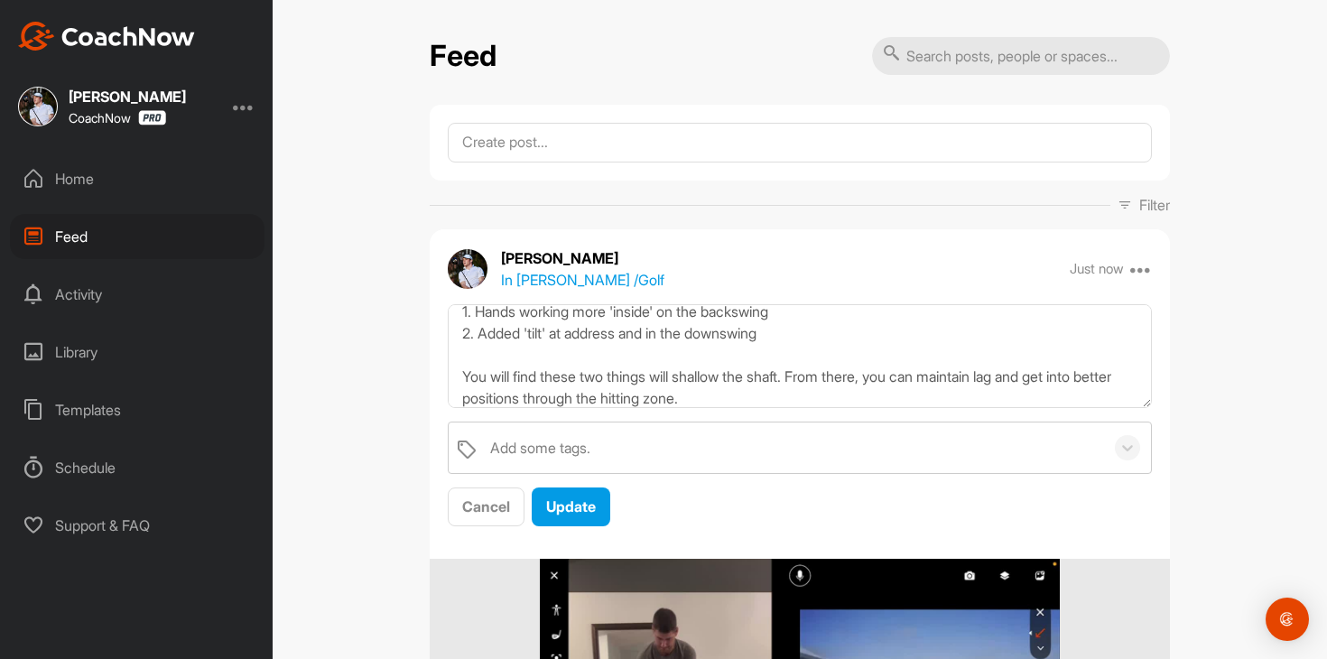
click at [622, 497] on div "Cancel Update" at bounding box center [800, 507] width 704 height 40
click at [565, 497] on span "Update" at bounding box center [571, 506] width 50 height 18
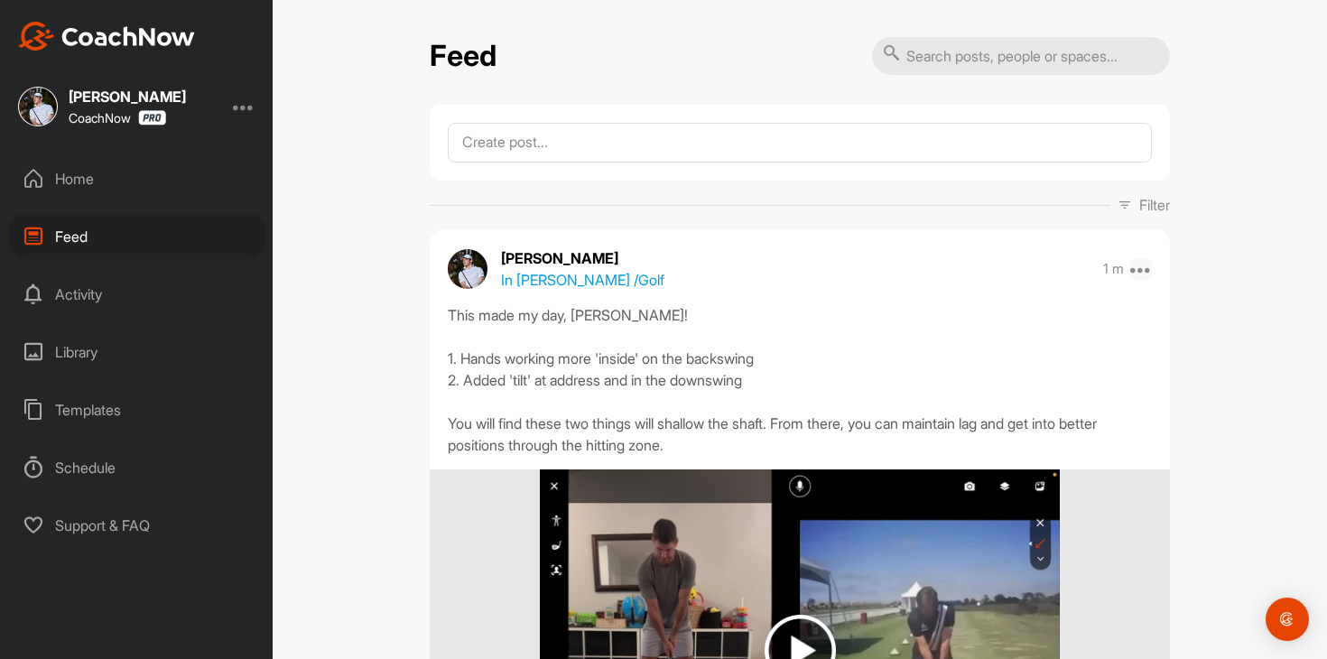
click at [1143, 277] on icon at bounding box center [1141, 269] width 22 height 22
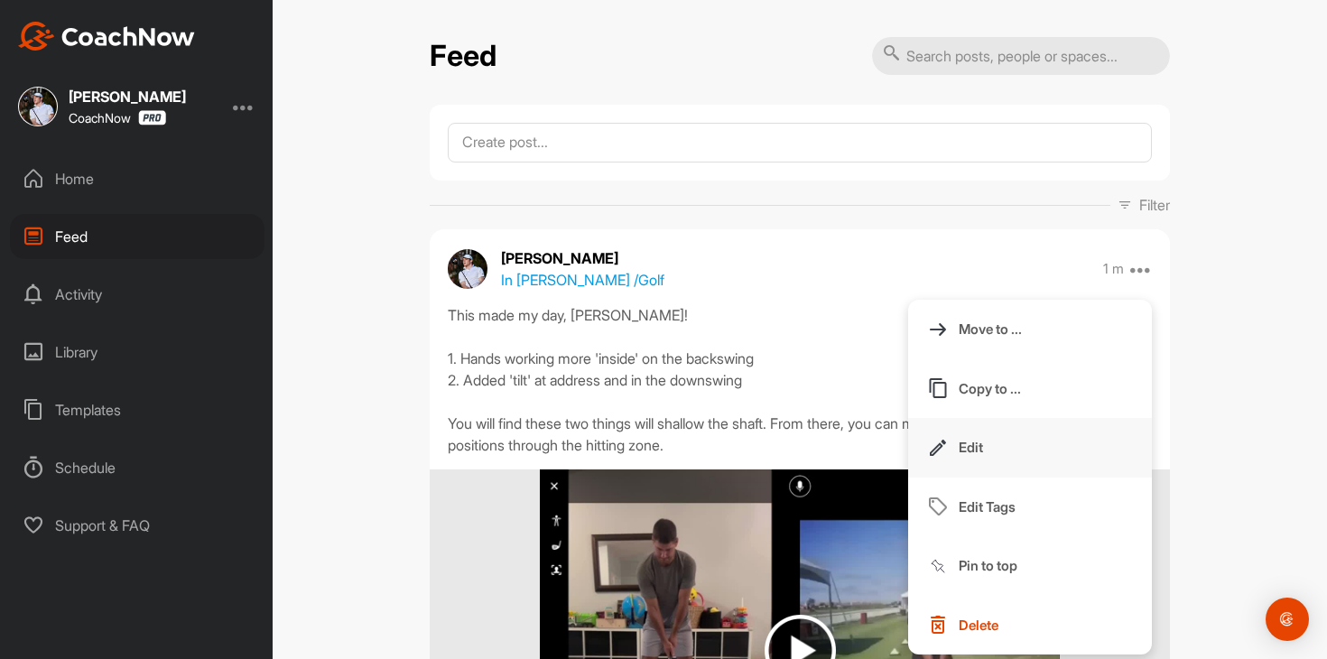
click at [987, 462] on button "Edit" at bounding box center [1030, 448] width 244 height 60
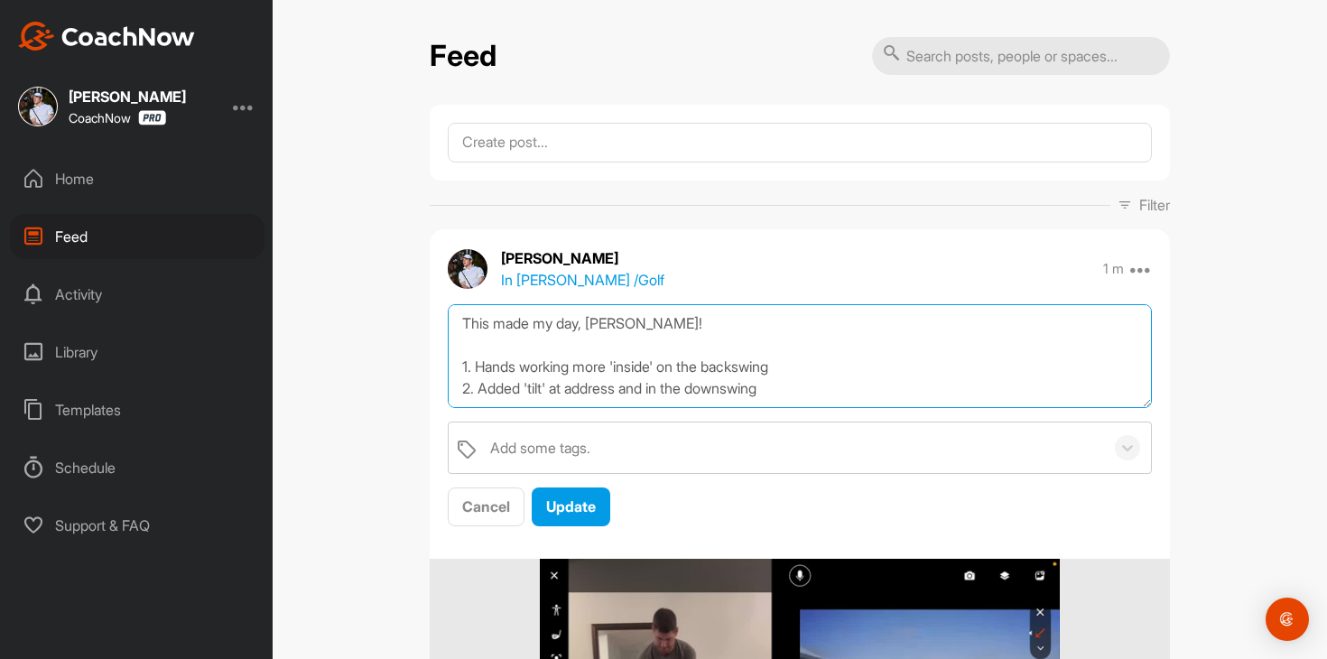
click at [882, 337] on textarea "This made my day, [PERSON_NAME]! 1. Hands working more 'inside' on the backswin…" at bounding box center [800, 356] width 704 height 104
click at [884, 310] on textarea "This made my day, [PERSON_NAME]! 1. Hands working more 'inside' on the backswin…" at bounding box center [800, 356] width 704 height 104
click at [832, 310] on textarea "This made my day, [PERSON_NAME]! 1. Hands working more 'inside' on the backswin…" at bounding box center [800, 356] width 704 height 104
click at [830, 317] on textarea "This made my day, [PERSON_NAME]! 1. Hands working more 'inside' on the backswin…" at bounding box center [800, 356] width 704 height 104
type textarea "This made my day, [PERSON_NAME]! Please let me know if you need additional visu…"
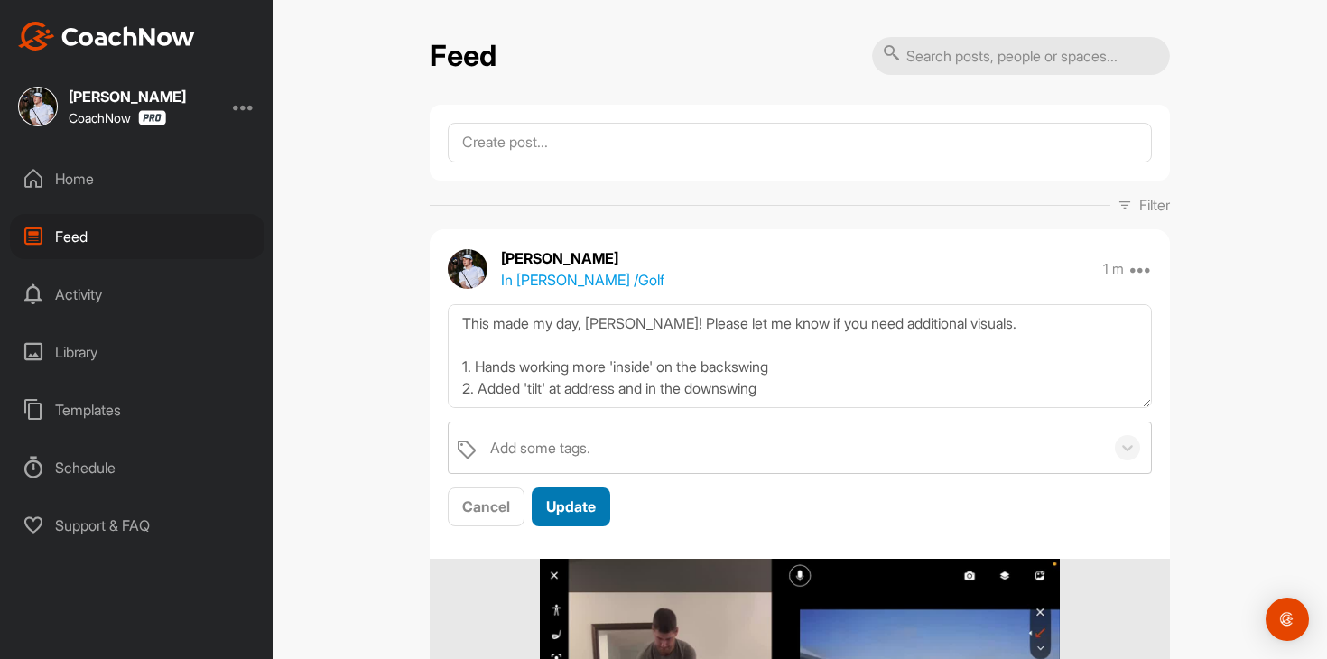
click at [553, 499] on span "Update" at bounding box center [571, 506] width 50 height 18
